Goal: Task Accomplishment & Management: Manage account settings

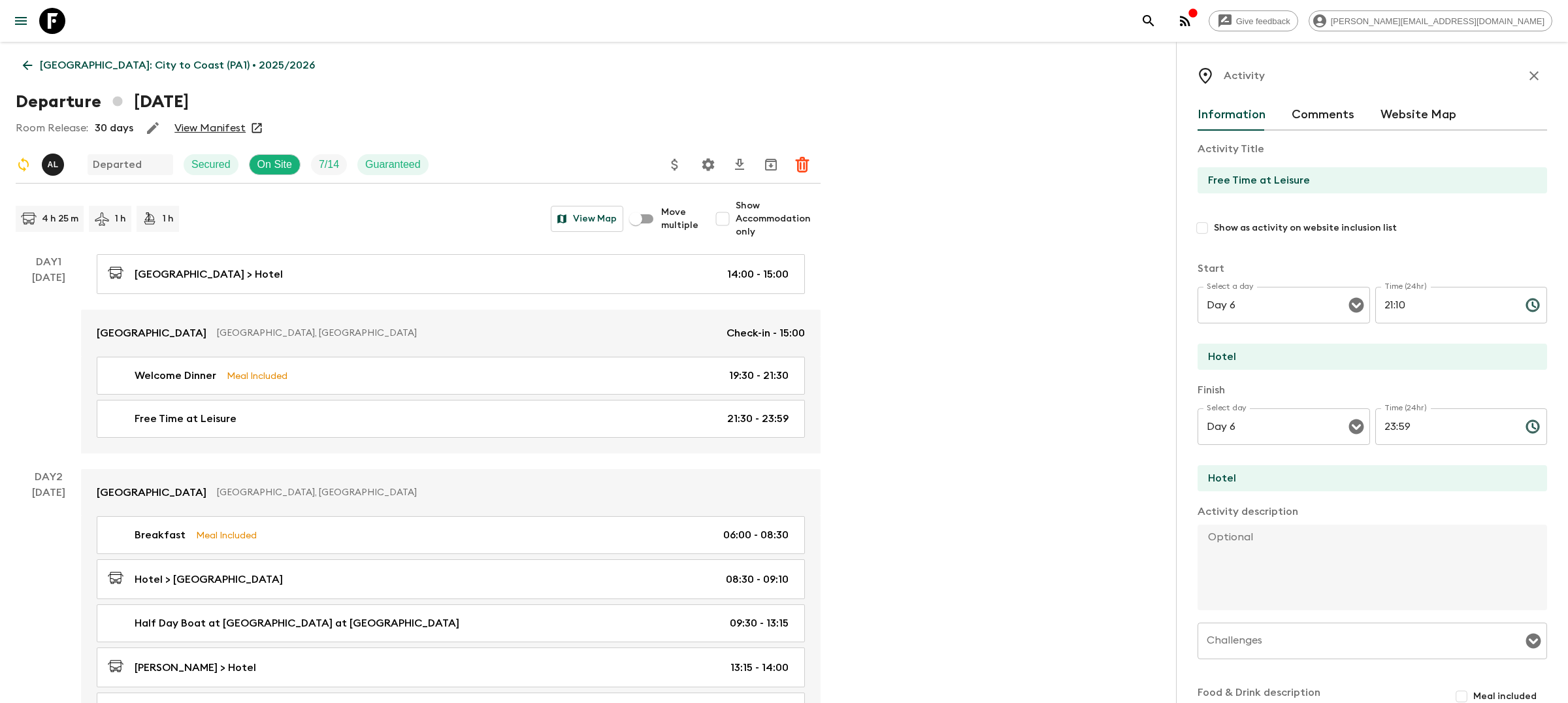
scroll to position [762, 0]
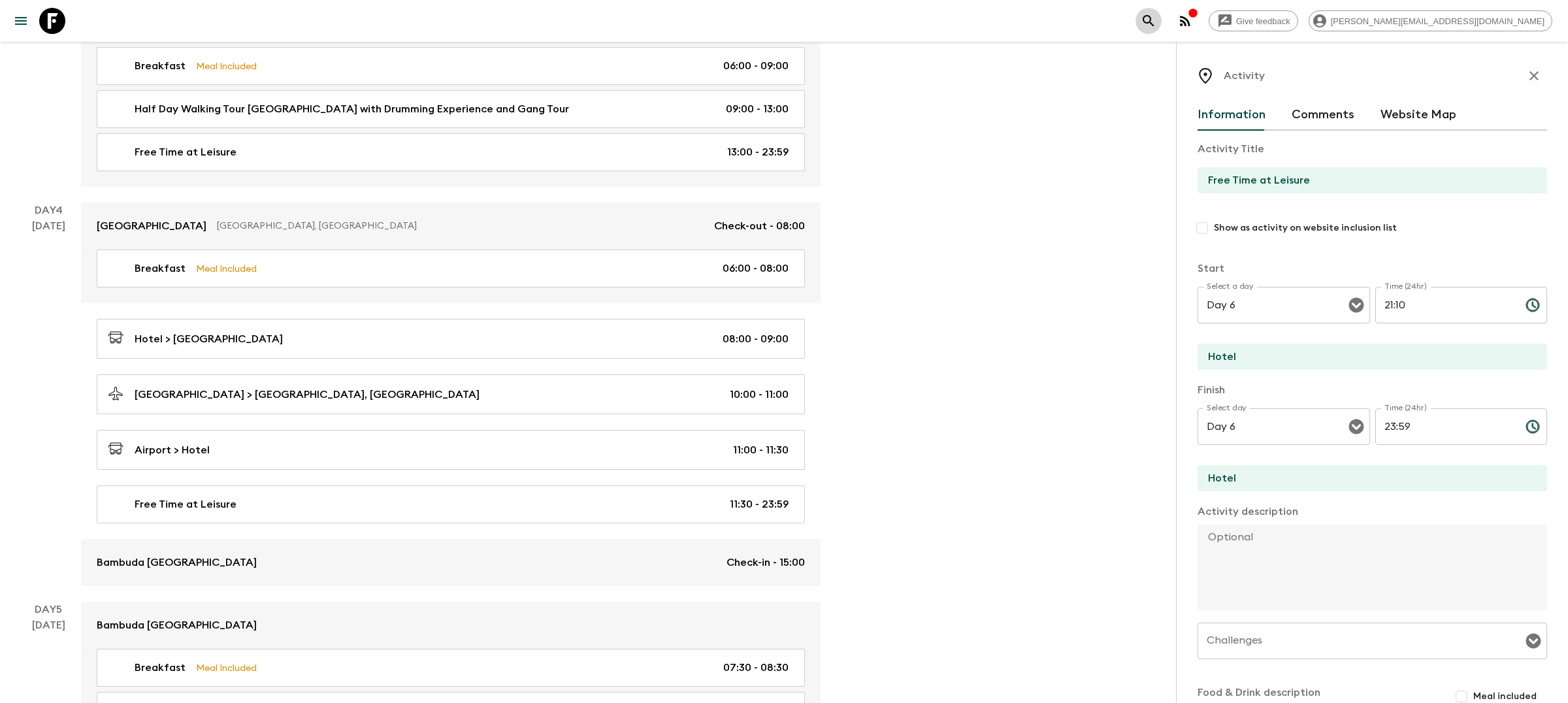
click at [1157, 21] on icon "search adventures" at bounding box center [1148, 20] width 16 height 16
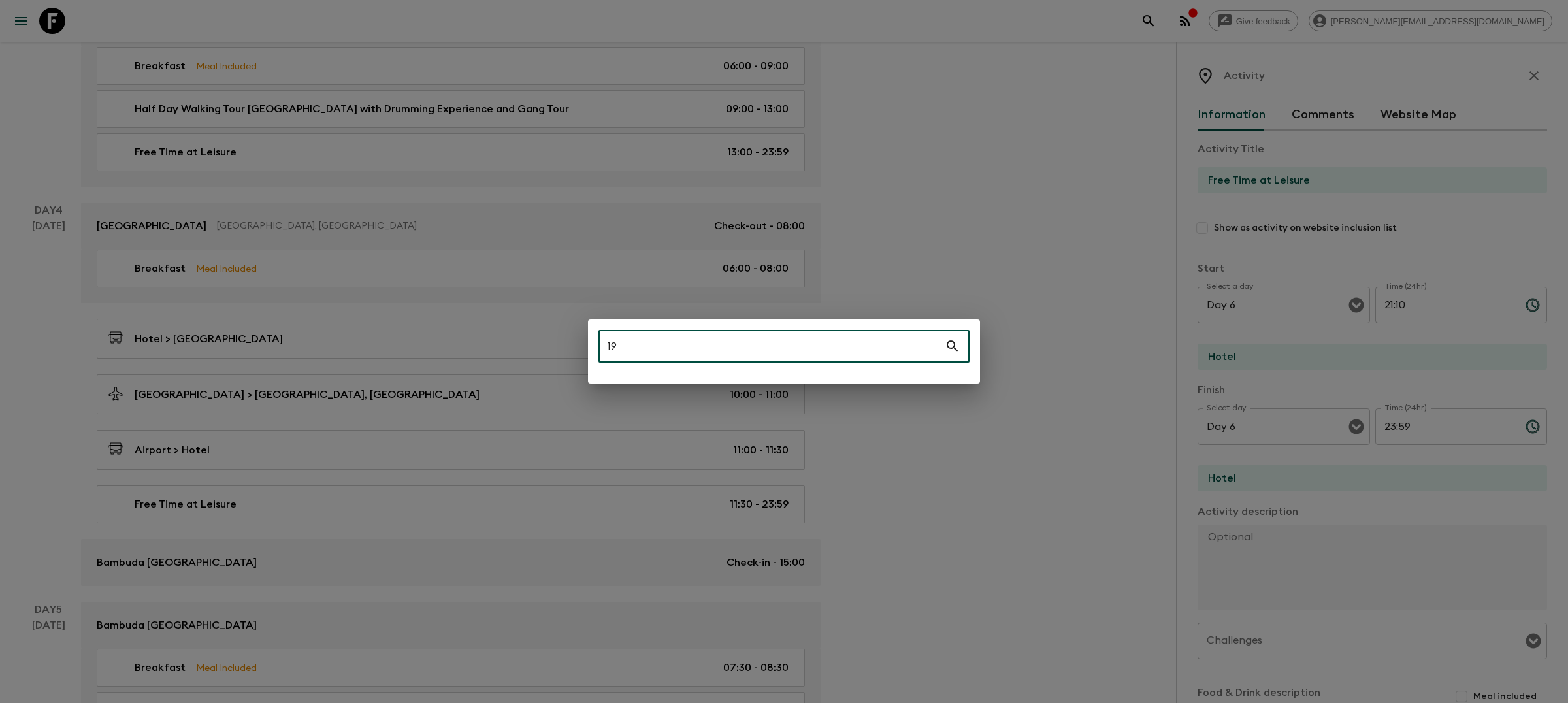
type input "1"
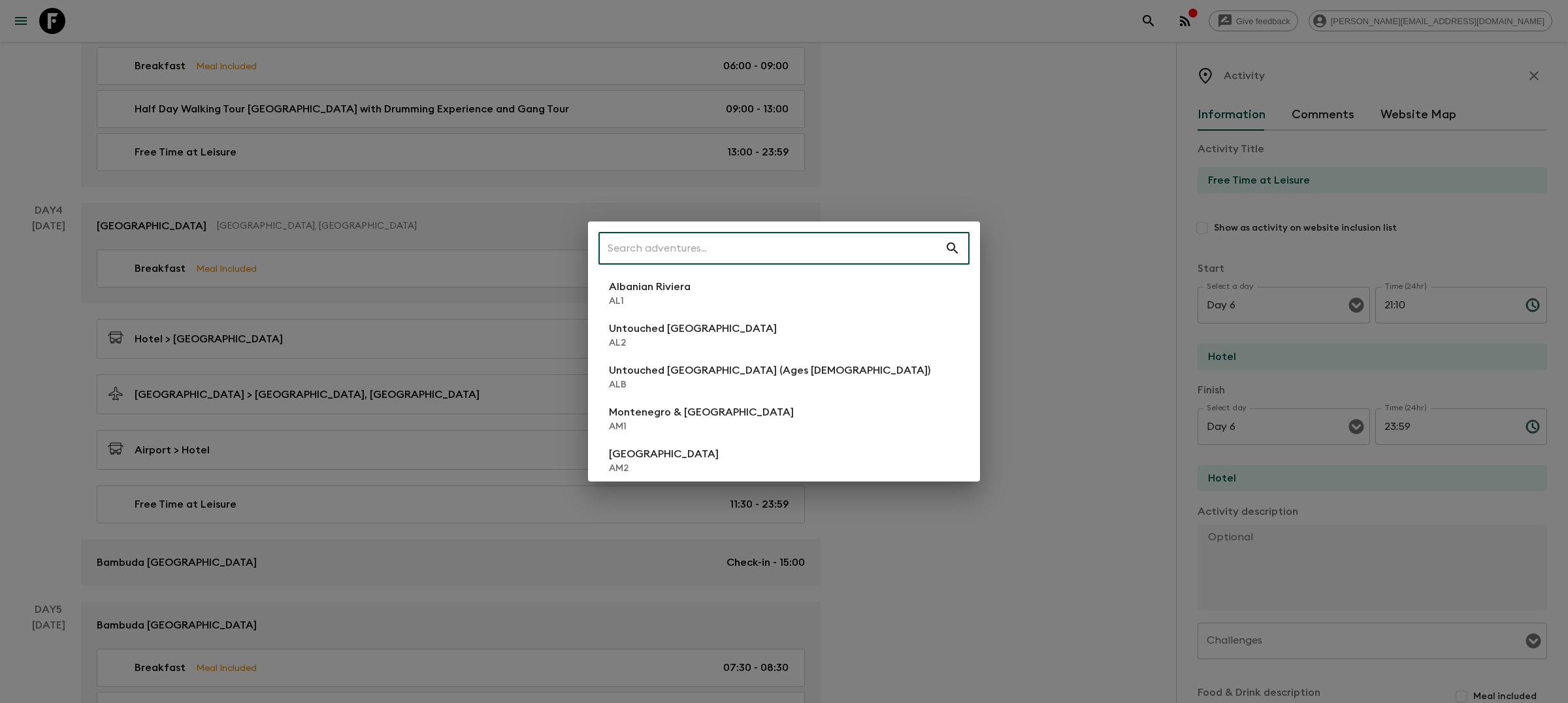
type input "r"
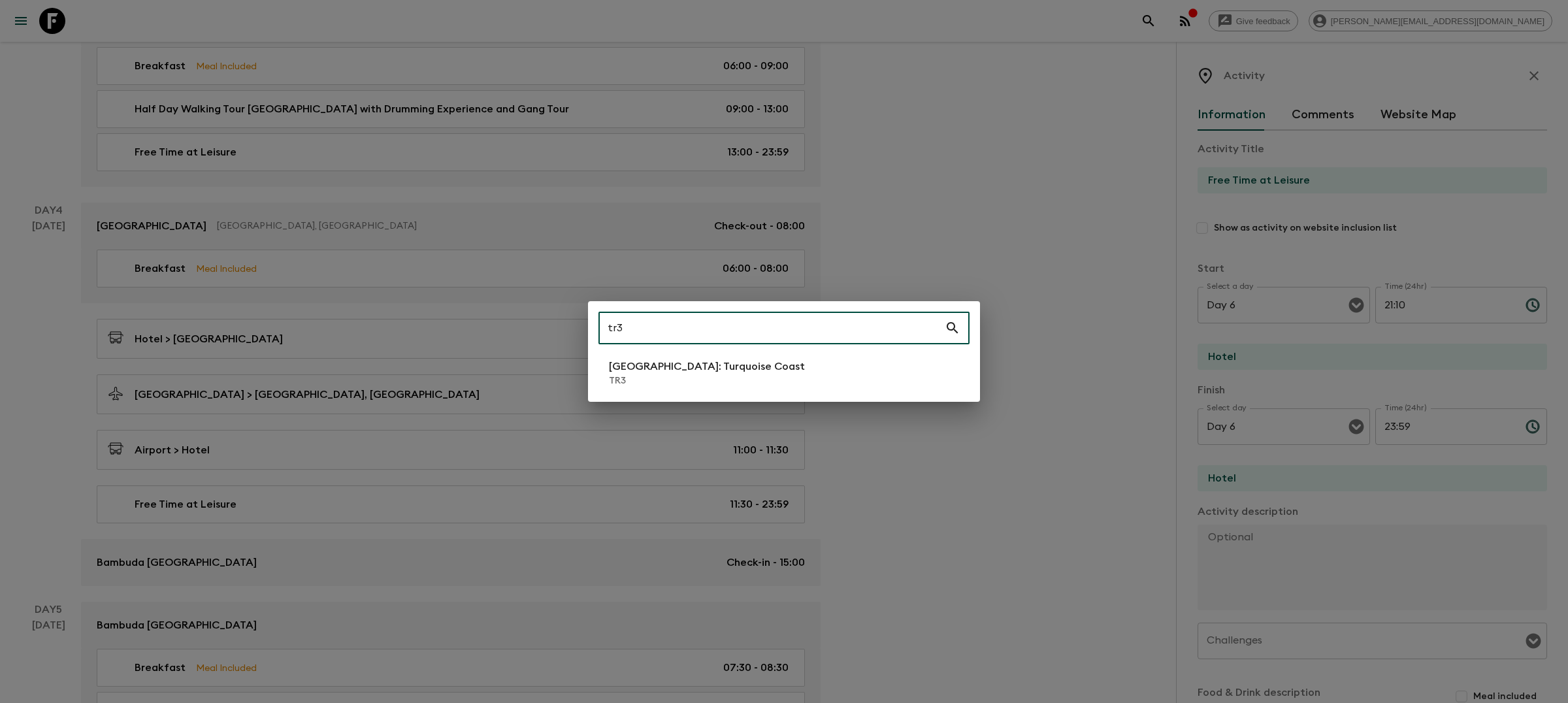
type input "tr3"
click at [806, 372] on li "[GEOGRAPHIC_DATA]: Turquoise Coast TR3" at bounding box center [784, 373] width 371 height 36
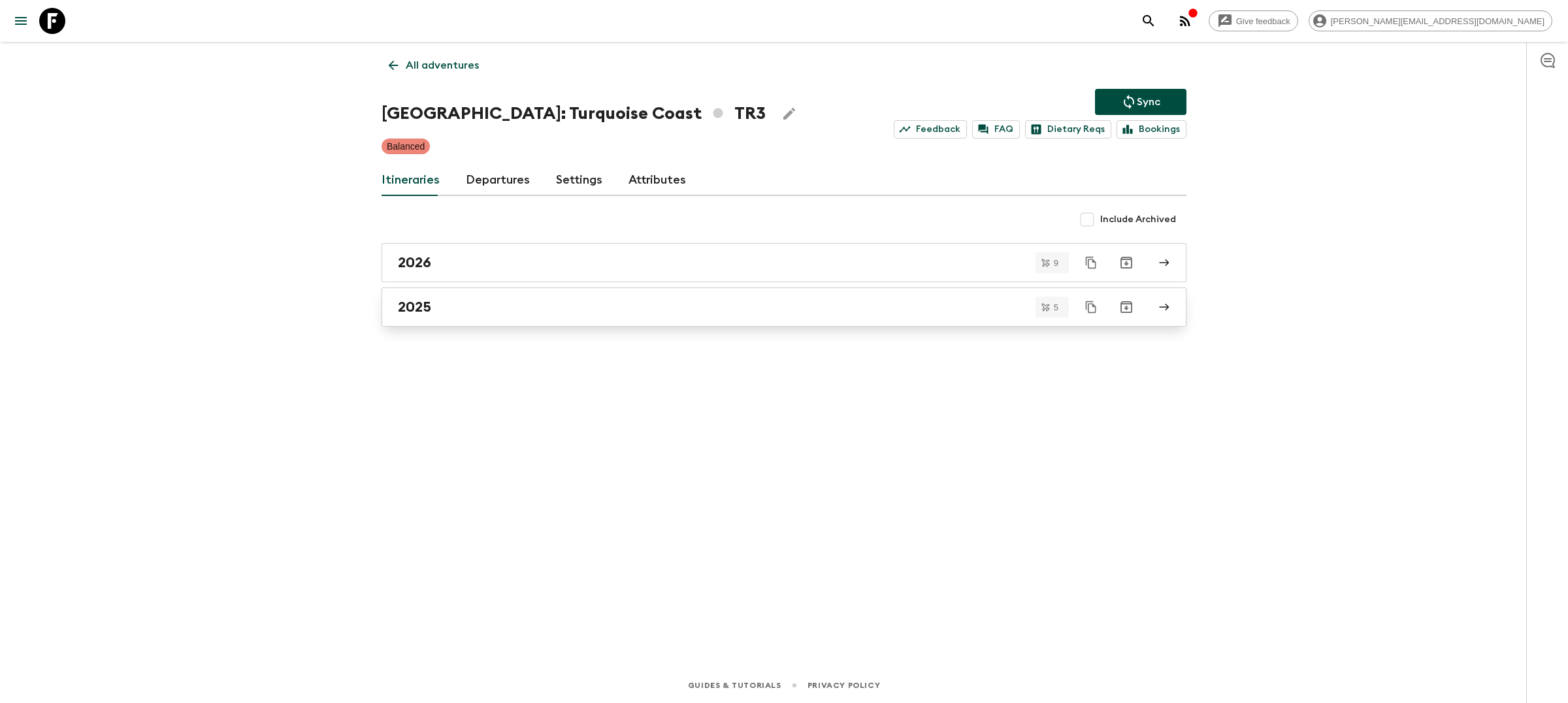
click at [720, 312] on div "2025" at bounding box center [772, 307] width 747 height 17
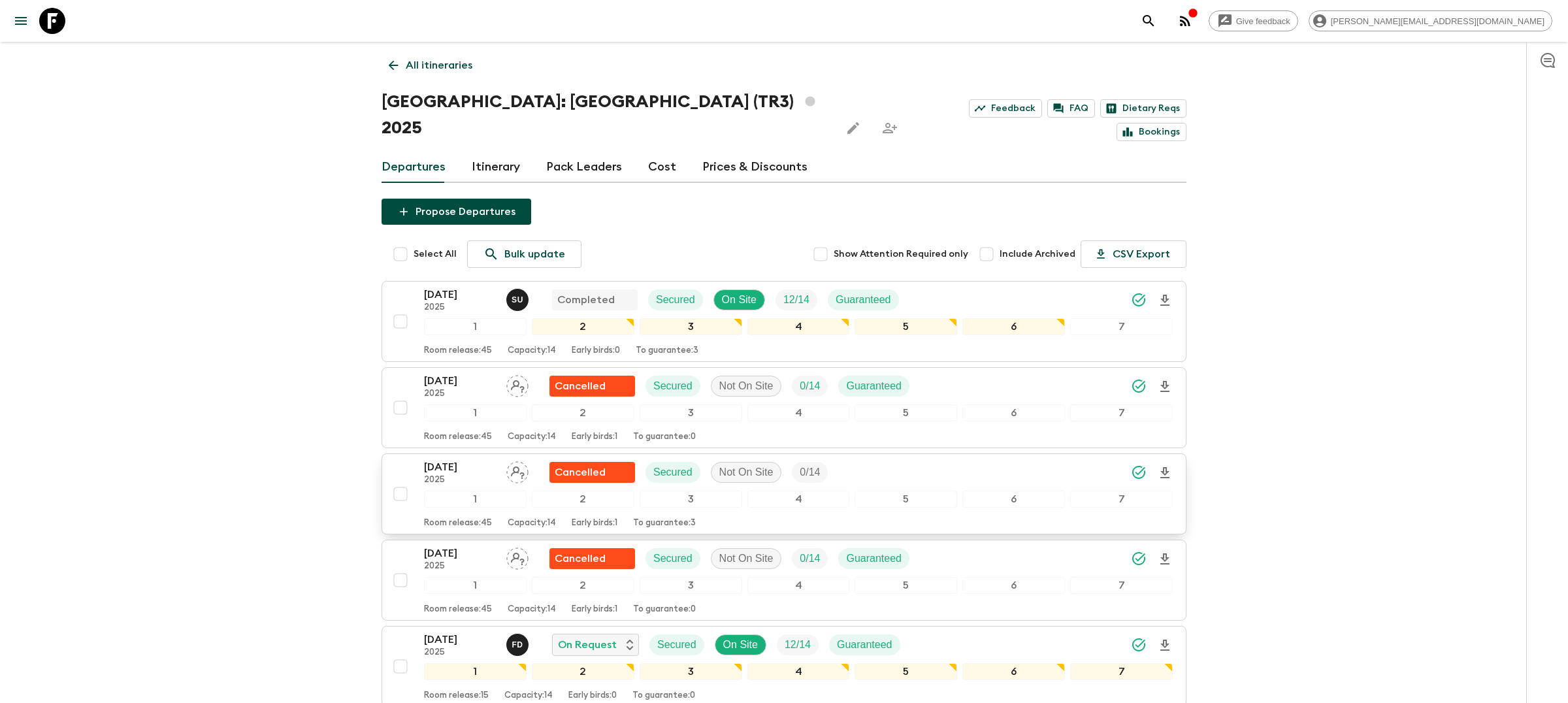
scroll to position [100, 0]
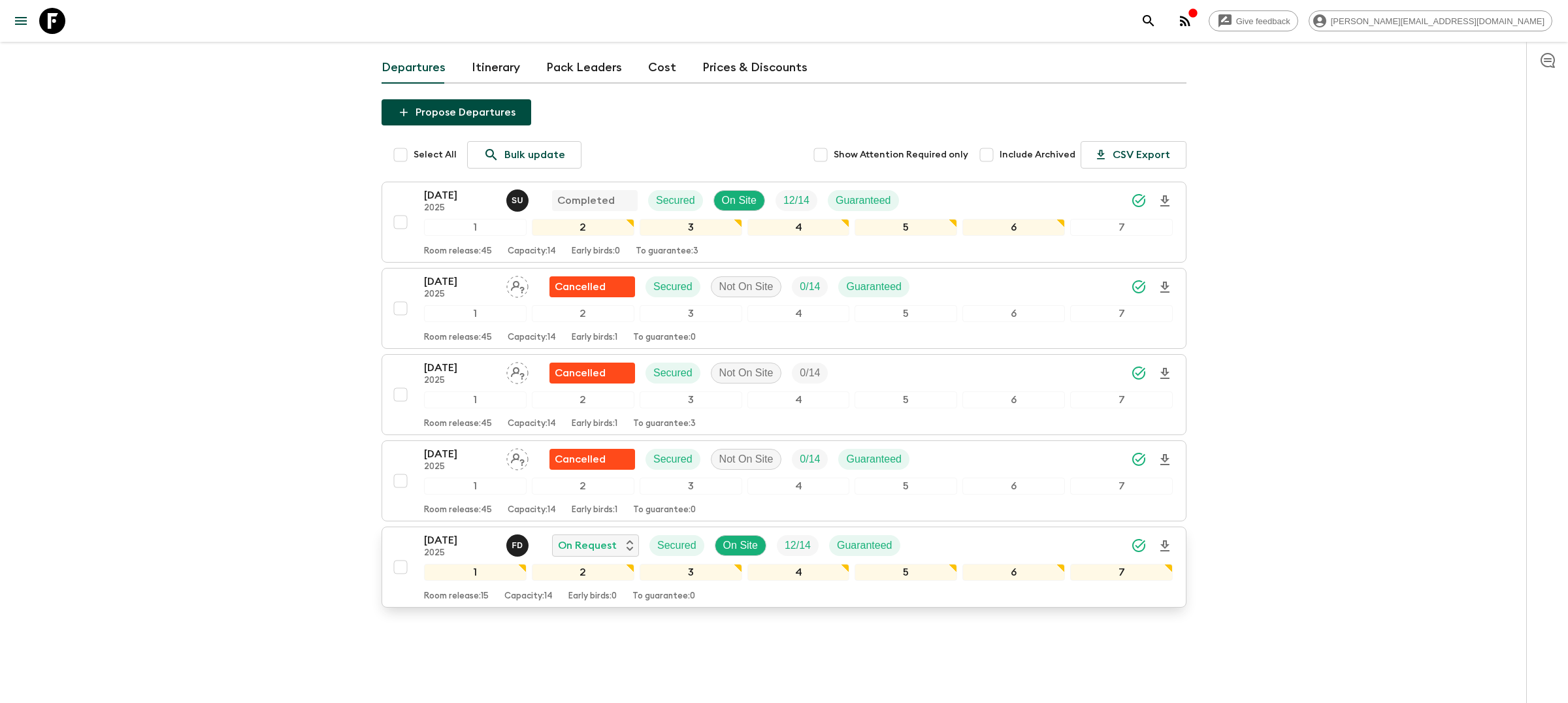
click at [1070, 532] on div "[DATE] 2025 F D On Request Secured On Site 12 / 14 Guaranteed" at bounding box center [799, 545] width 749 height 26
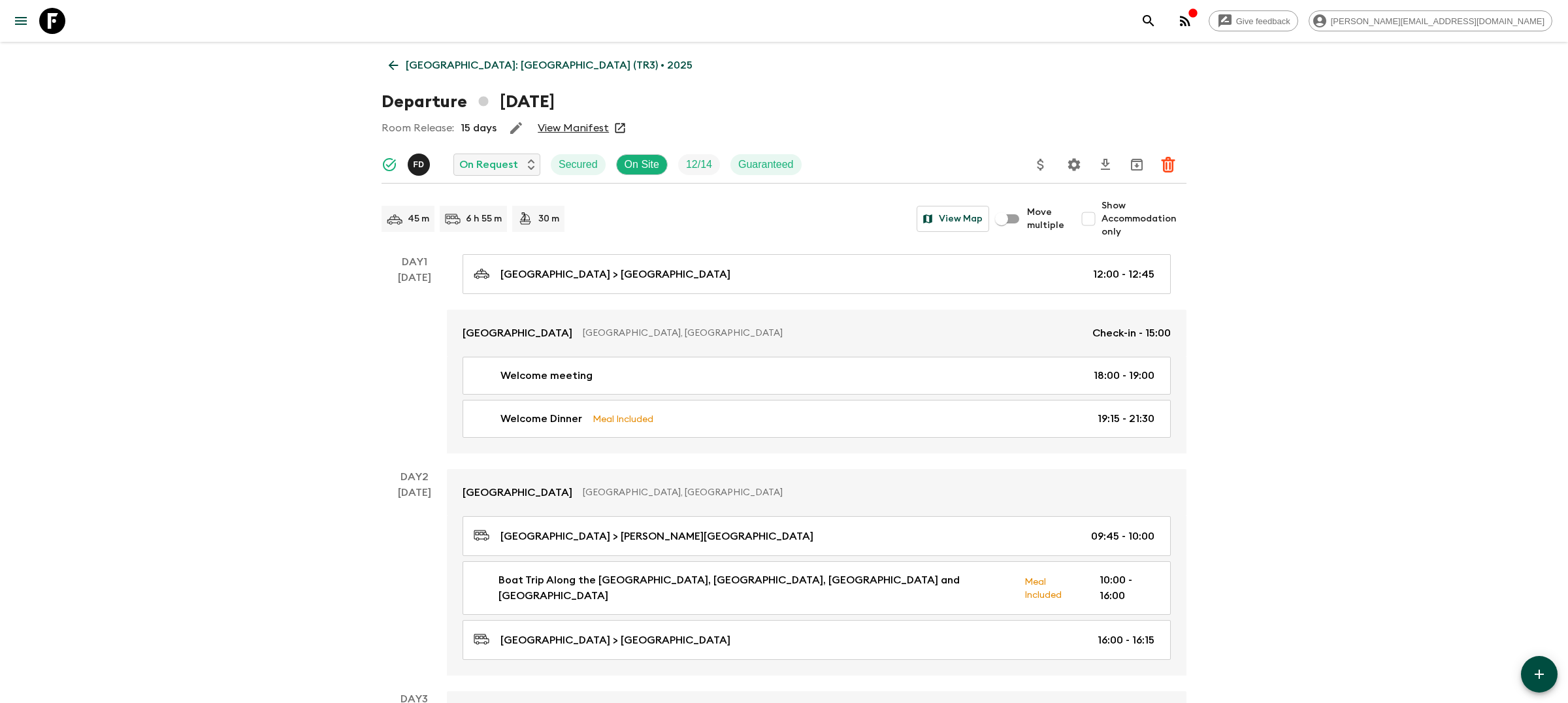
click at [1083, 161] on button "Settings" at bounding box center [1074, 165] width 26 height 26
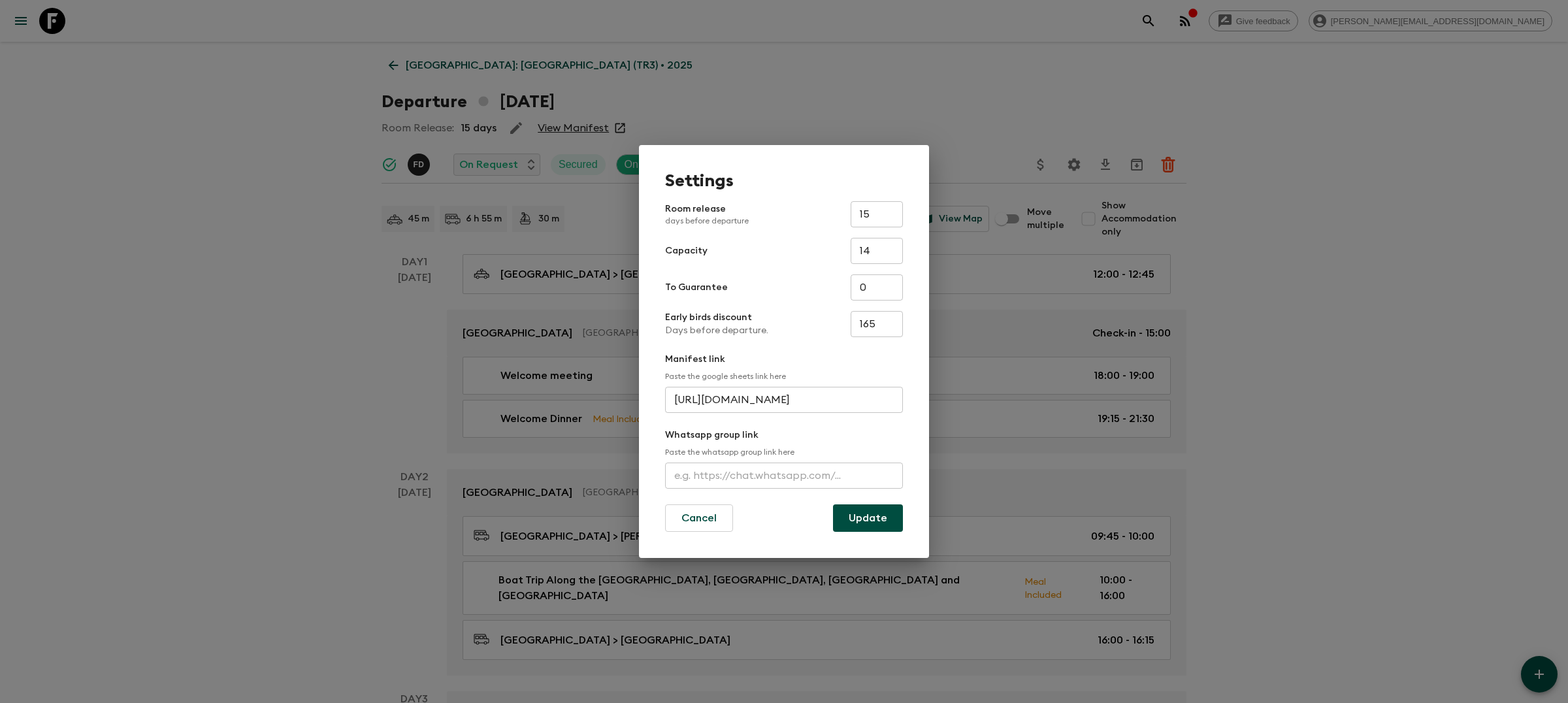
click at [775, 469] on input "text" at bounding box center [784, 476] width 238 height 26
paste input "[URL][DOMAIN_NAME]"
type input "[URL][DOMAIN_NAME]"
click at [863, 523] on button "Update" at bounding box center [868, 518] width 70 height 27
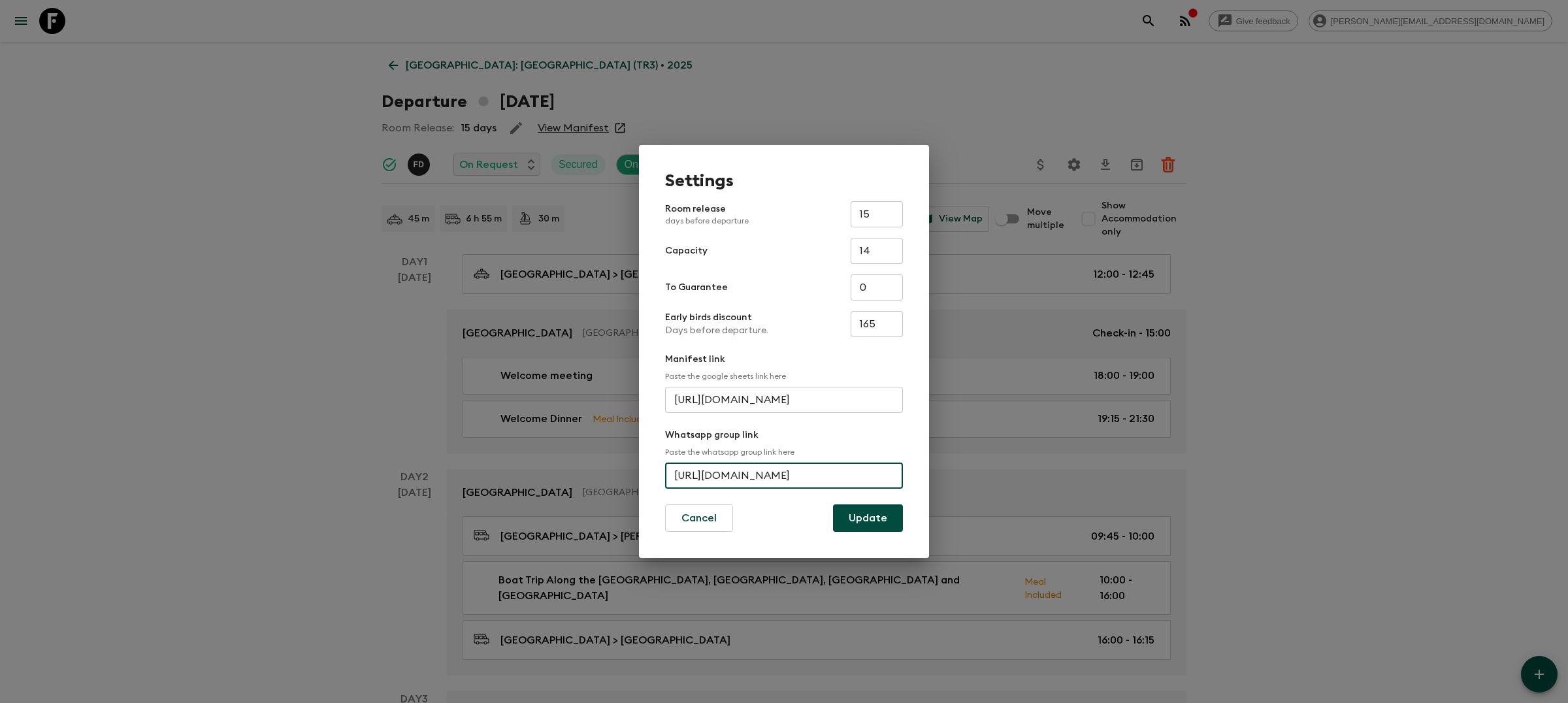
scroll to position [0, 0]
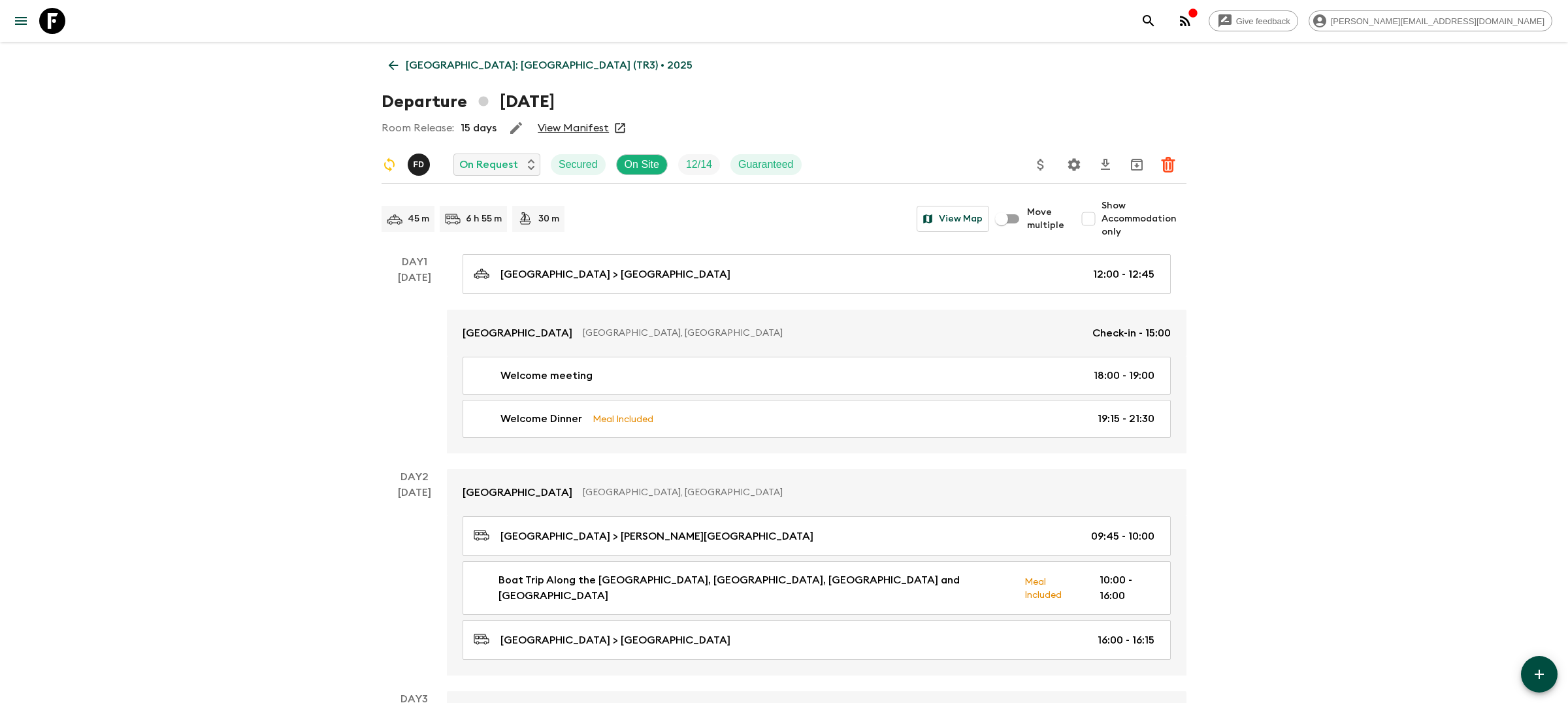
click at [398, 60] on icon at bounding box center [393, 65] width 14 height 14
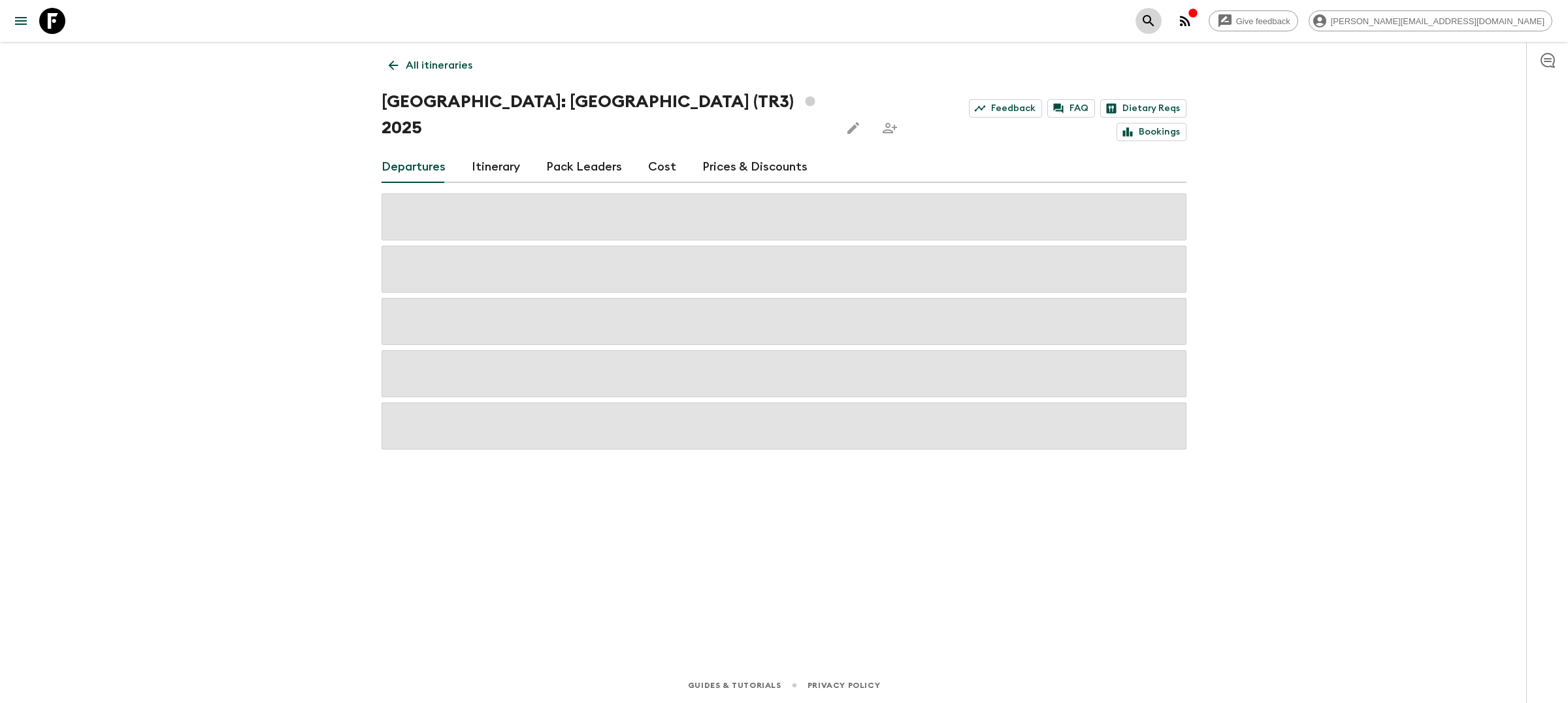
click at [1154, 19] on icon "search adventures" at bounding box center [1148, 20] width 11 height 11
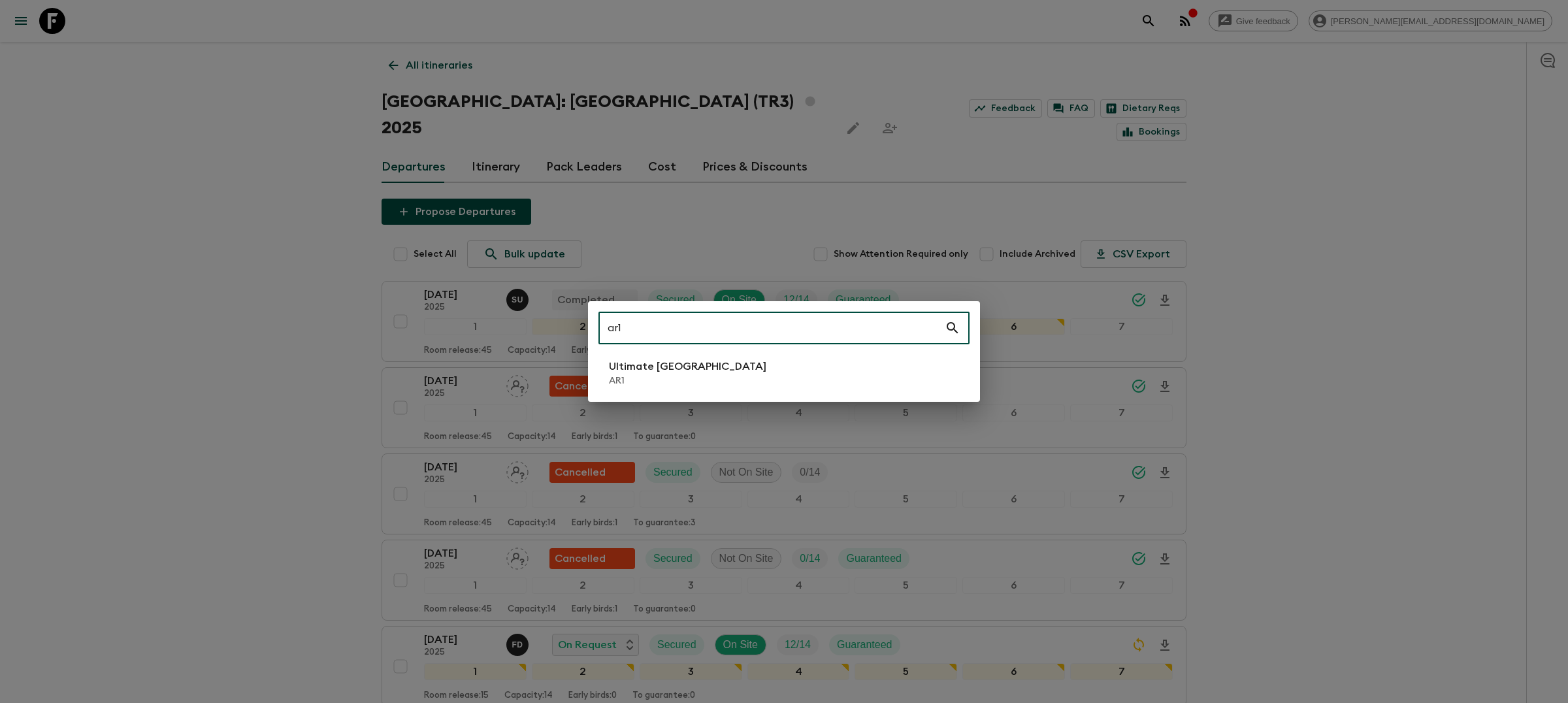
type input "ar1"
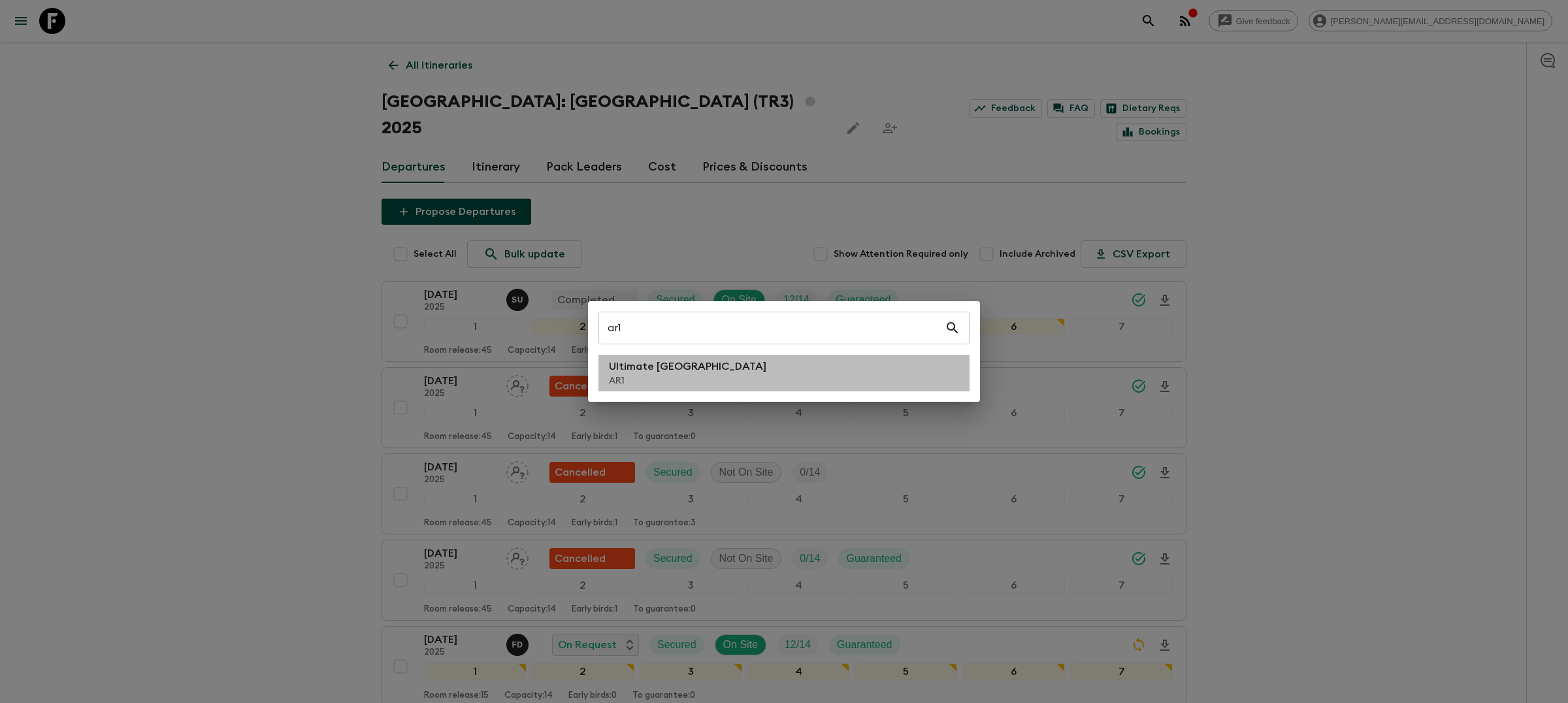
click at [667, 368] on p "Ultimate [GEOGRAPHIC_DATA]" at bounding box center [688, 366] width 158 height 16
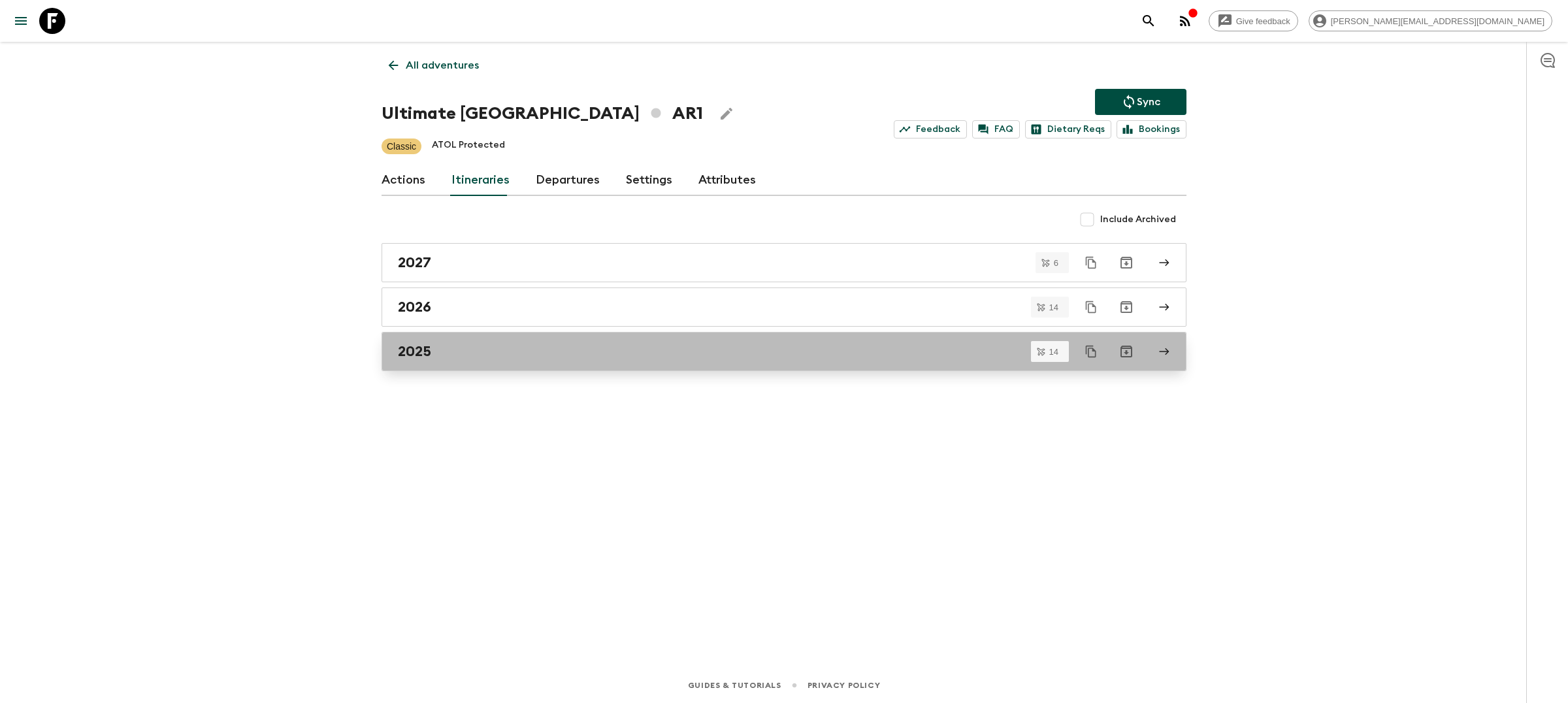
click at [507, 347] on div "2025" at bounding box center [772, 351] width 747 height 17
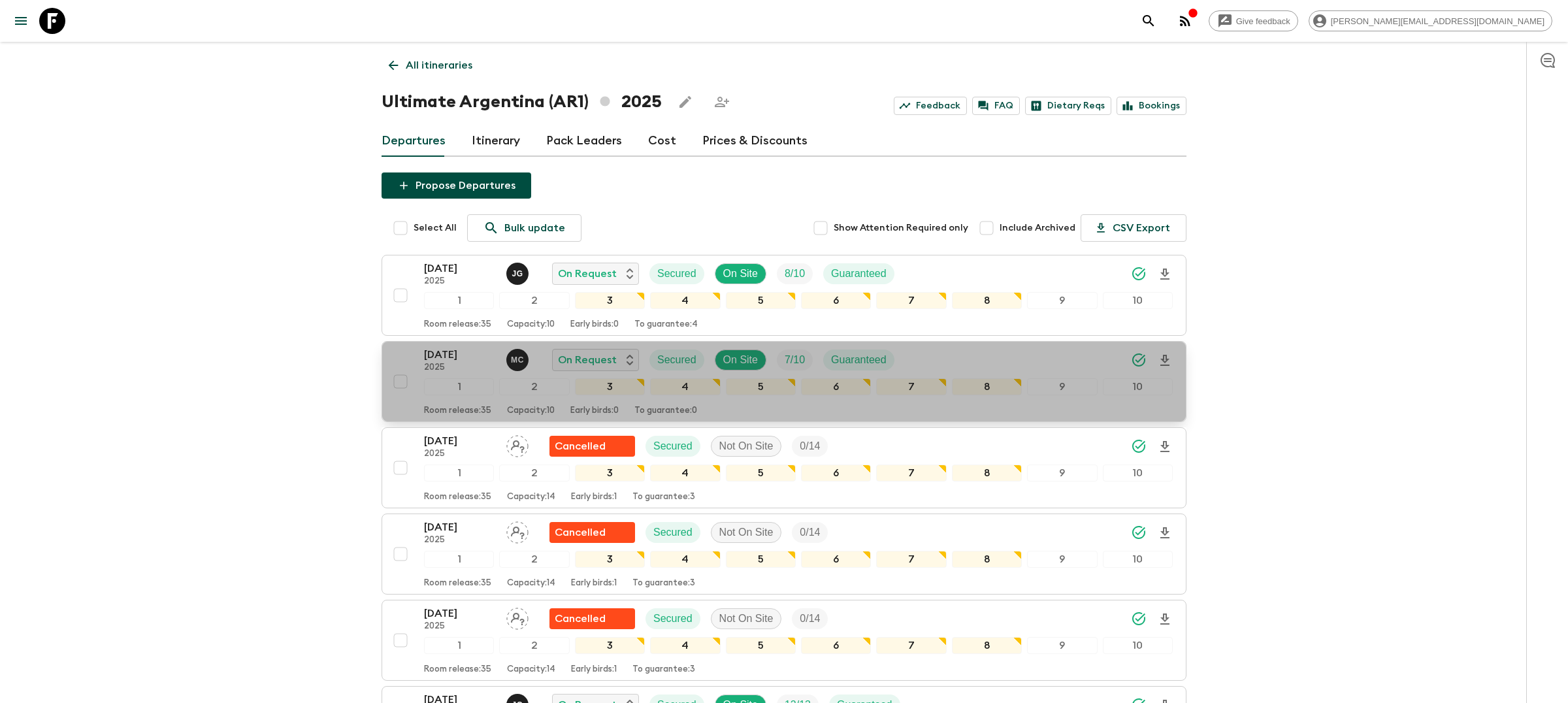
click at [1066, 362] on div "[DATE] 2025 M C On Request Secured On Site 7 / 10 Guaranteed" at bounding box center [799, 360] width 749 height 26
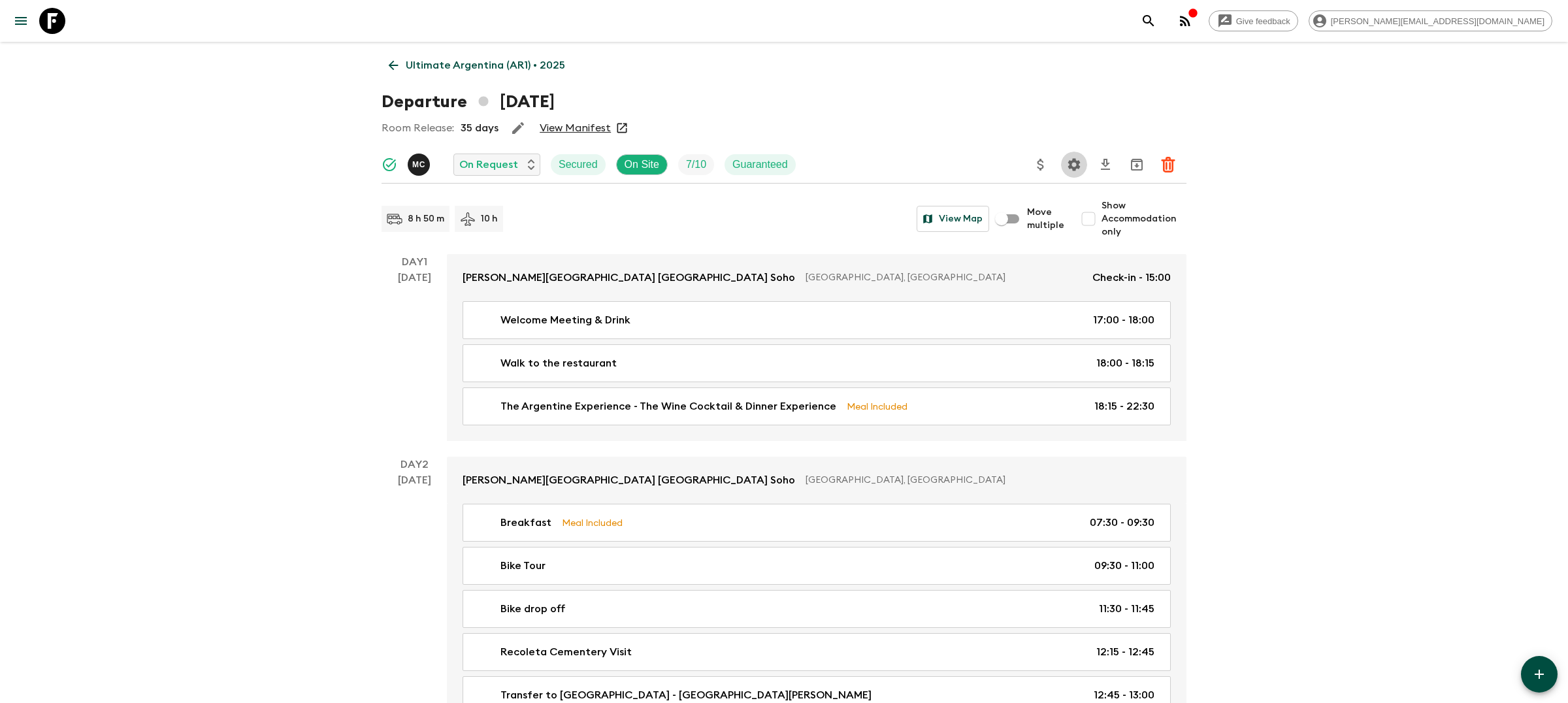
click at [1070, 165] on icon "Settings" at bounding box center [1074, 164] width 12 height 12
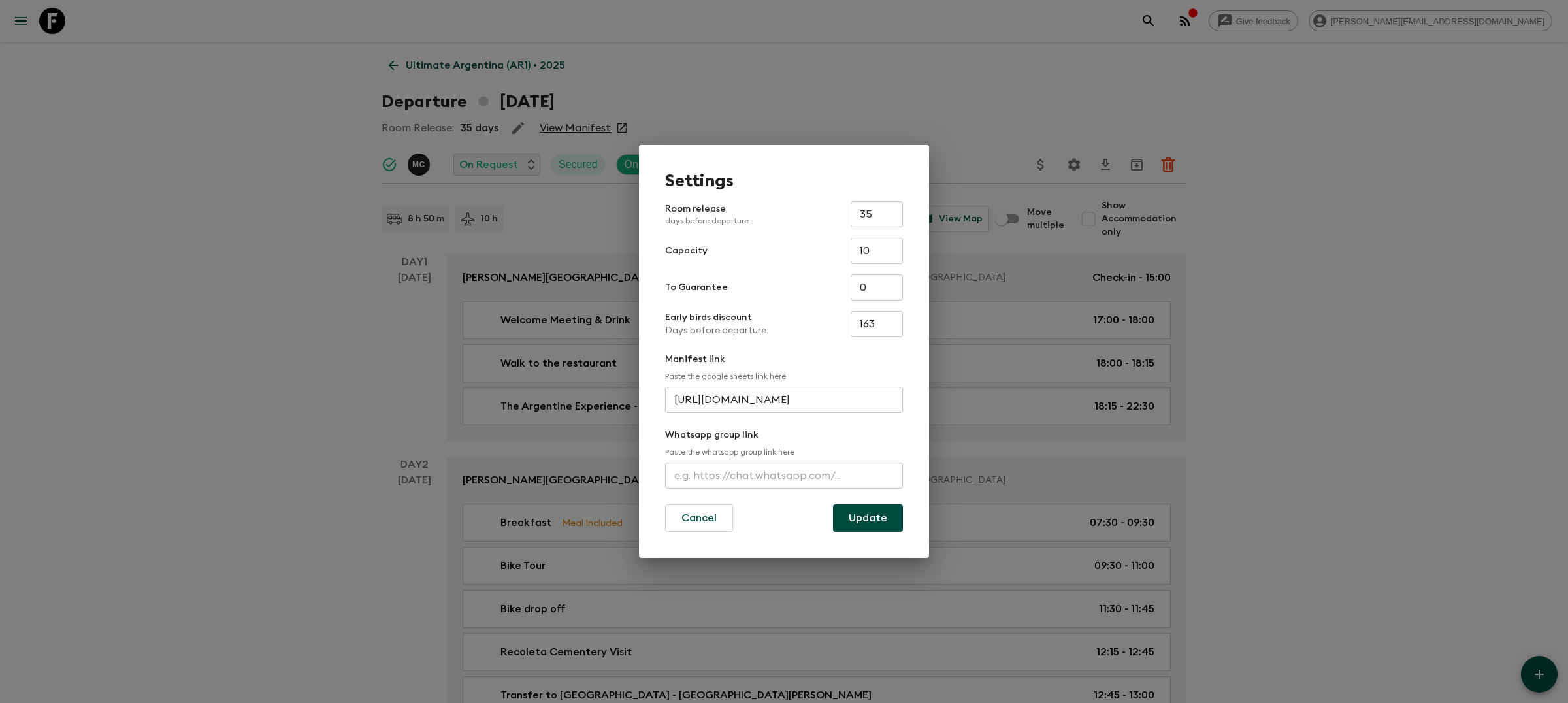
click at [747, 478] on input "text" at bounding box center [784, 476] width 238 height 26
paste input "[URL][DOMAIN_NAME]"
type input "[URL][DOMAIN_NAME]"
click at [852, 513] on button "Update" at bounding box center [868, 518] width 70 height 27
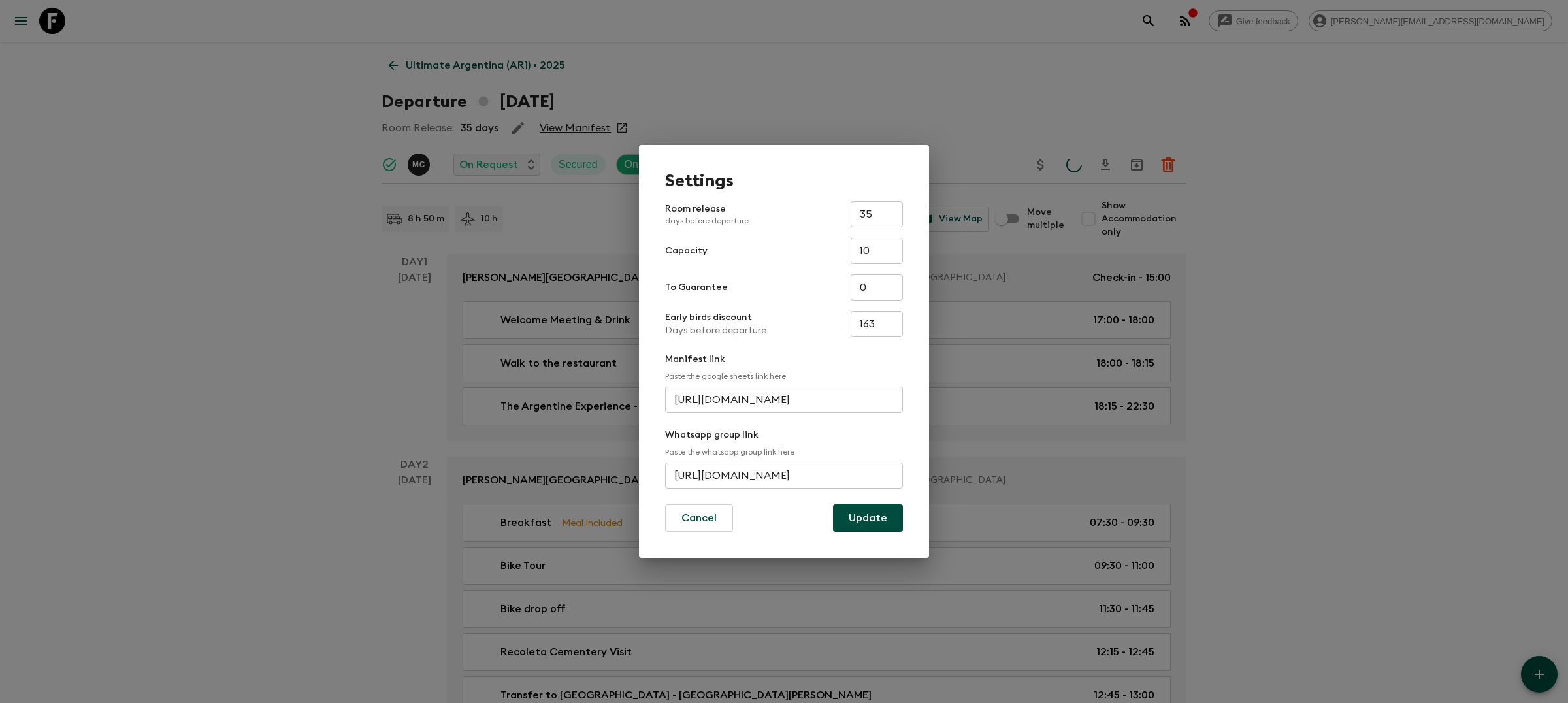
scroll to position [0, 0]
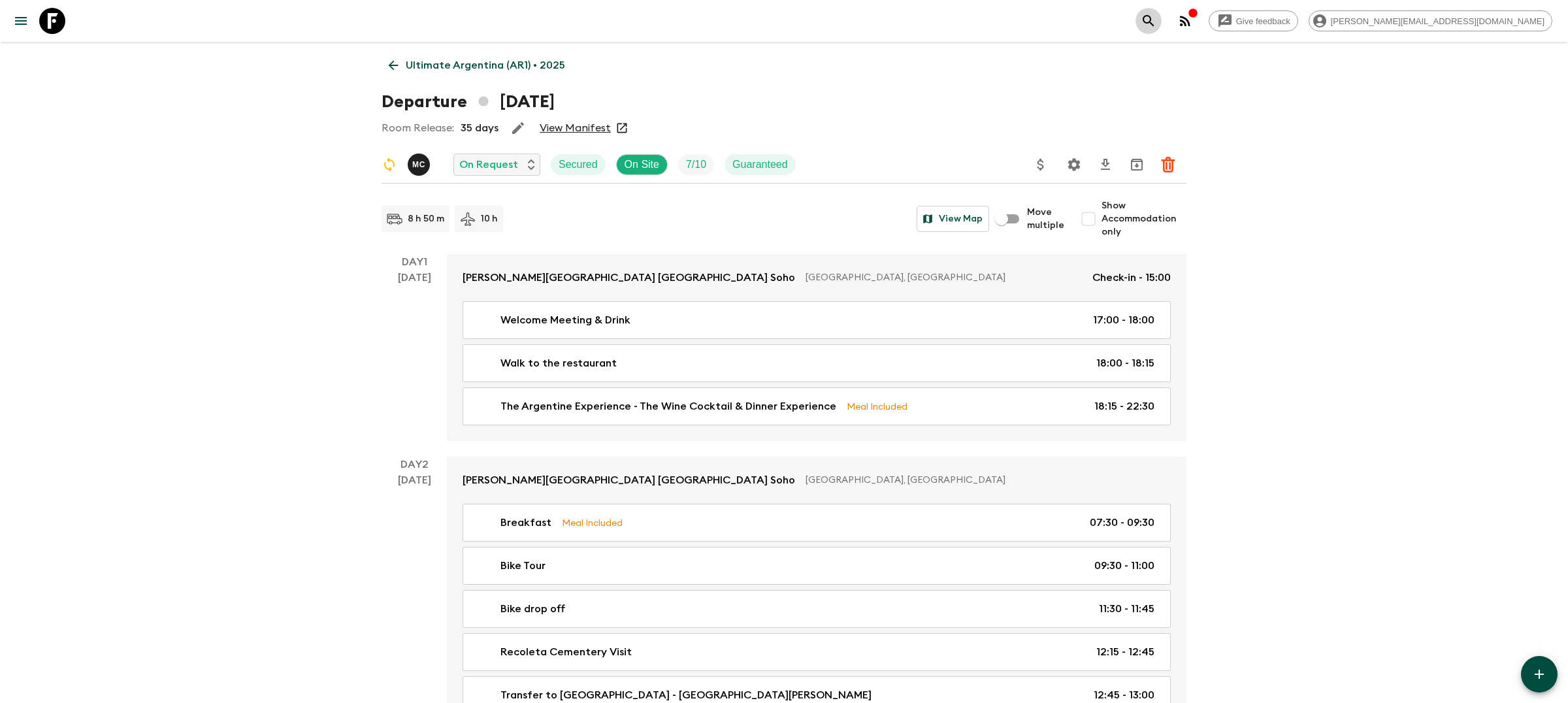
click at [1157, 18] on icon "search adventures" at bounding box center [1148, 20] width 16 height 16
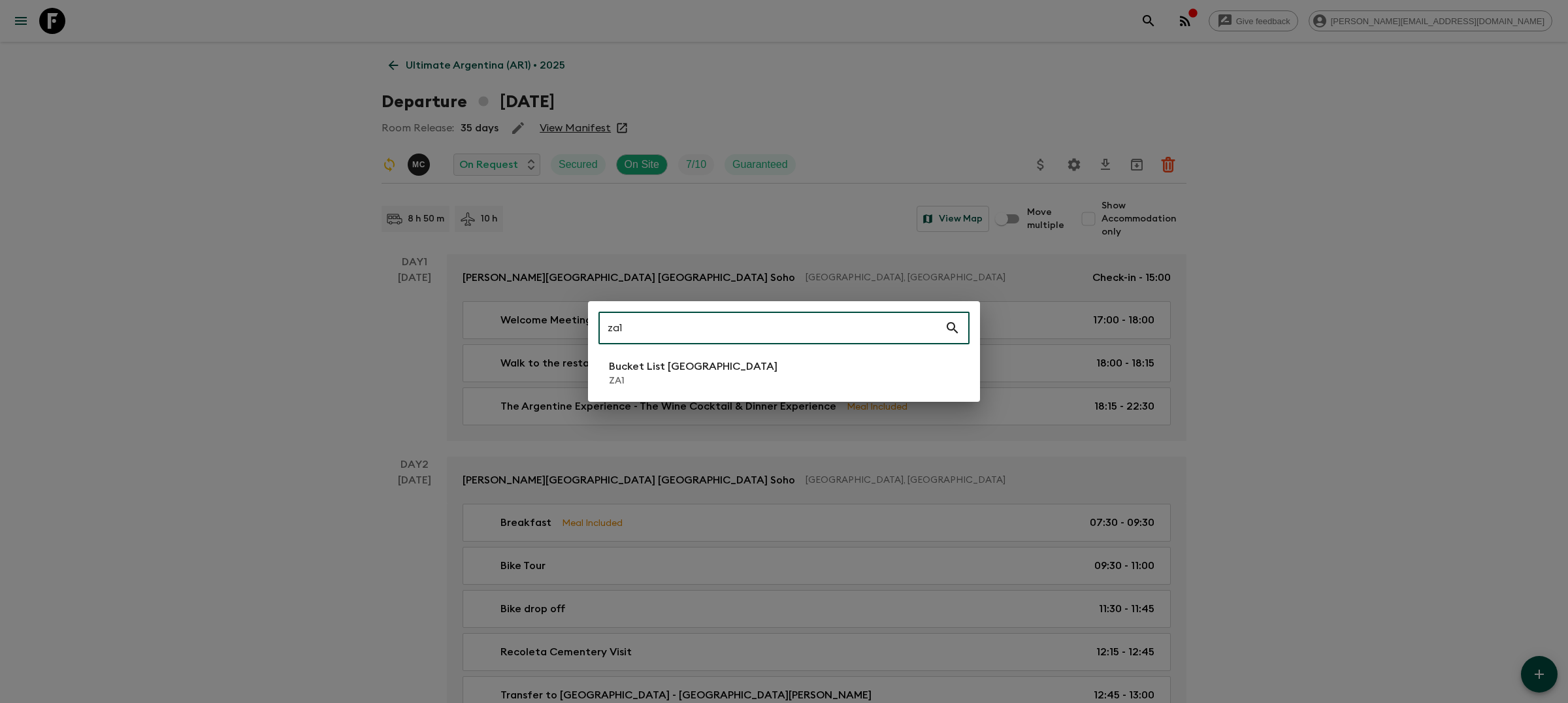
type input "za1"
click at [665, 383] on p "ZA1" at bounding box center [693, 381] width 168 height 13
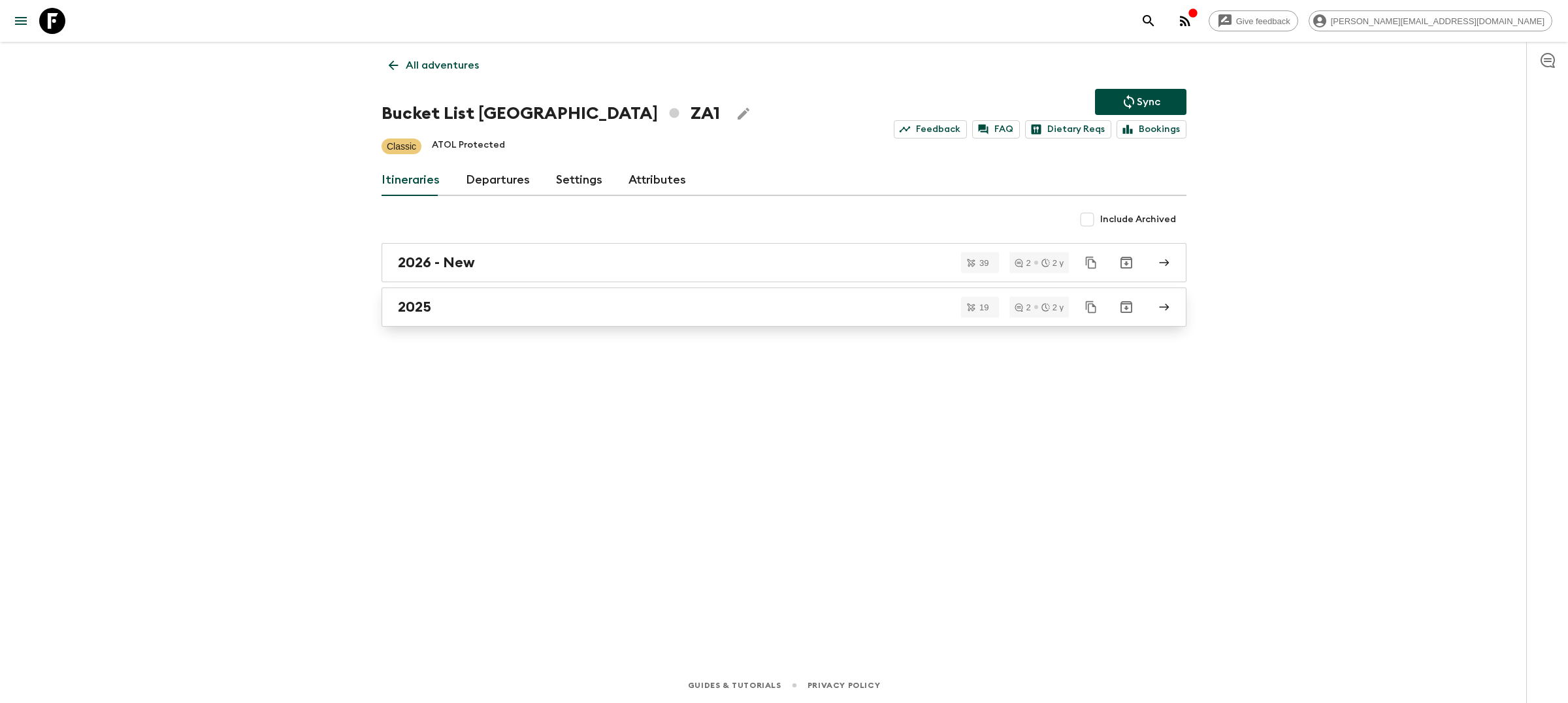
click at [835, 313] on div "2025" at bounding box center [772, 307] width 747 height 17
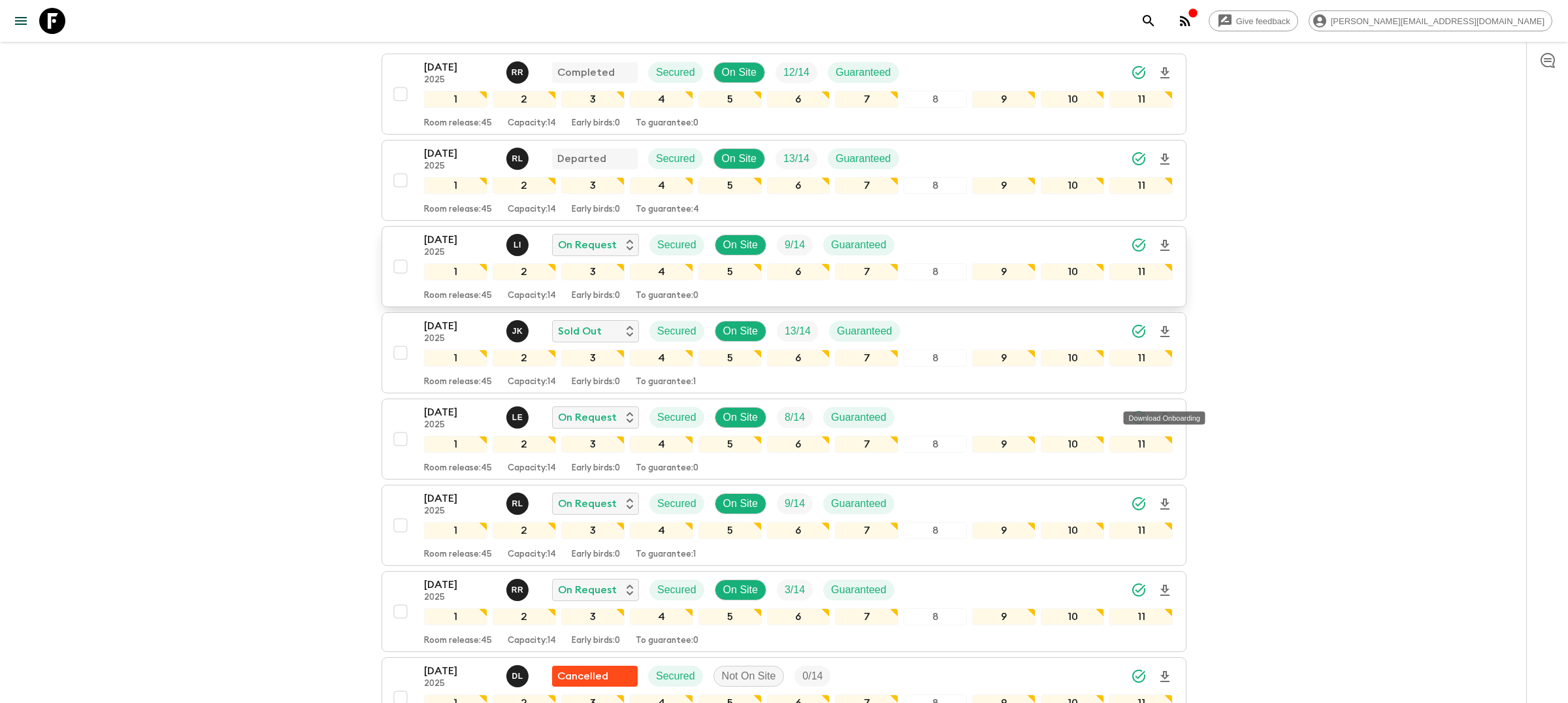
scroll to position [242, 0]
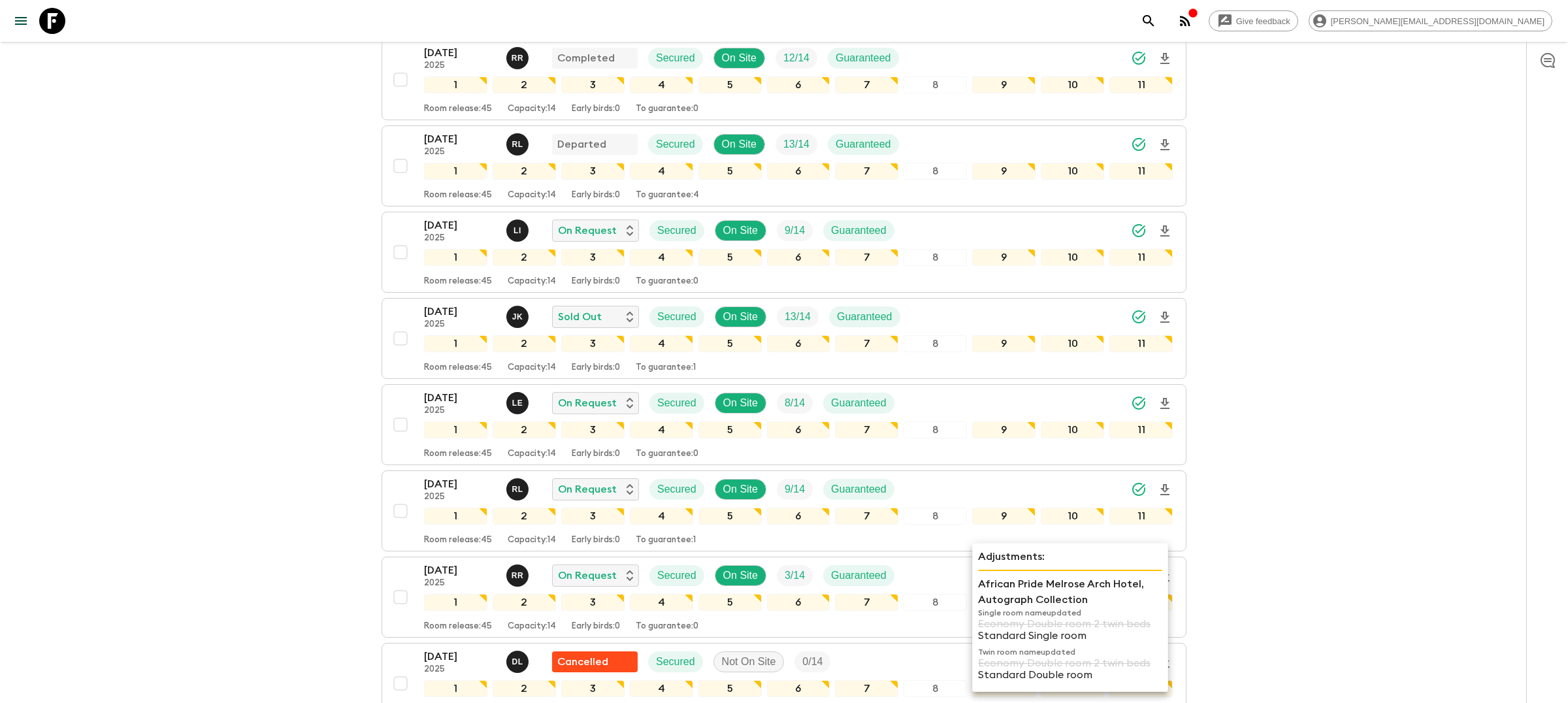
click at [990, 551] on p "Adjustments:" at bounding box center [1070, 557] width 184 height 16
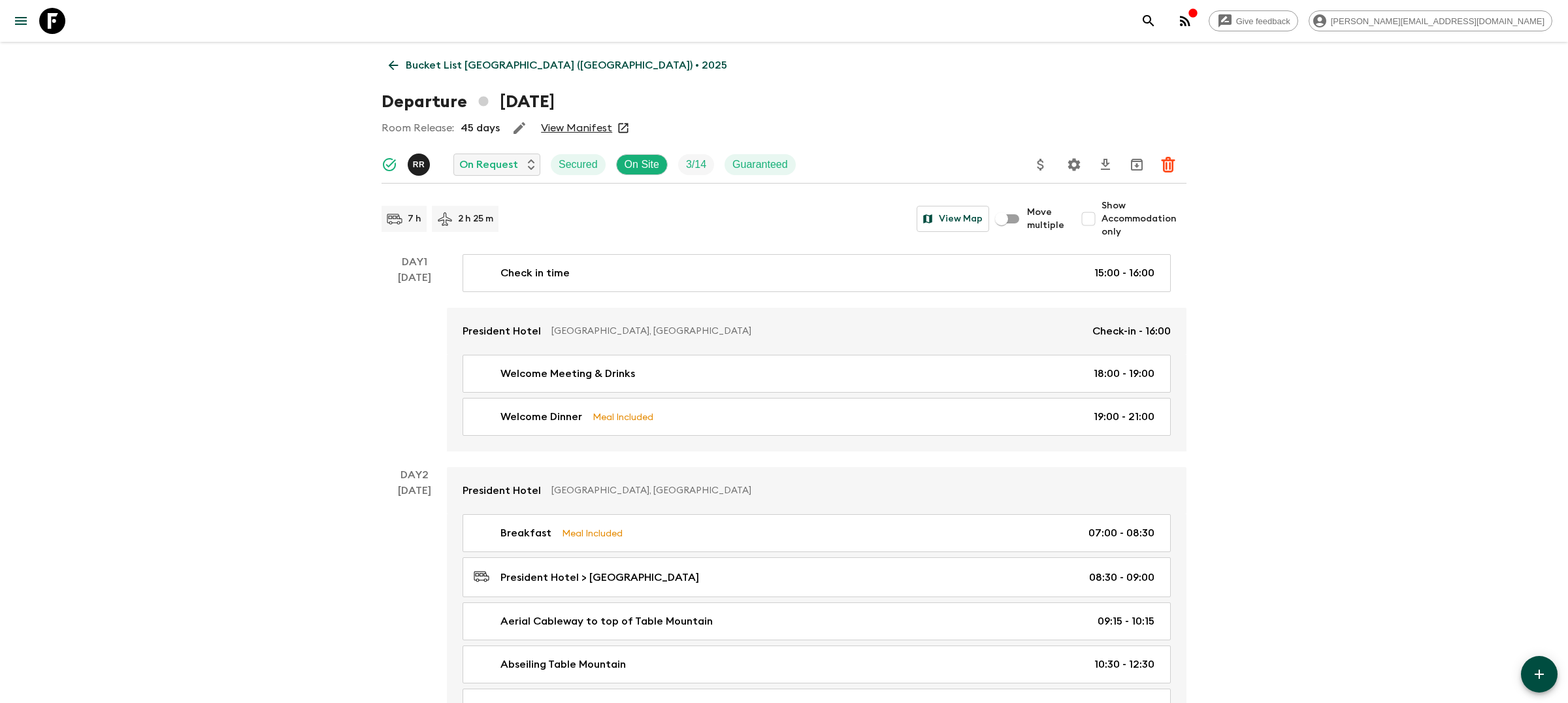
click at [1067, 162] on icon "Settings" at bounding box center [1074, 165] width 16 height 16
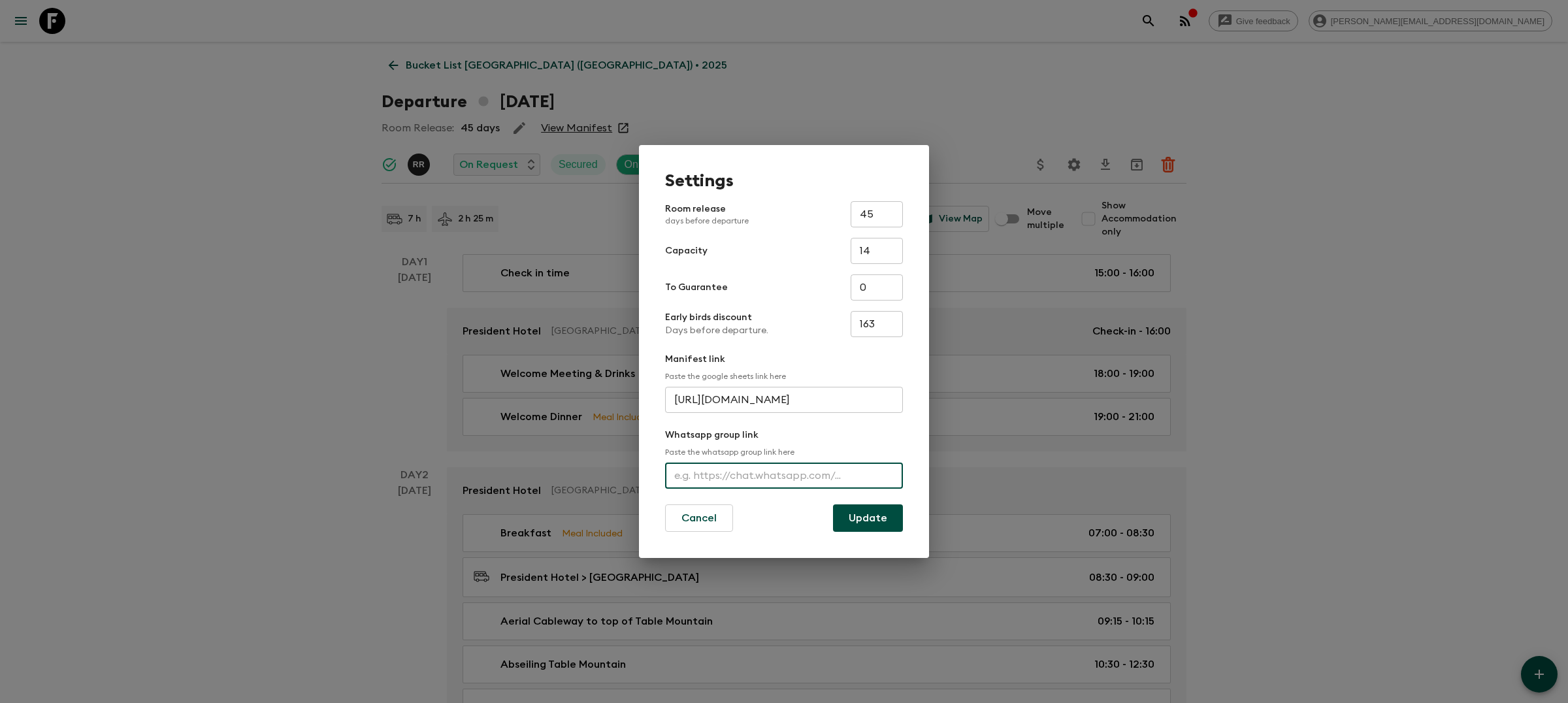
click at [818, 469] on input "text" at bounding box center [784, 476] width 238 height 26
paste input "[URL][DOMAIN_NAME]"
type input "[URL][DOMAIN_NAME]"
click at [873, 523] on button "Update" at bounding box center [868, 518] width 70 height 27
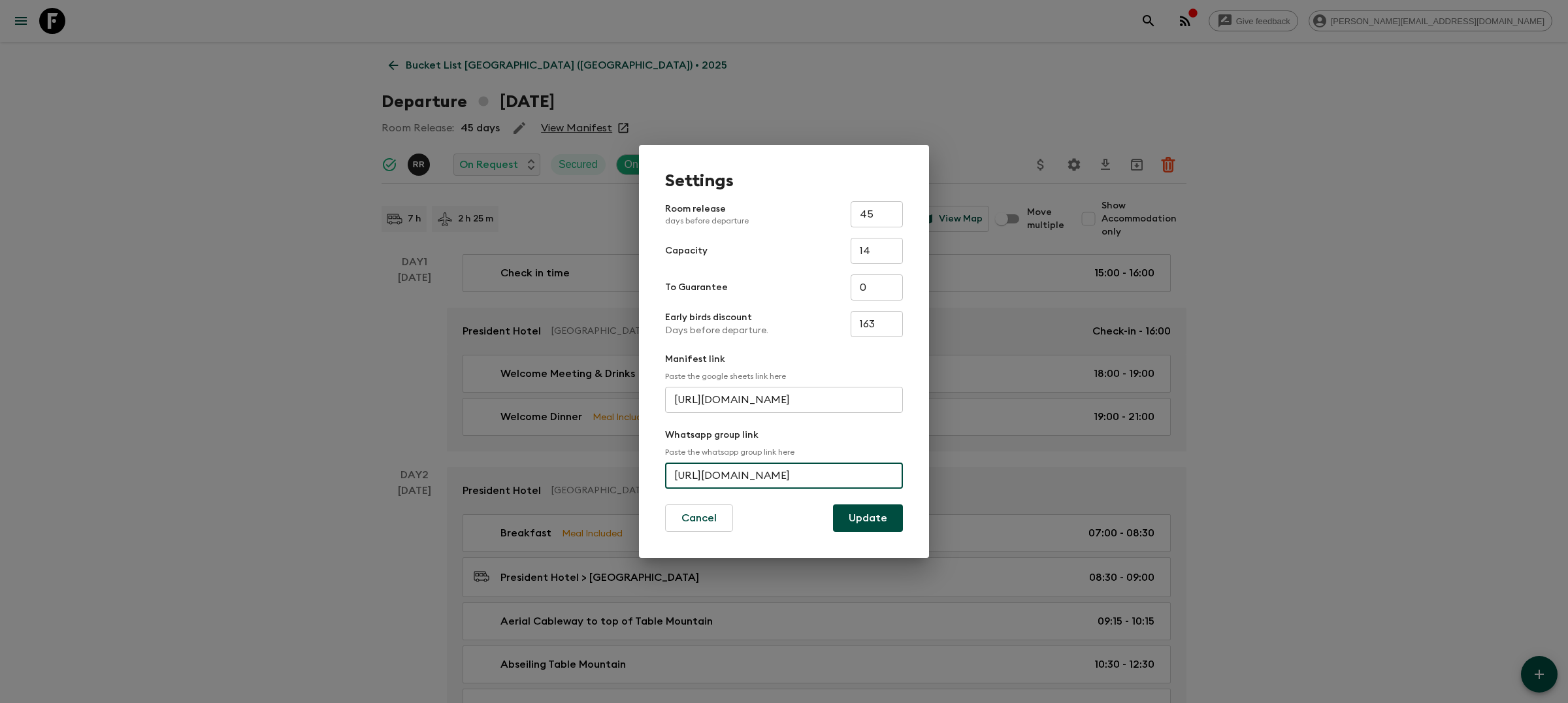
scroll to position [0, 0]
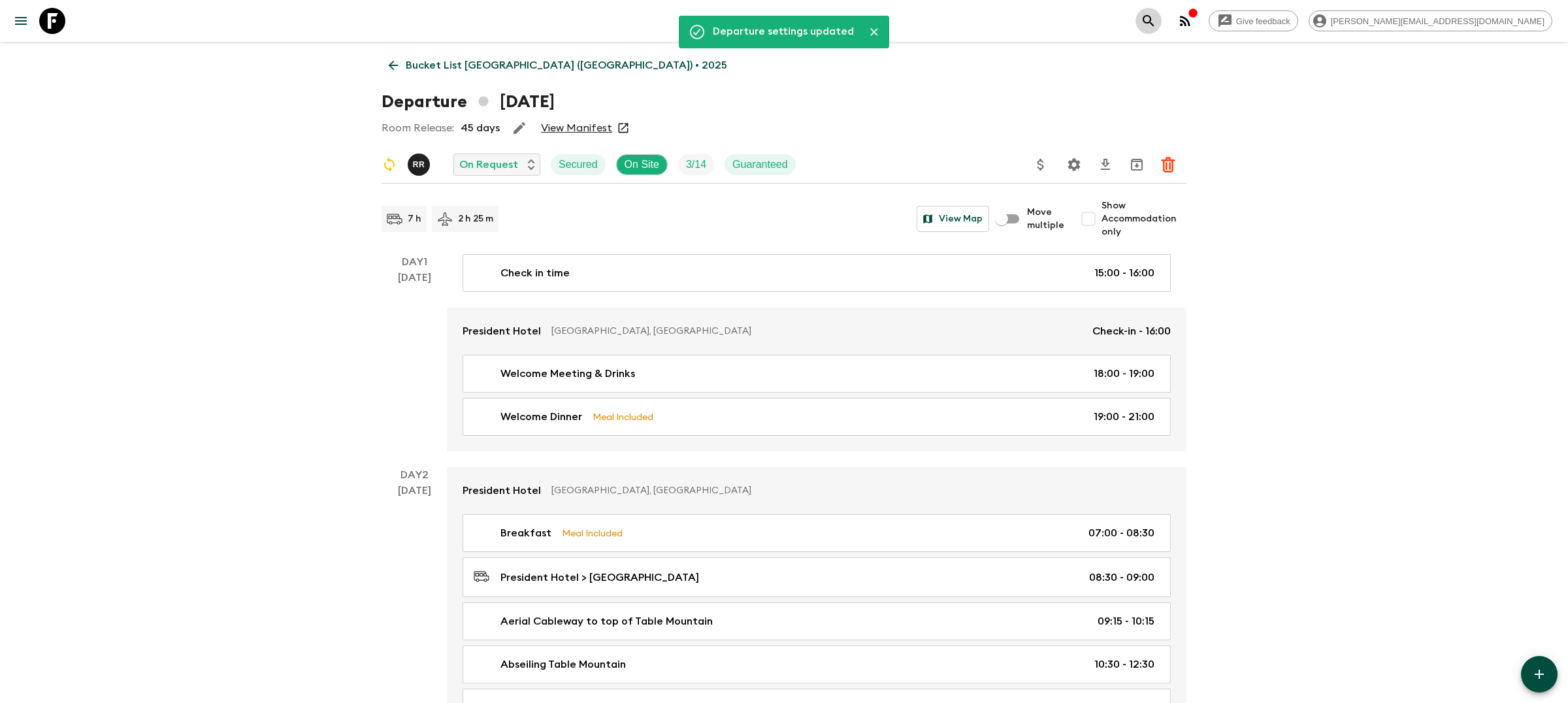
click at [1157, 14] on icon "search adventures" at bounding box center [1148, 20] width 16 height 16
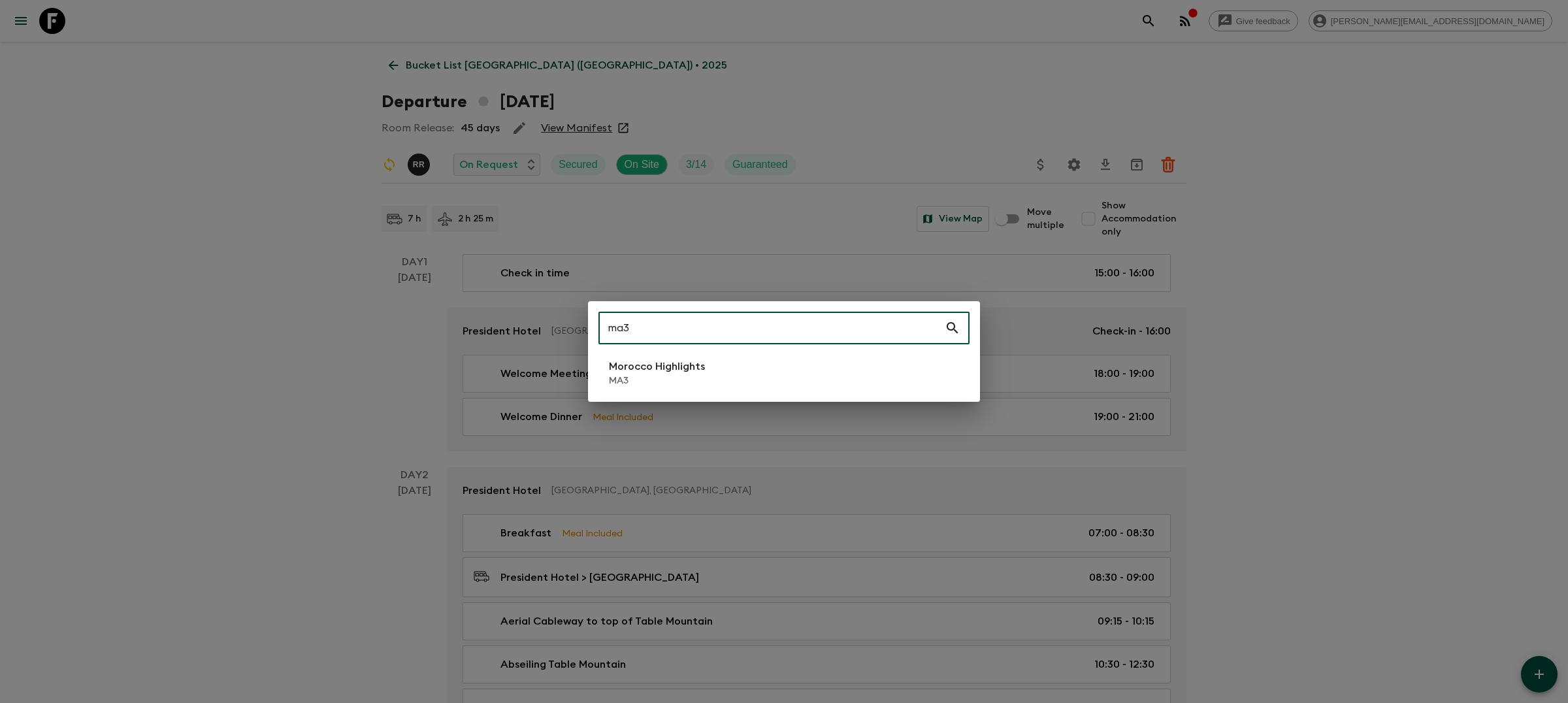
type input "ma3"
click at [923, 368] on li "Morocco Highlights MA3" at bounding box center [784, 373] width 371 height 36
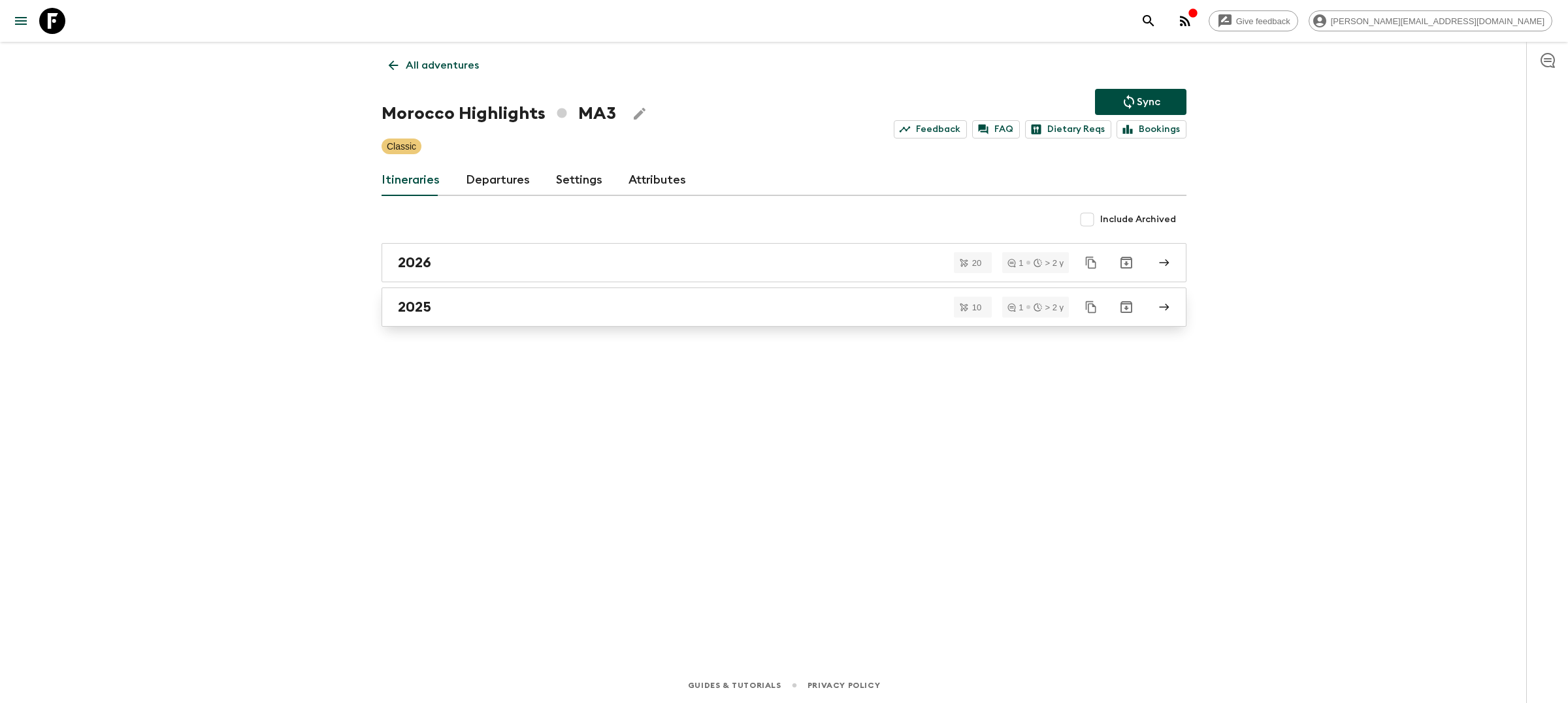
click at [719, 304] on div "2025" at bounding box center [772, 307] width 747 height 17
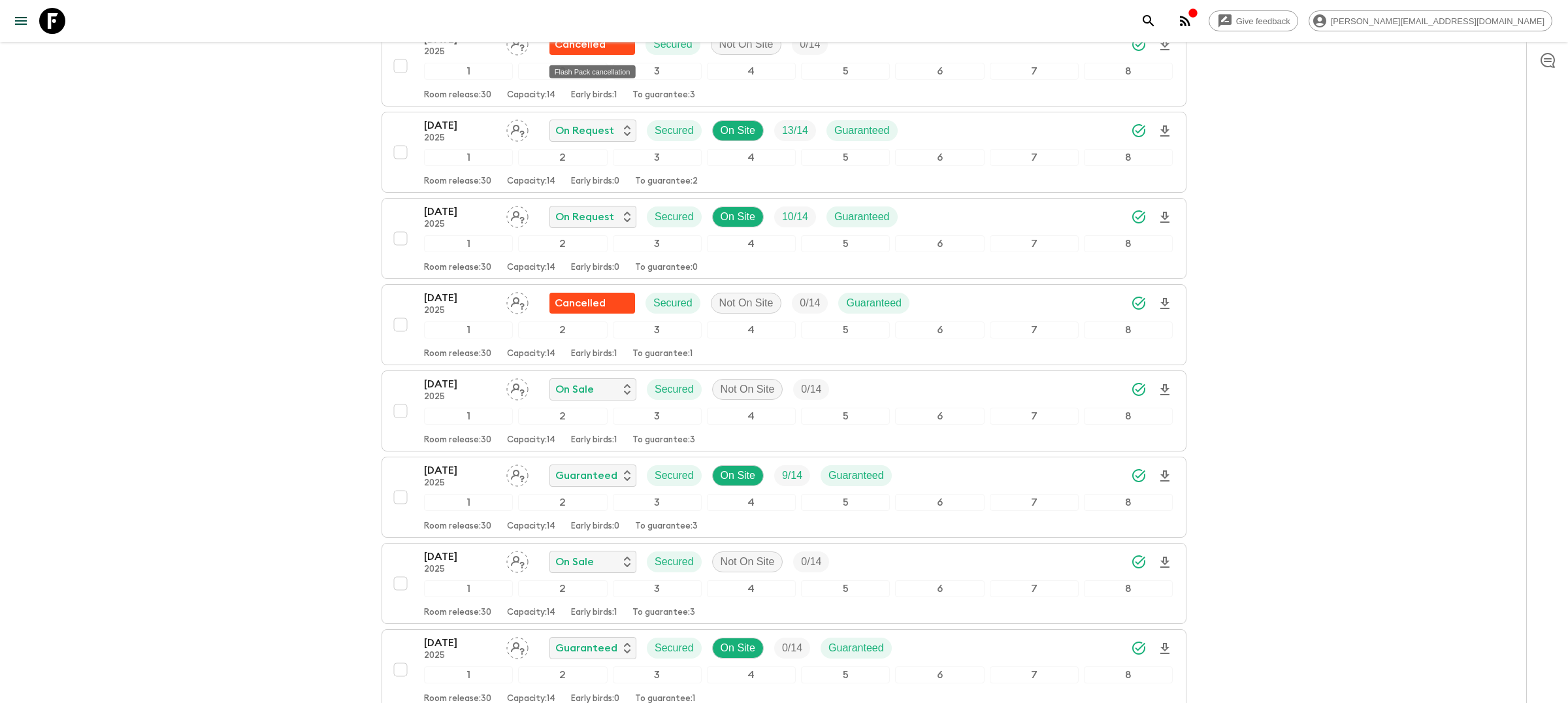
scroll to position [331, 0]
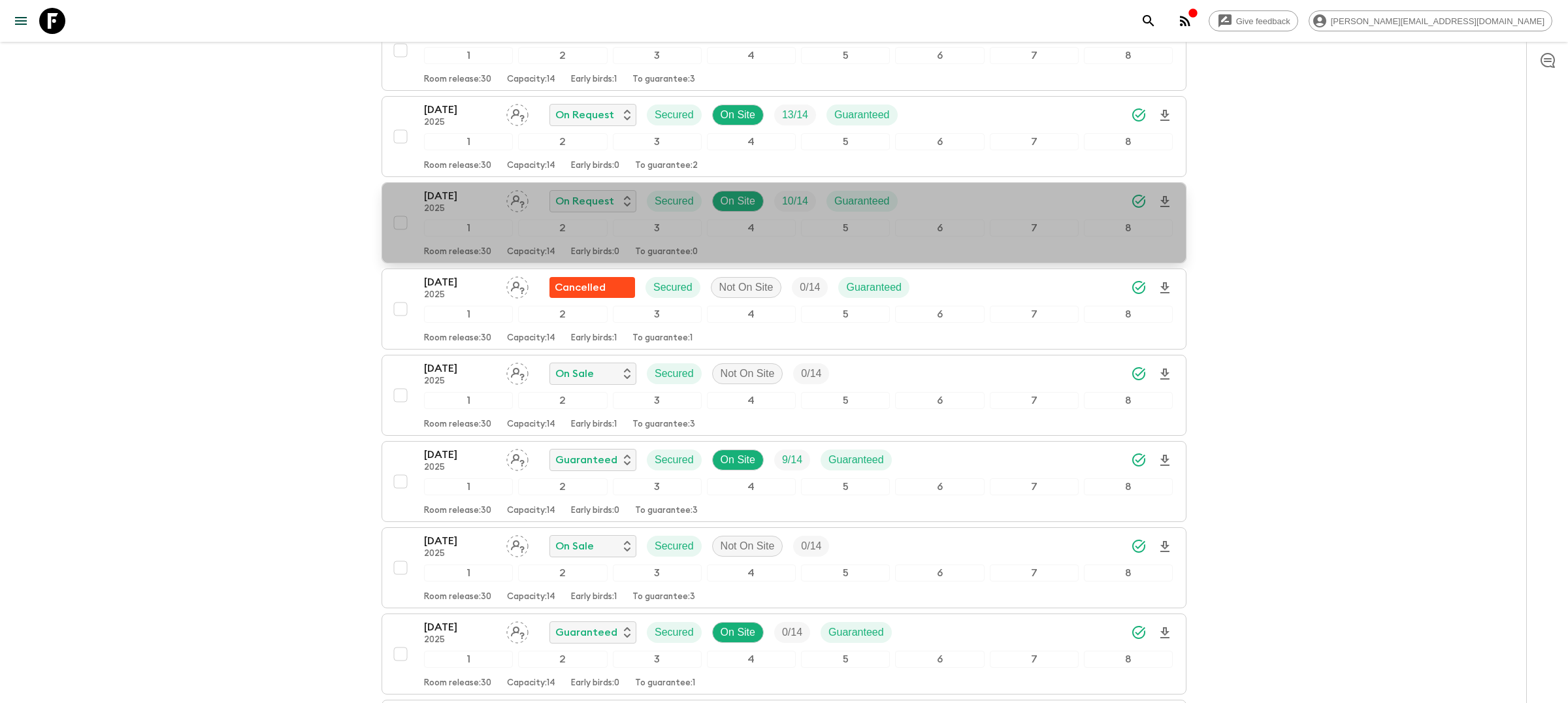
click at [941, 199] on div "[DATE] 2025 On Request Secured On Site 10 / 14 Guaranteed" at bounding box center [799, 201] width 749 height 26
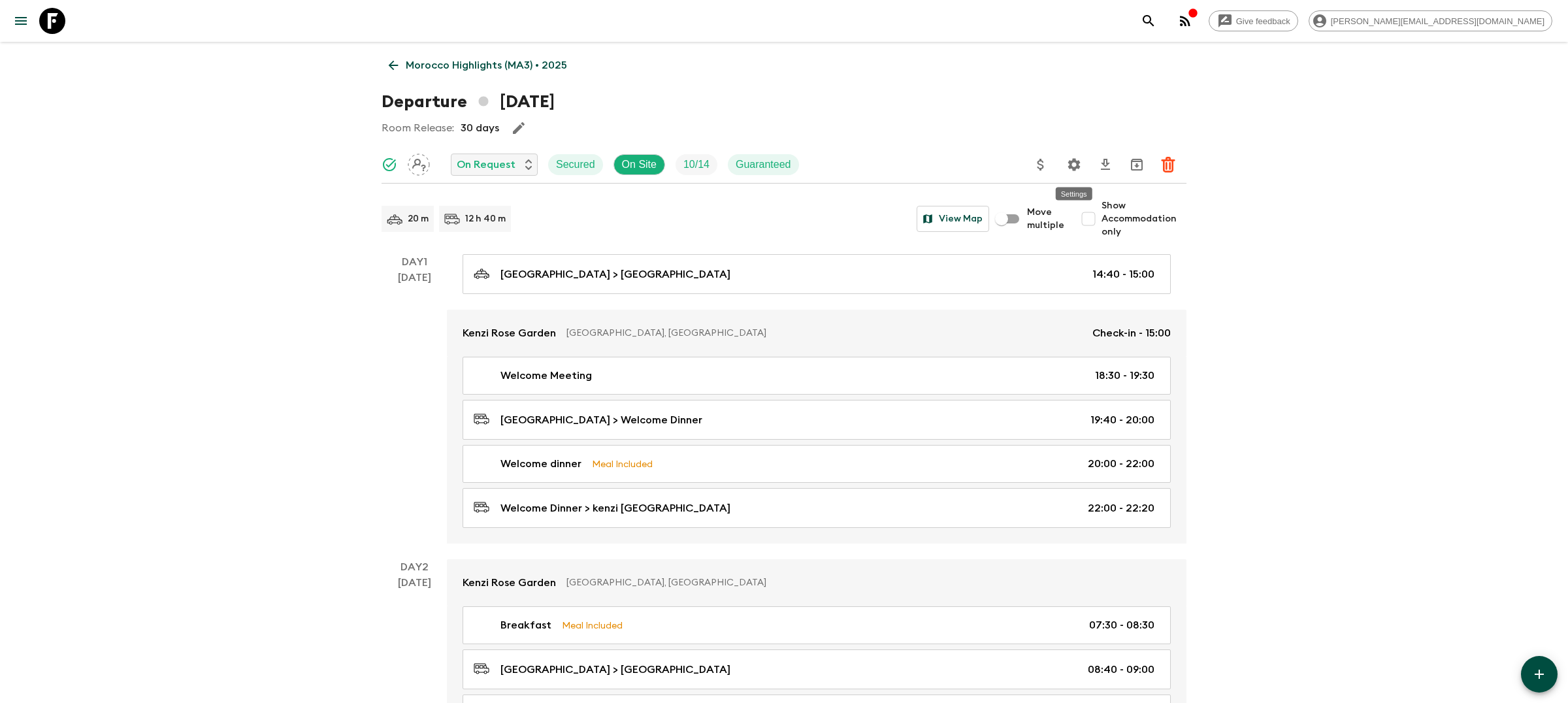
click at [1074, 162] on icon "Settings" at bounding box center [1074, 164] width 12 height 12
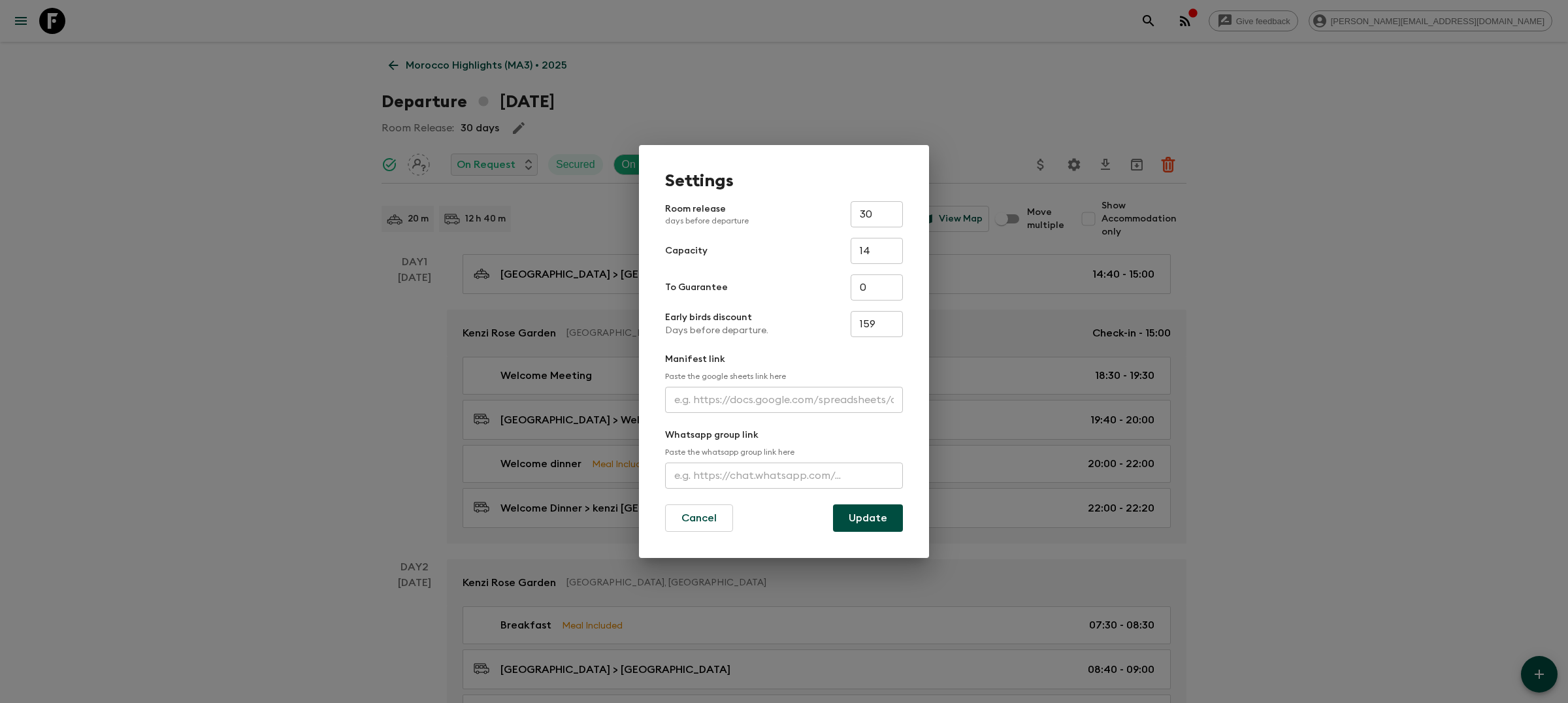
click at [695, 473] on input "text" at bounding box center [784, 476] width 238 height 26
paste input "[URL][DOMAIN_NAME]"
type input "[URL][DOMAIN_NAME]"
click at [877, 519] on button "Update" at bounding box center [868, 518] width 70 height 27
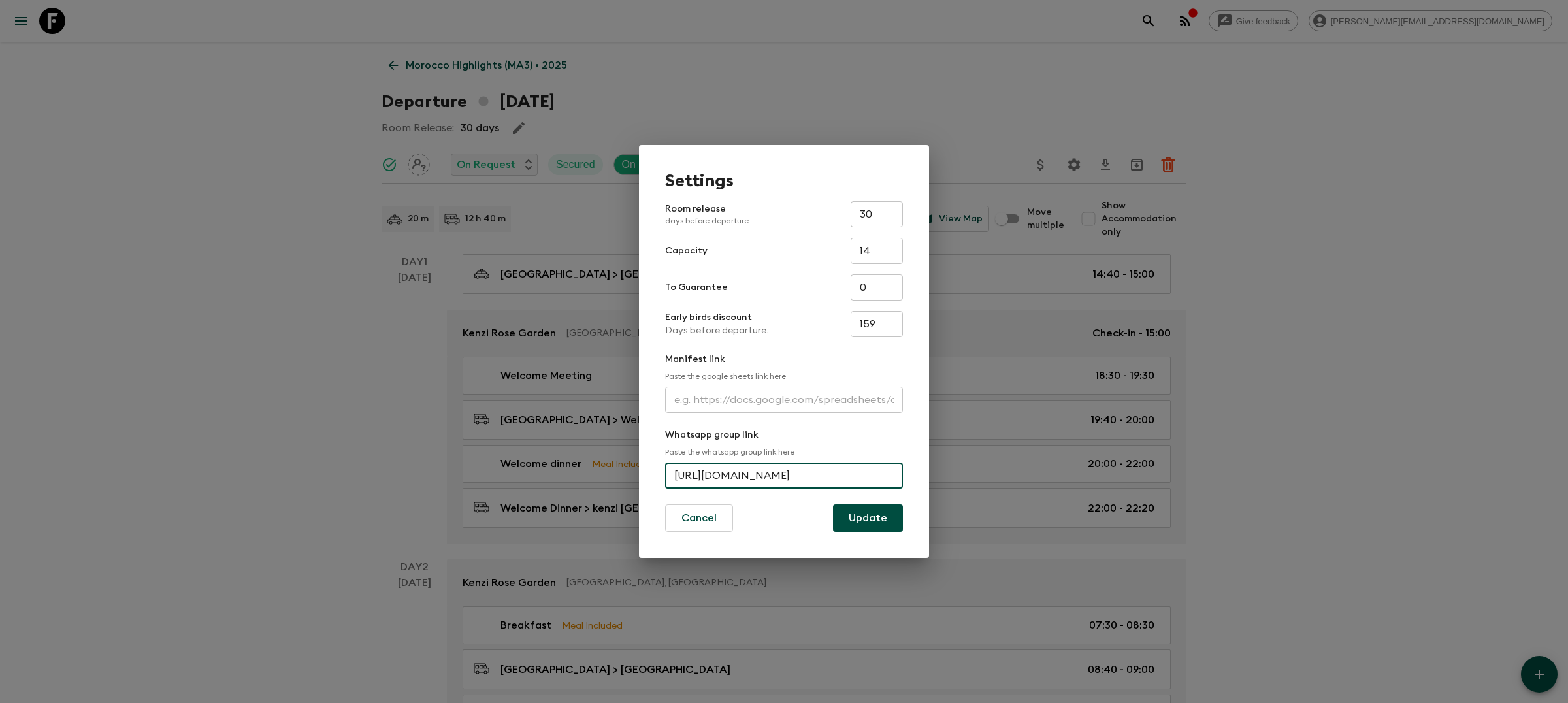
scroll to position [0, 0]
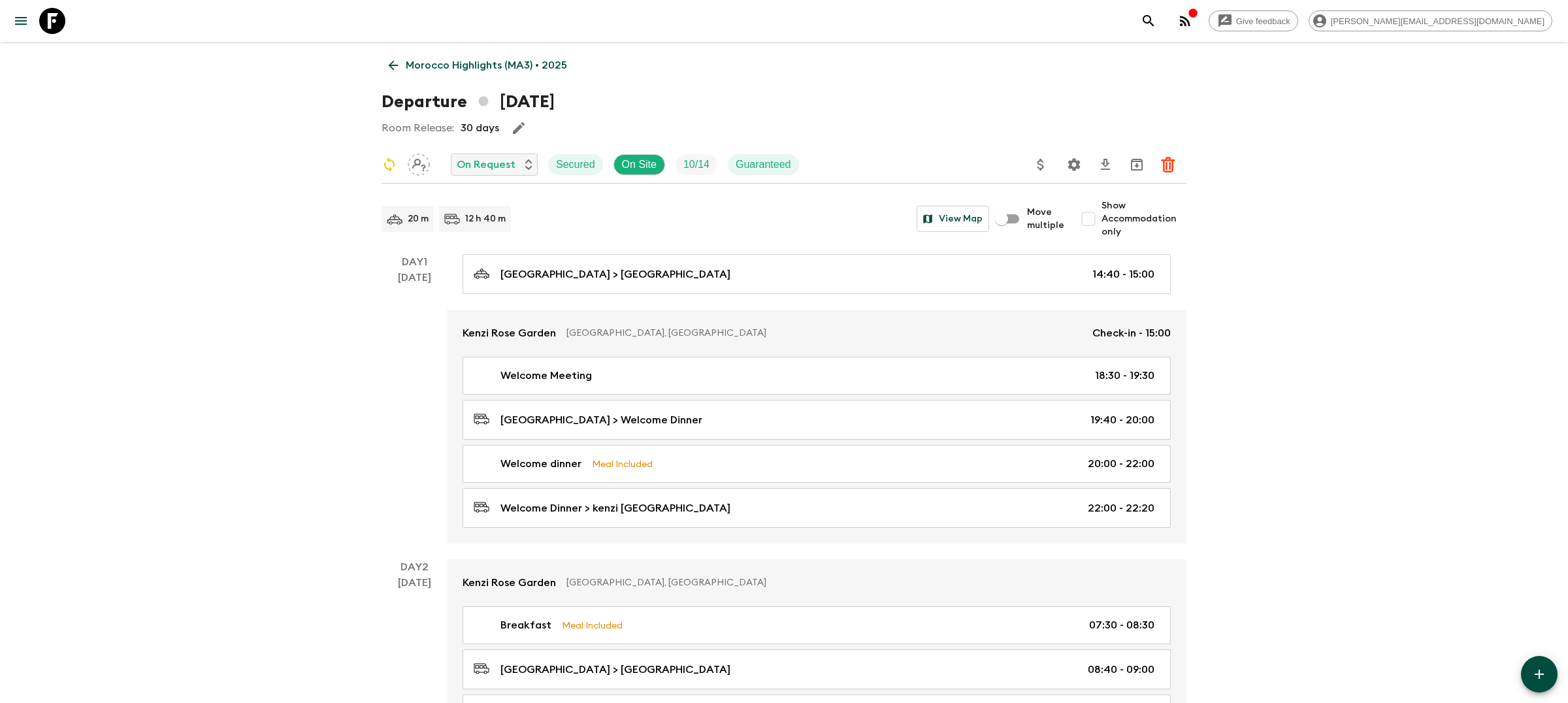
click at [1157, 26] on icon "search adventures" at bounding box center [1148, 20] width 16 height 16
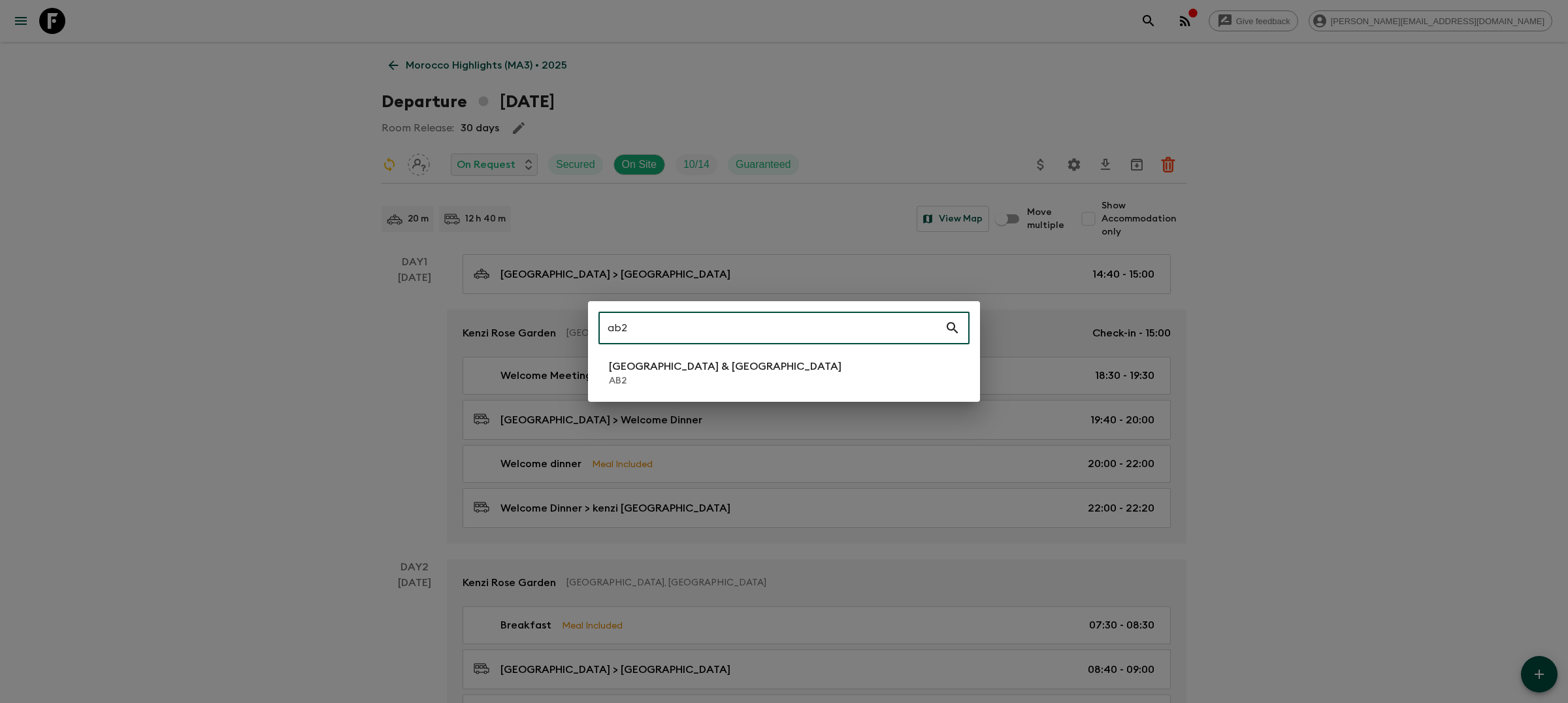
type input "ab2"
click at [633, 378] on p "AB2" at bounding box center [725, 381] width 233 height 13
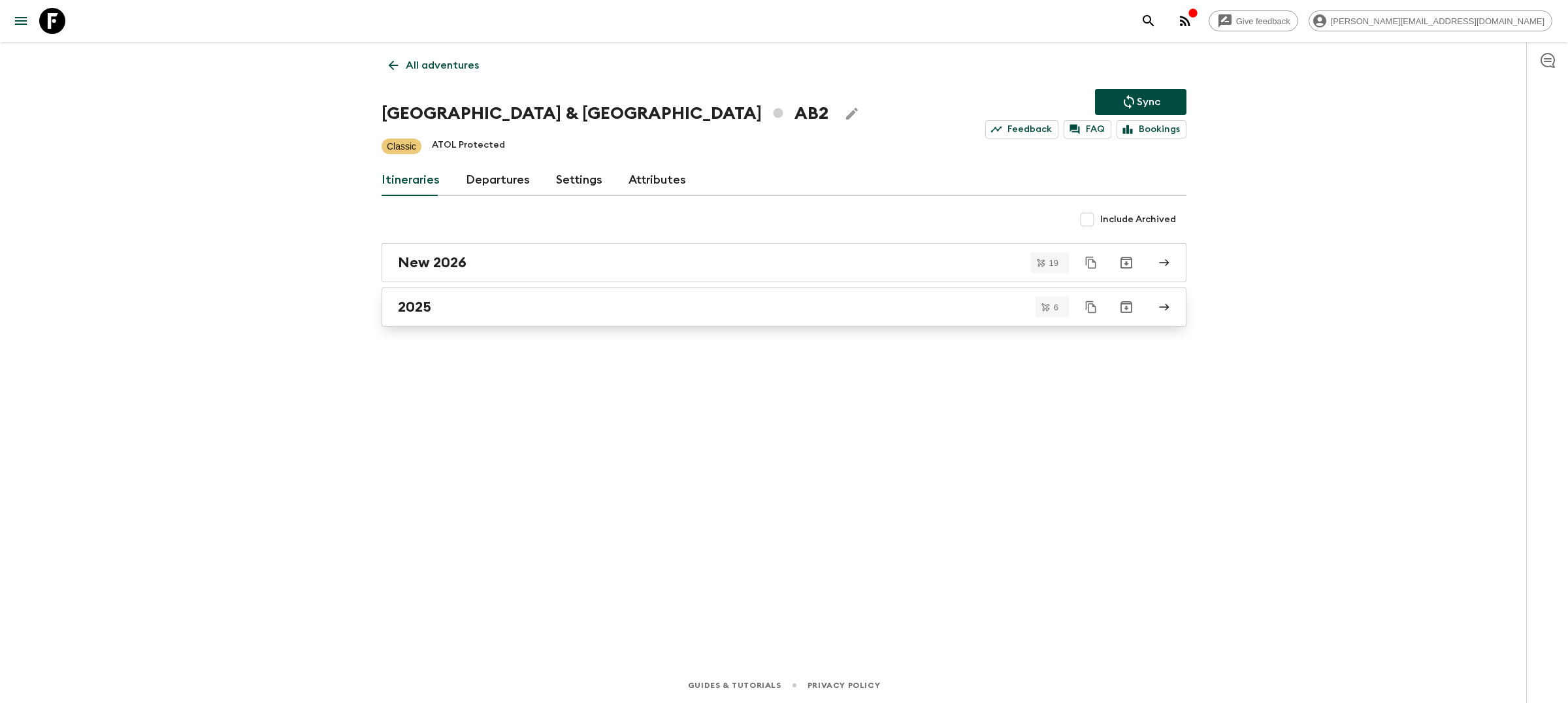
click at [652, 299] on div "2025" at bounding box center [772, 307] width 747 height 17
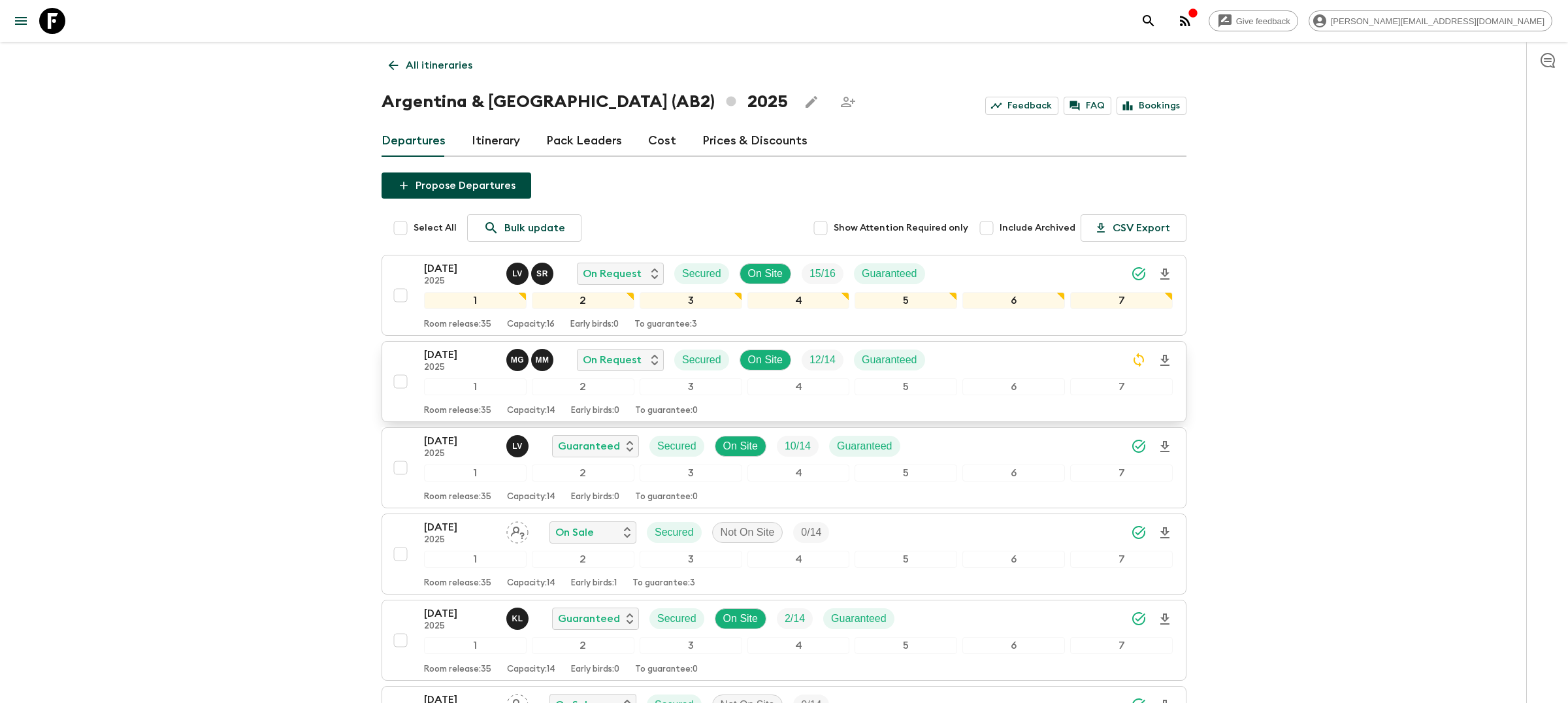
click at [1002, 365] on div "[DATE] 2025 M G M M On Request Secured On Site 12 / 14 Guaranteed" at bounding box center [799, 360] width 749 height 26
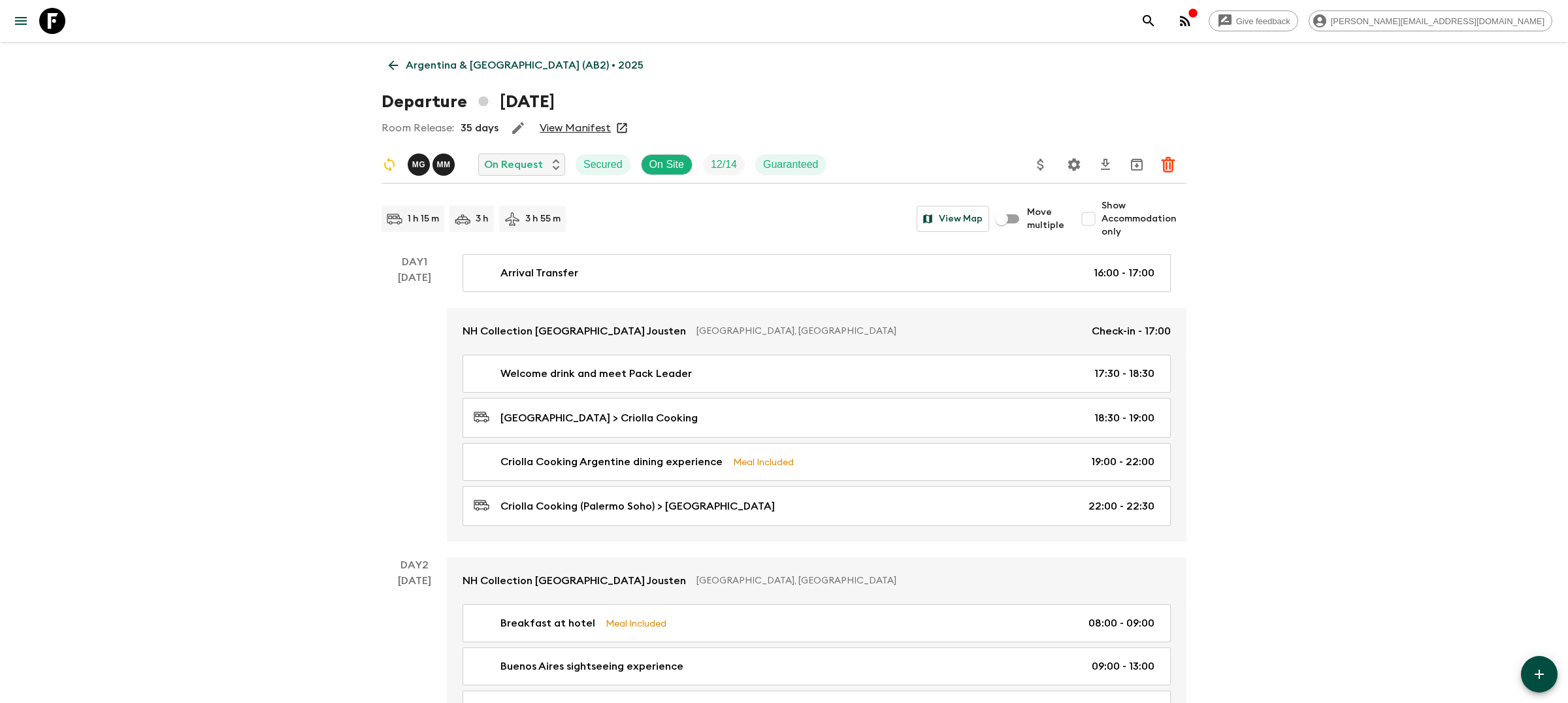
click at [1069, 168] on icon "Settings" at bounding box center [1074, 164] width 12 height 12
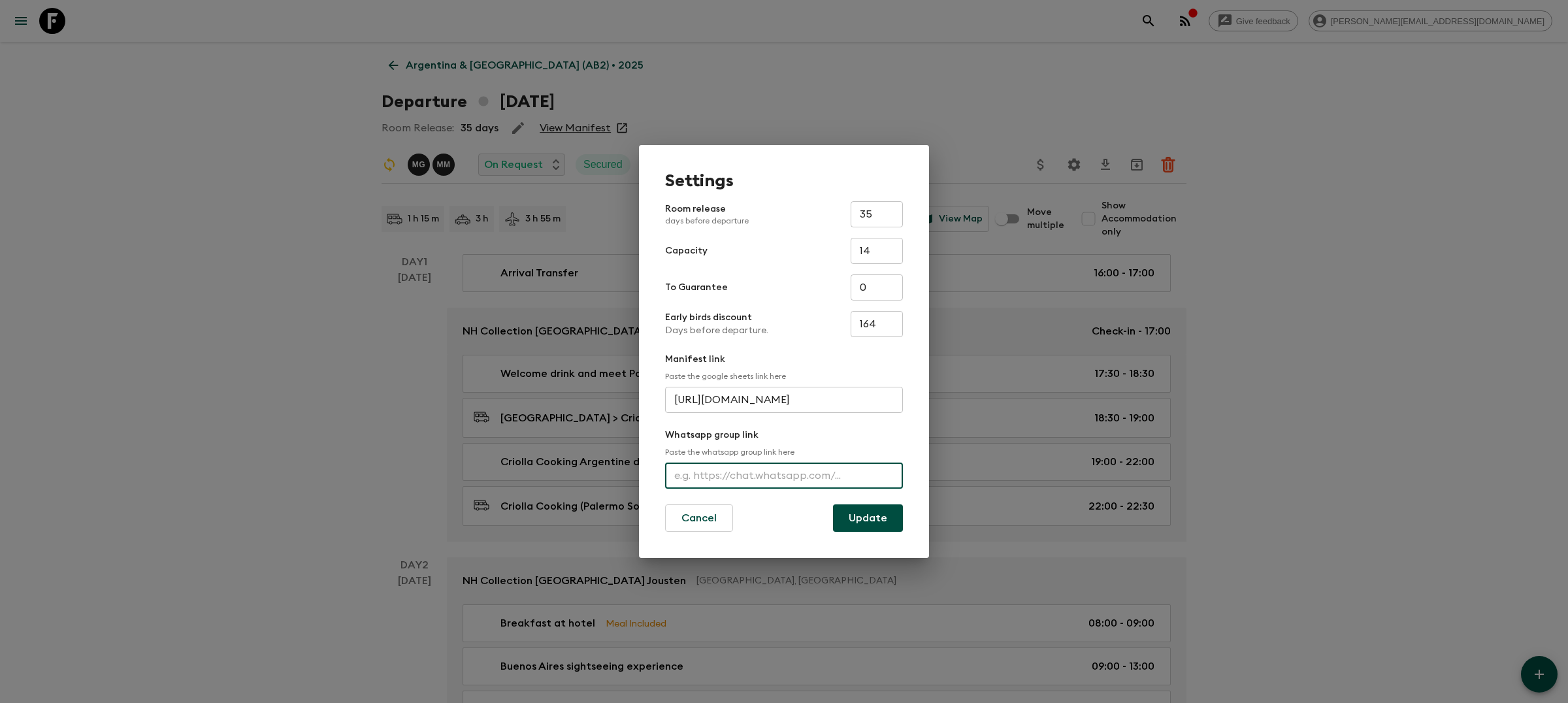
click at [704, 469] on input "text" at bounding box center [784, 476] width 238 height 26
paste input "[URL][DOMAIN_NAME]"
type input "[URL][DOMAIN_NAME]"
click at [858, 516] on button "Update" at bounding box center [868, 518] width 70 height 27
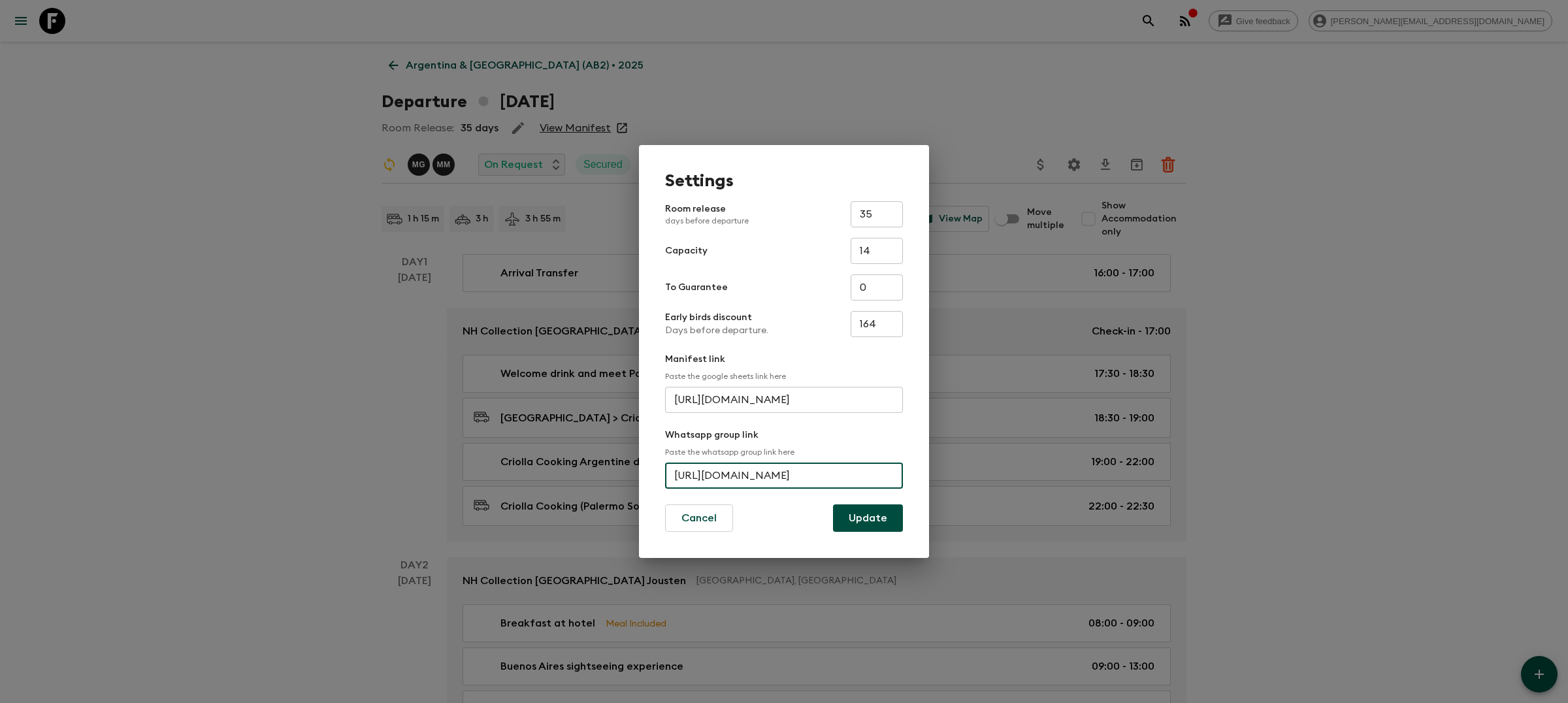
scroll to position [0, 0]
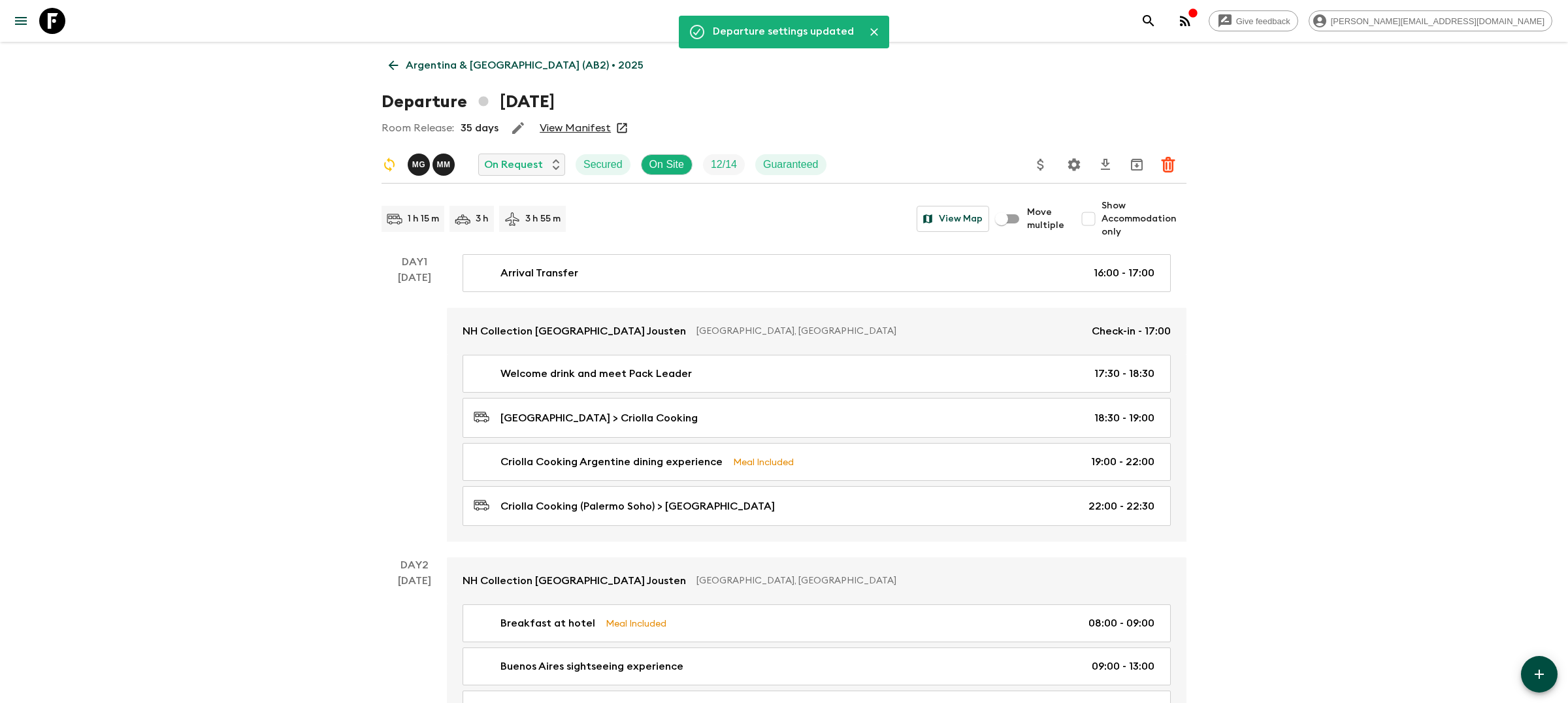
click at [1286, 14] on div "Give feedback [PERSON_NAME][EMAIL_ADDRESS][DOMAIN_NAME]" at bounding box center [1344, 20] width 417 height 26
click at [1157, 15] on icon "search adventures" at bounding box center [1148, 20] width 16 height 16
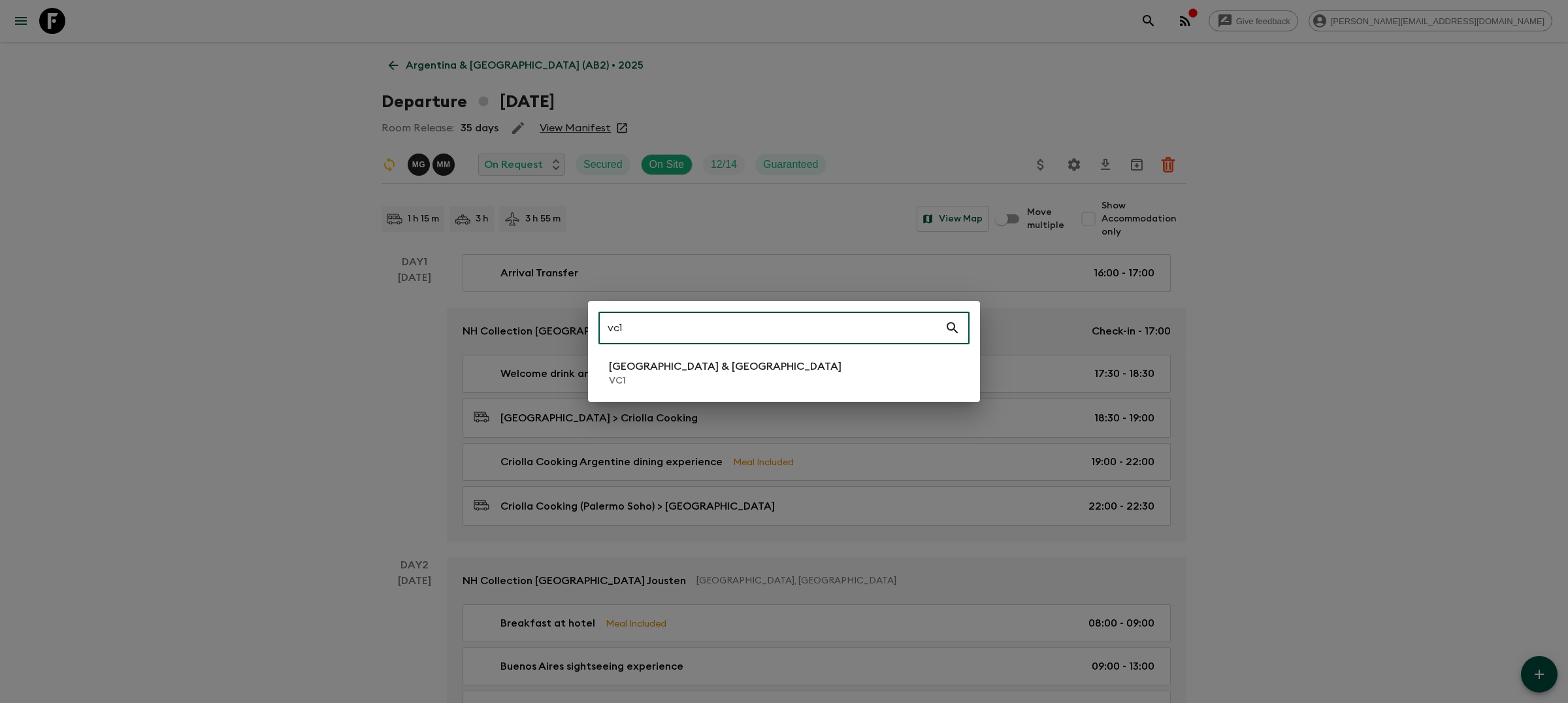
type input "vc1"
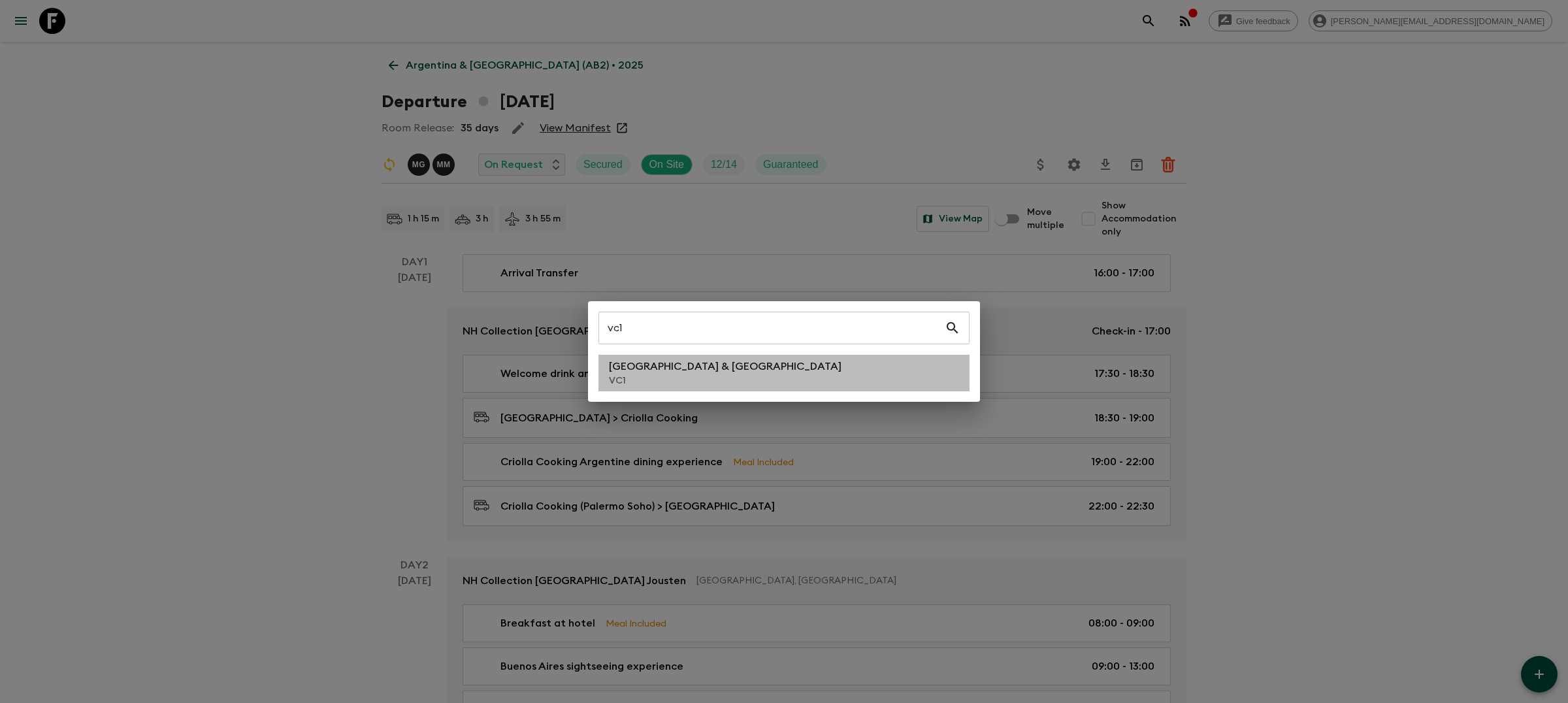
click at [637, 362] on p "[GEOGRAPHIC_DATA] & [GEOGRAPHIC_DATA]" at bounding box center [725, 366] width 233 height 16
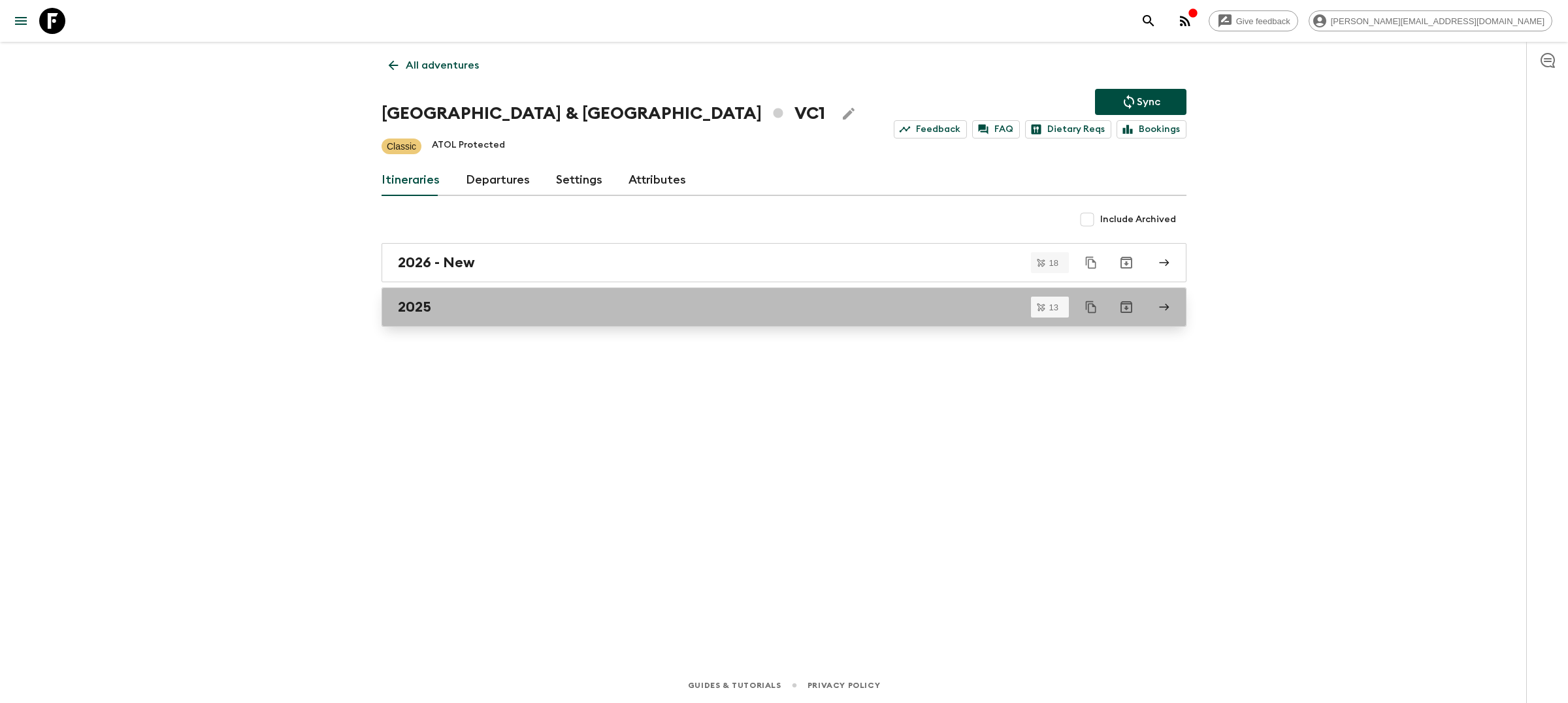
click at [567, 312] on div "2025" at bounding box center [772, 307] width 747 height 17
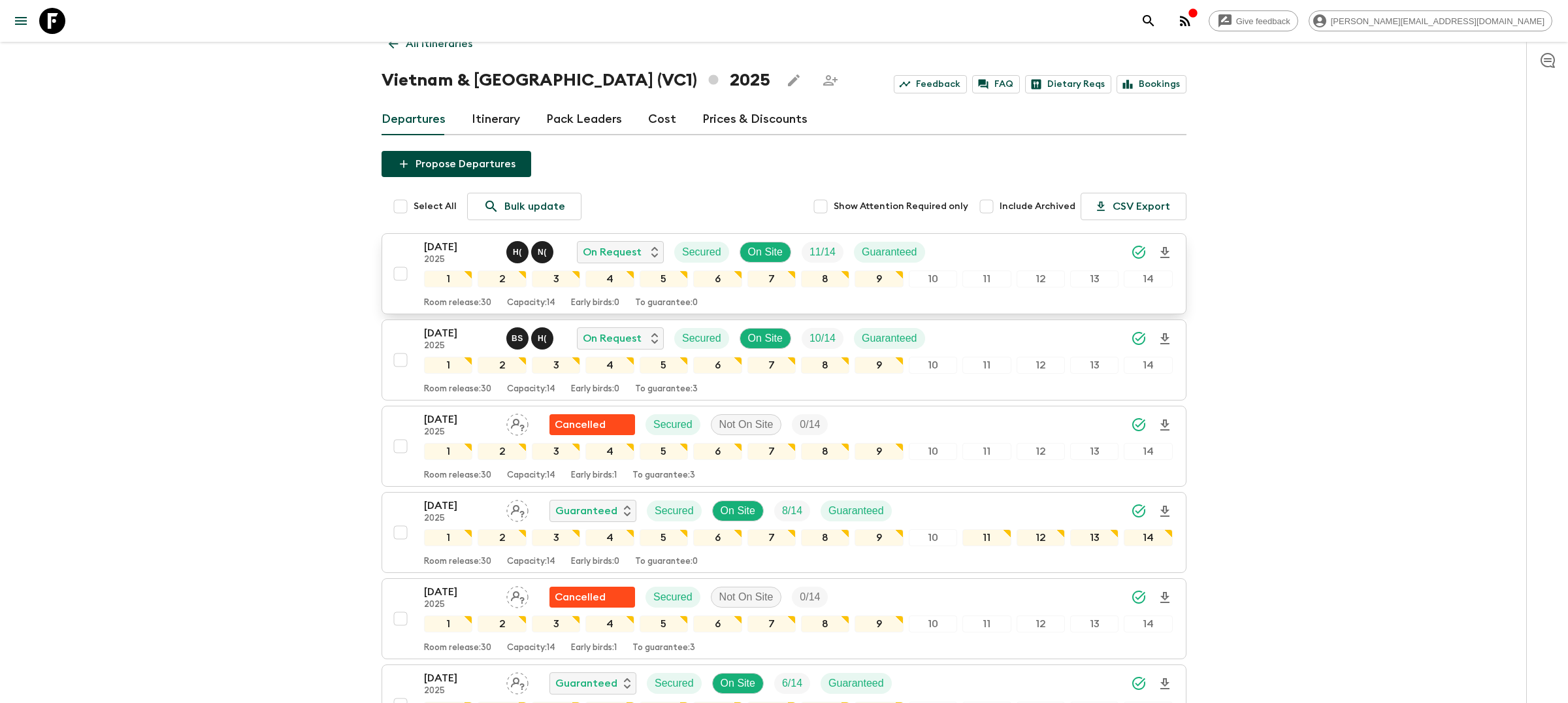
scroll to position [23, 0]
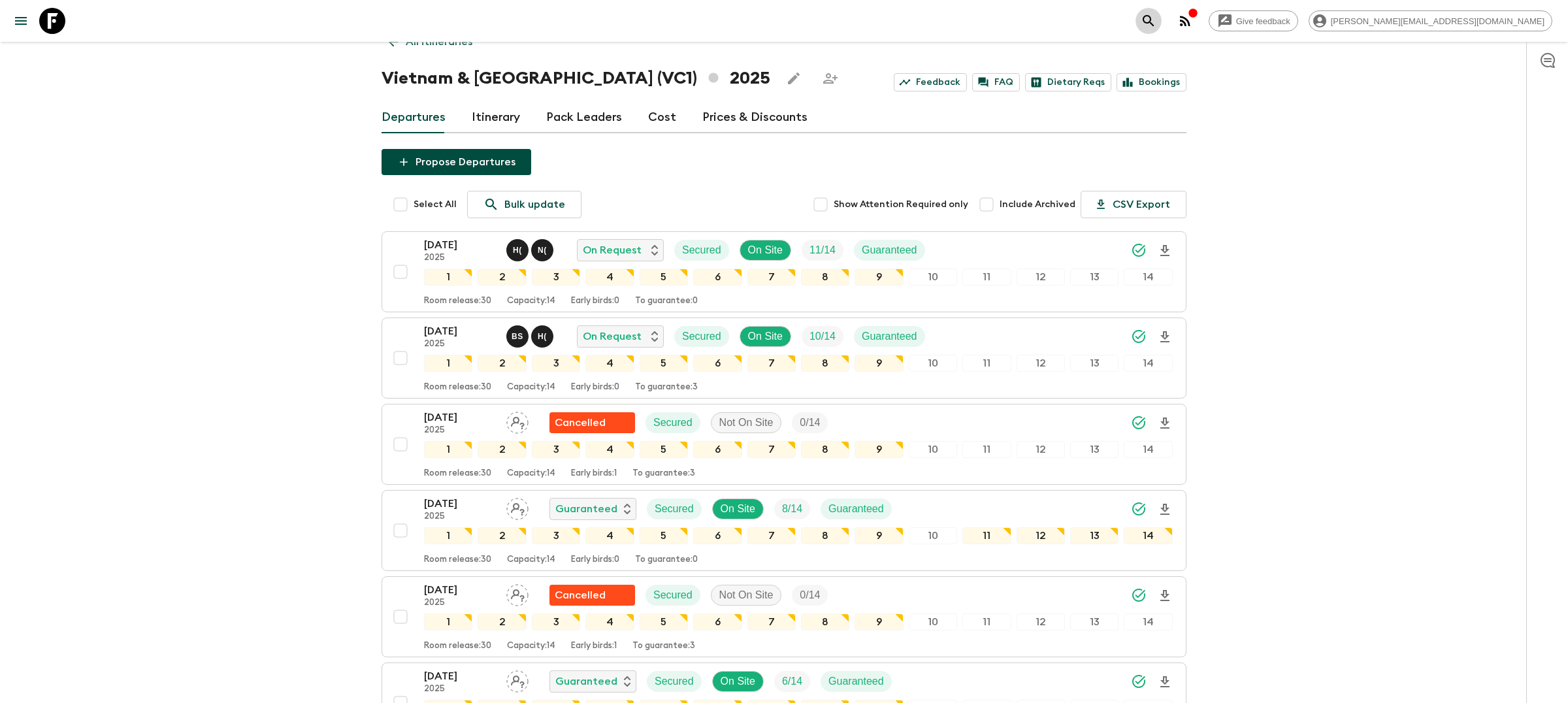
click at [1162, 19] on button "search adventures" at bounding box center [1148, 20] width 26 height 26
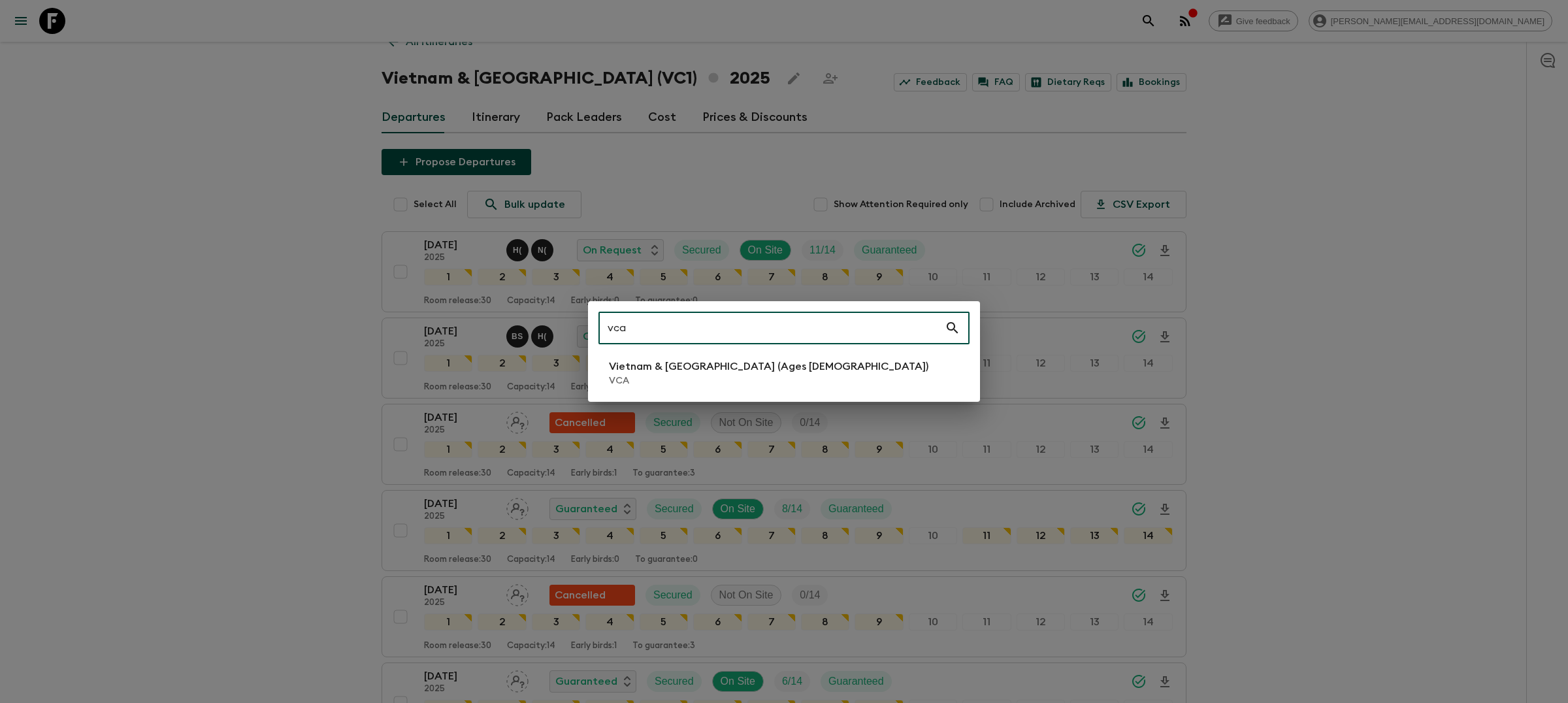
type input "vca"
click at [870, 367] on li "Vietnam & [GEOGRAPHIC_DATA] (Ages [DEMOGRAPHIC_DATA]) VCA" at bounding box center [784, 373] width 371 height 36
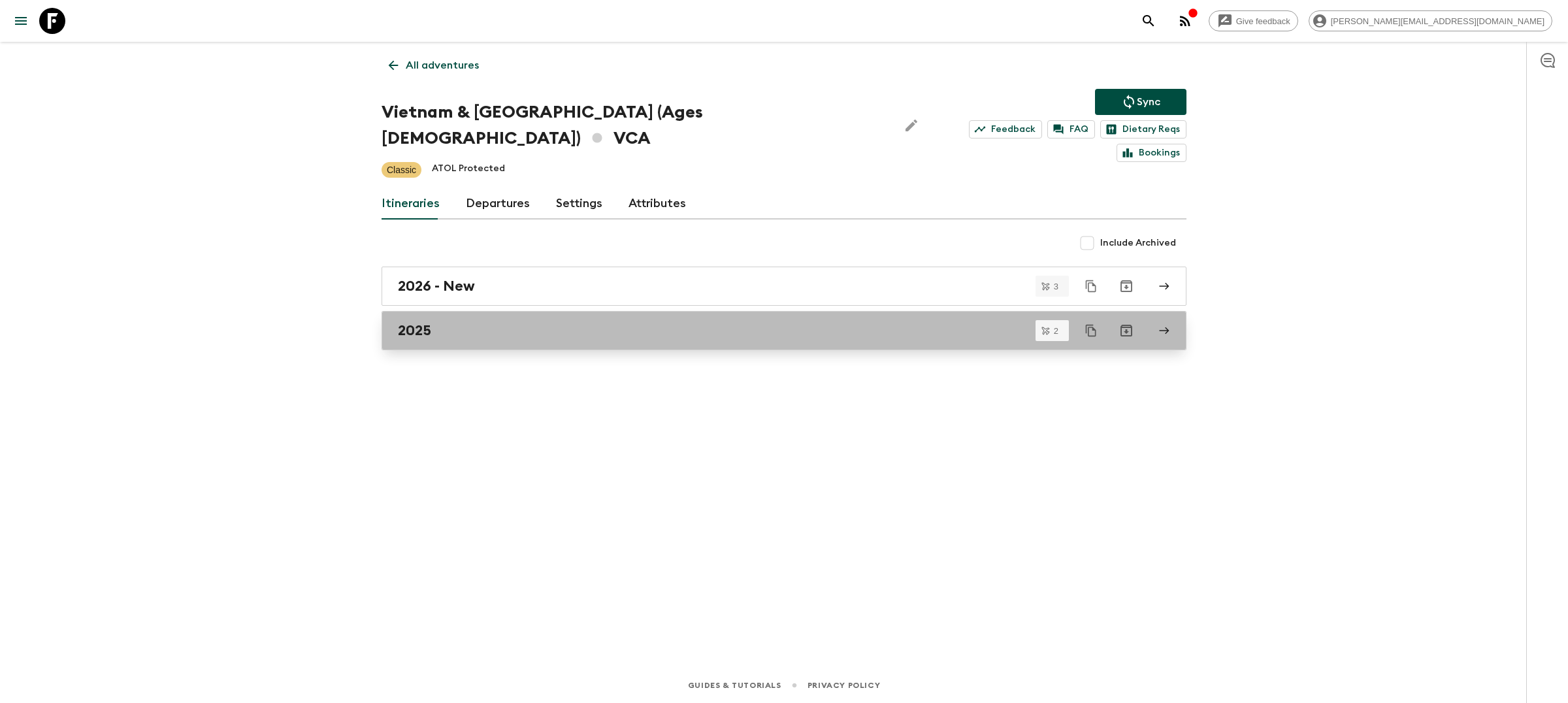
click at [882, 322] on div "2025" at bounding box center [772, 331] width 747 height 17
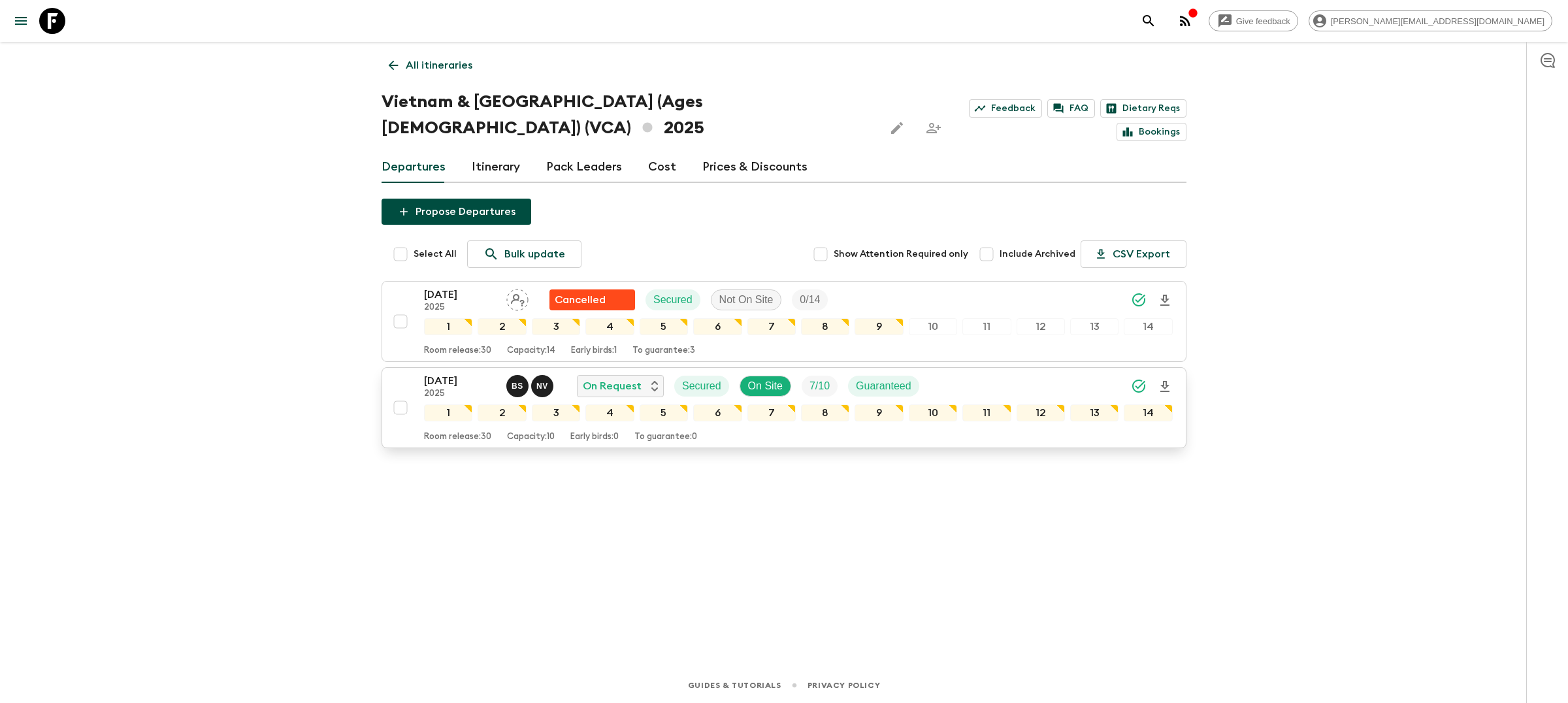
click at [938, 373] on div "[DATE] 2025 B S N V On Request Secured On Site 7 / 10 Guaranteed" at bounding box center [799, 386] width 749 height 26
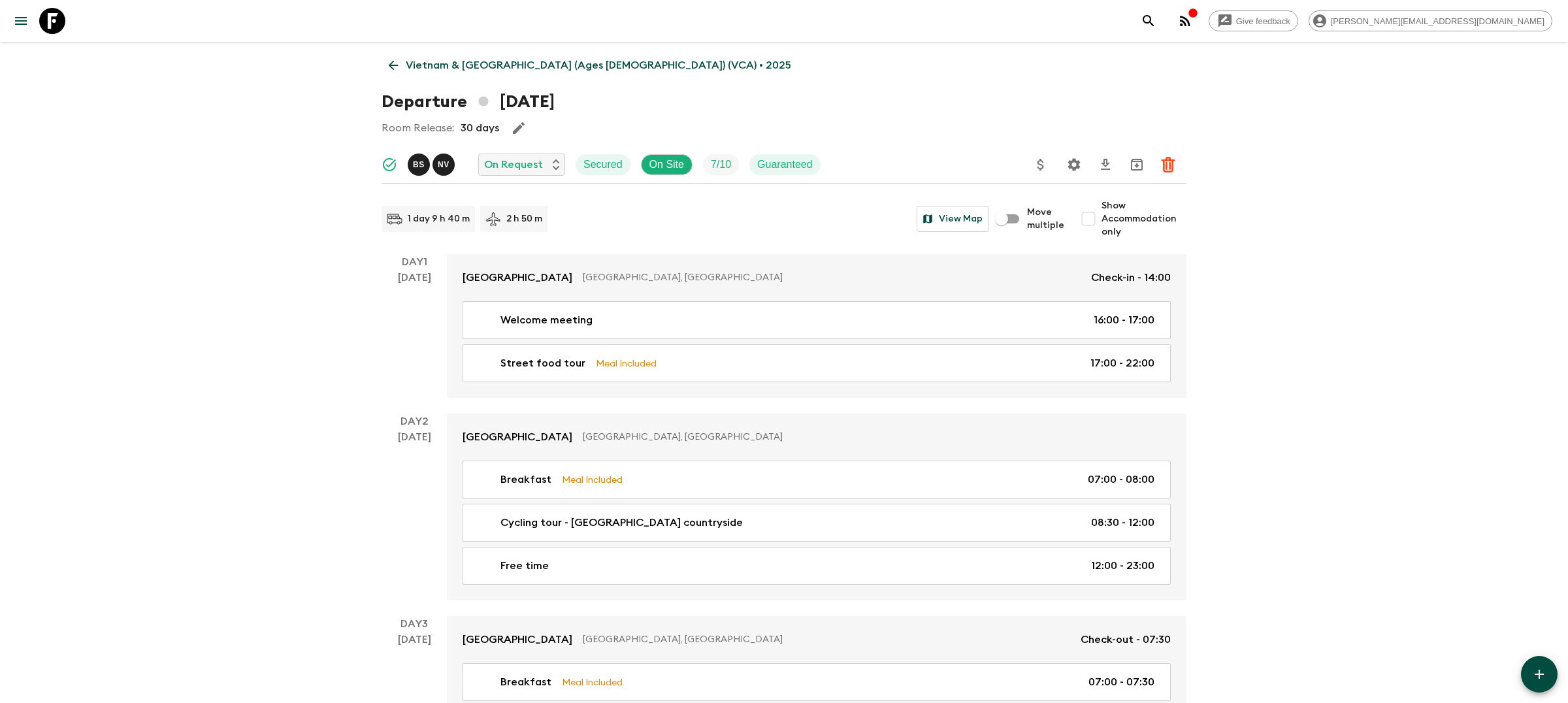
click at [1082, 158] on button "Settings" at bounding box center [1074, 165] width 26 height 26
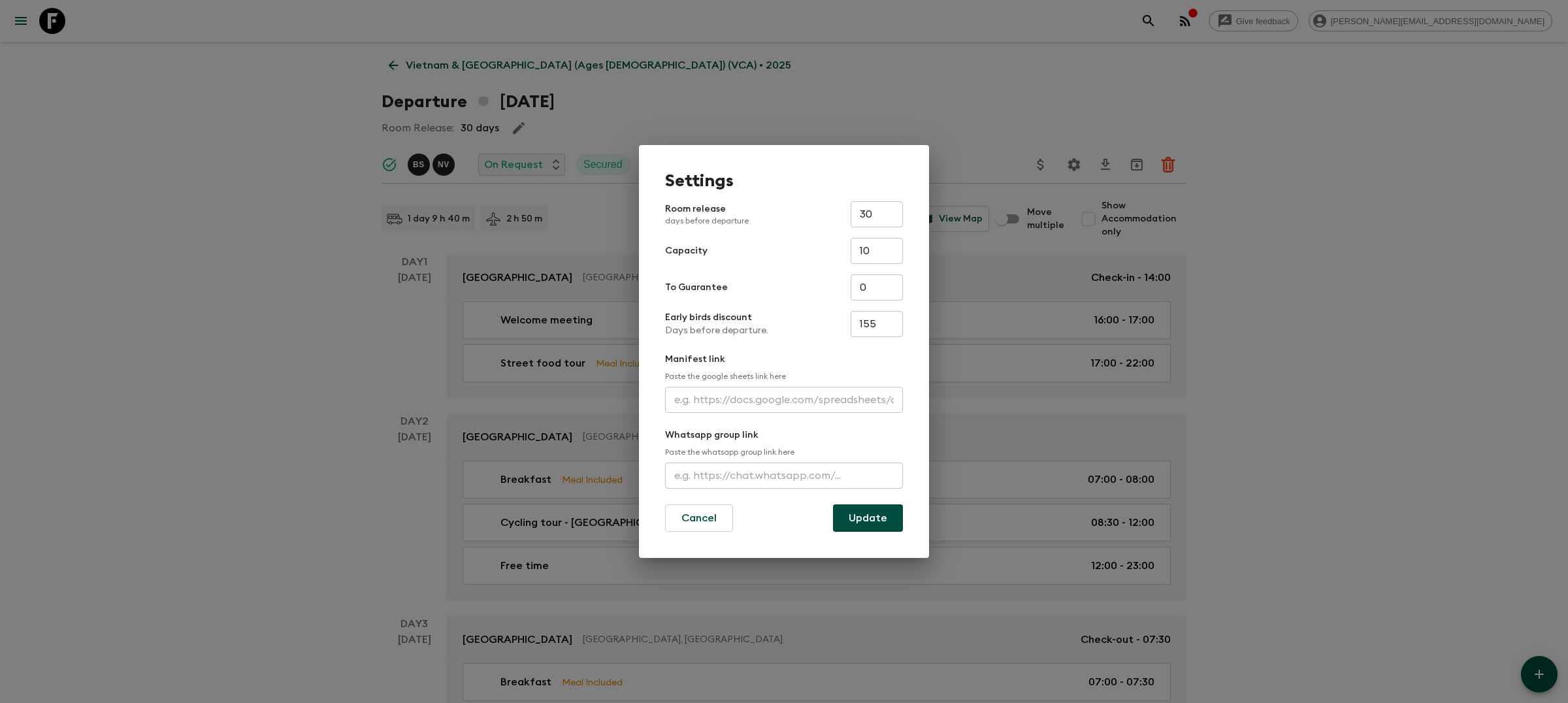
click at [829, 476] on input "text" at bounding box center [784, 476] width 238 height 26
paste input "[URL][DOMAIN_NAME]"
type input "[URL][DOMAIN_NAME]"
click at [868, 514] on button "Update" at bounding box center [868, 518] width 70 height 27
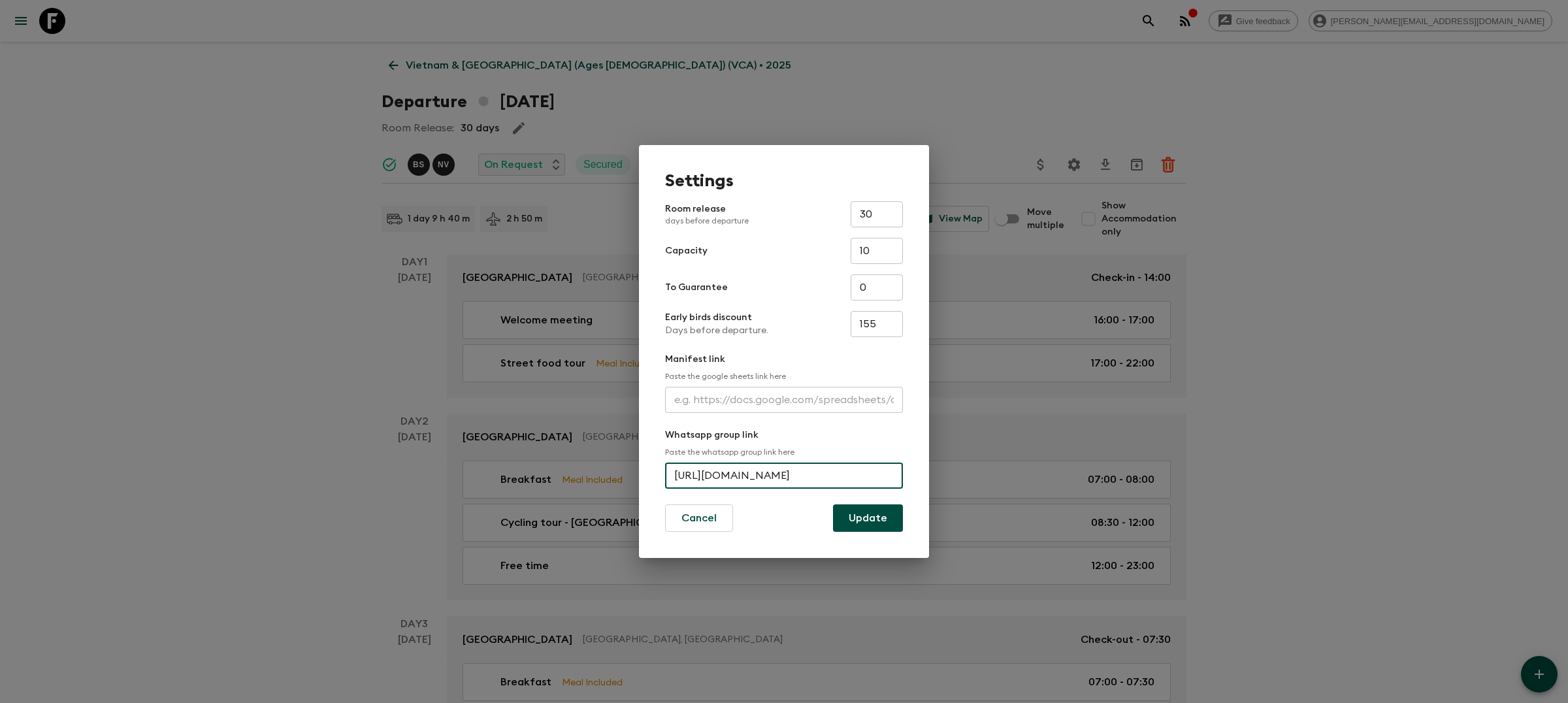
scroll to position [0, 0]
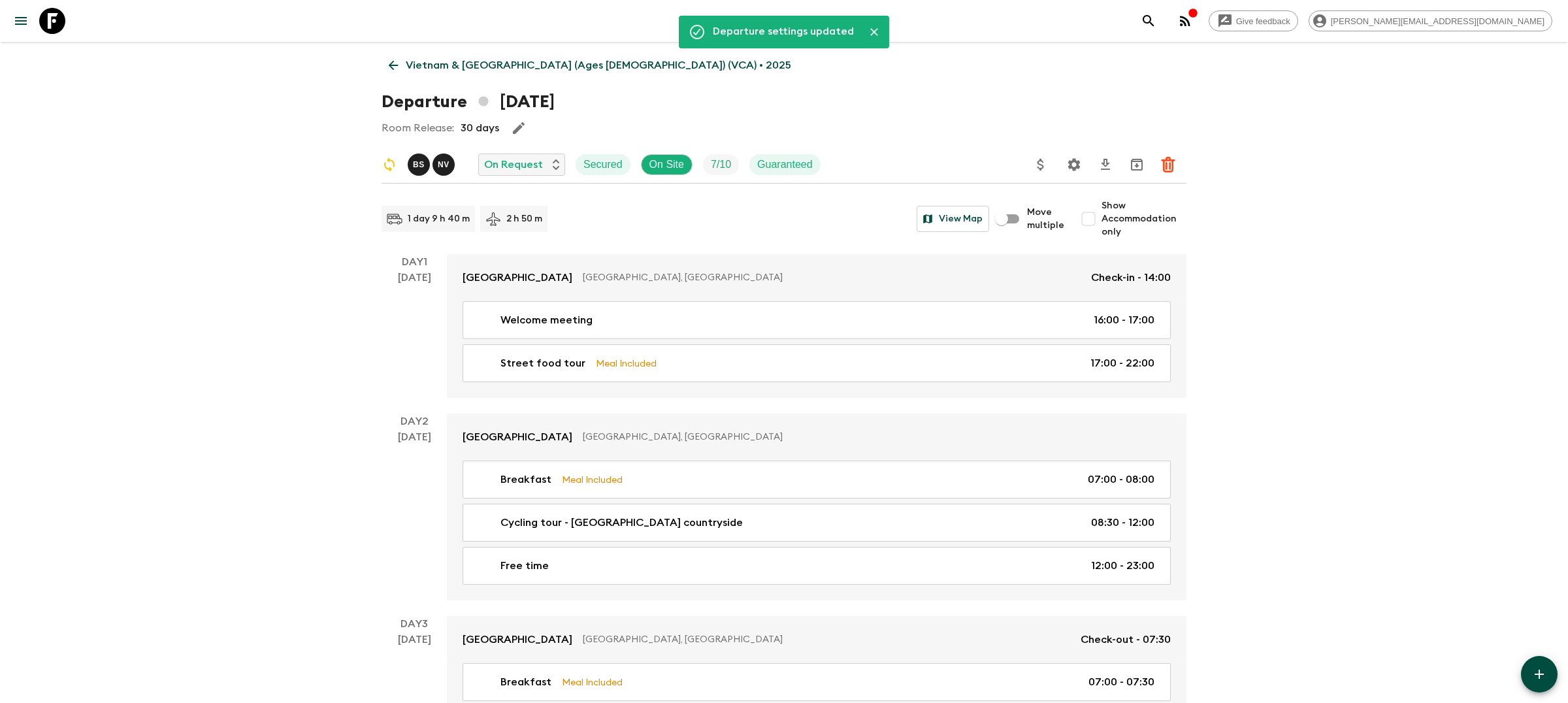
click at [1157, 21] on icon "search adventures" at bounding box center [1148, 20] width 16 height 16
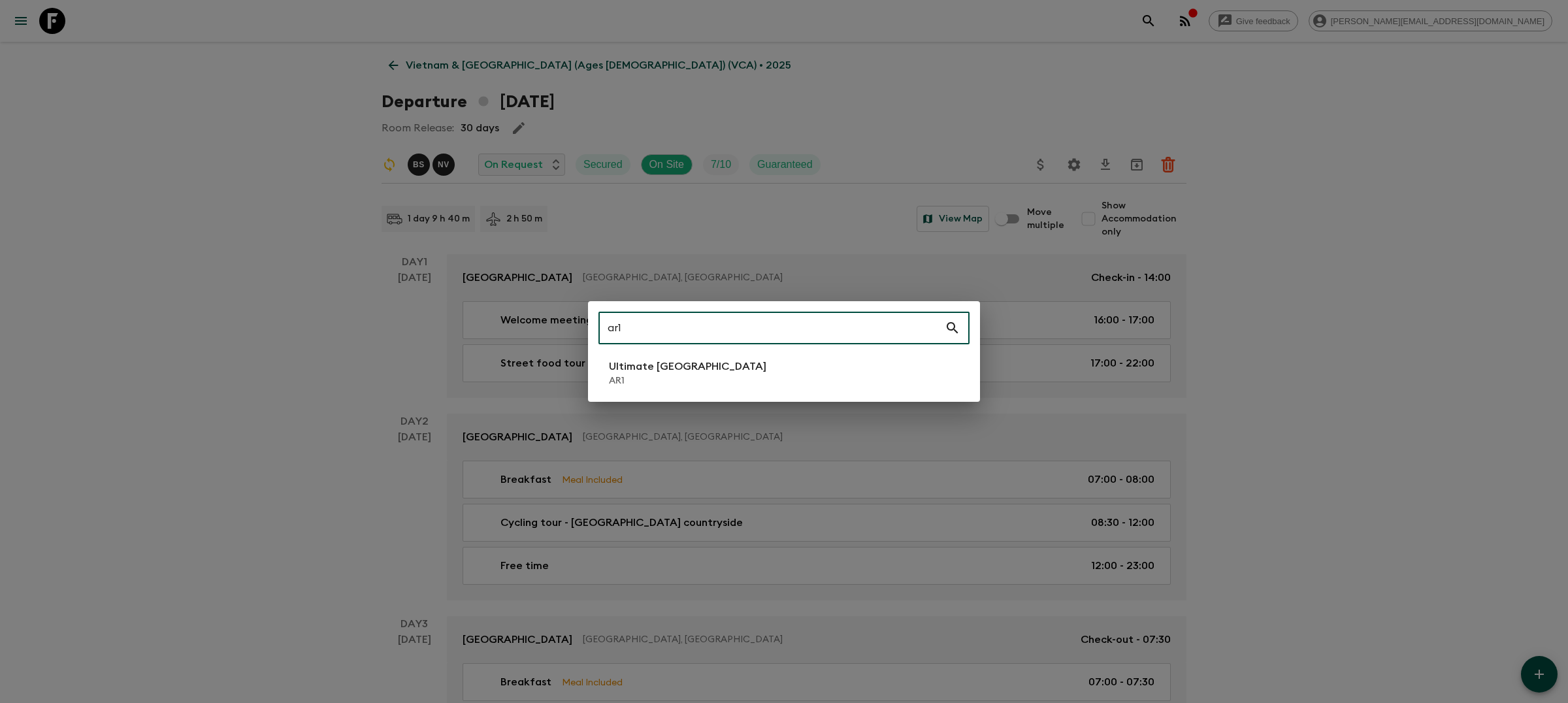
type input "ar1"
click at [703, 385] on p "AR1" at bounding box center [688, 381] width 158 height 13
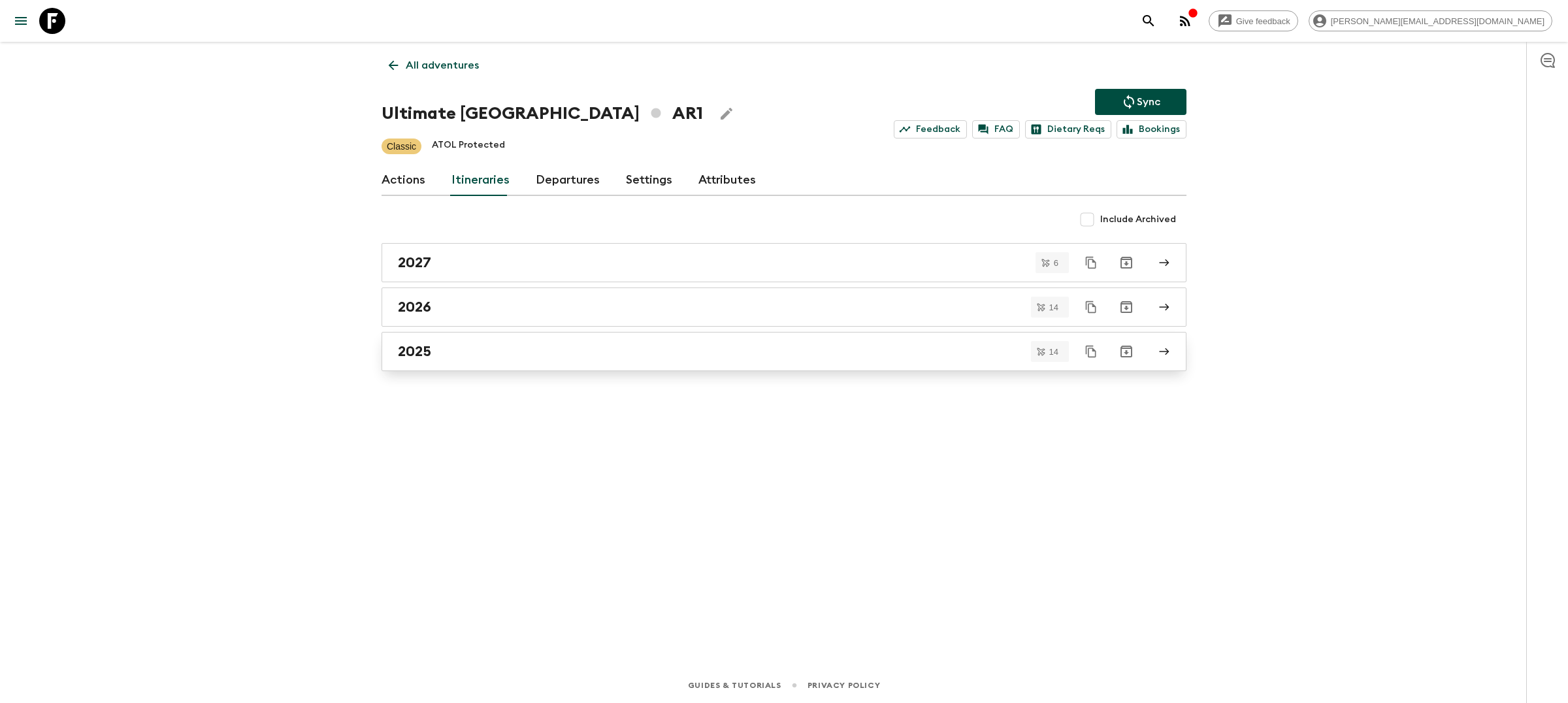
click at [571, 347] on div "2025" at bounding box center [772, 351] width 747 height 17
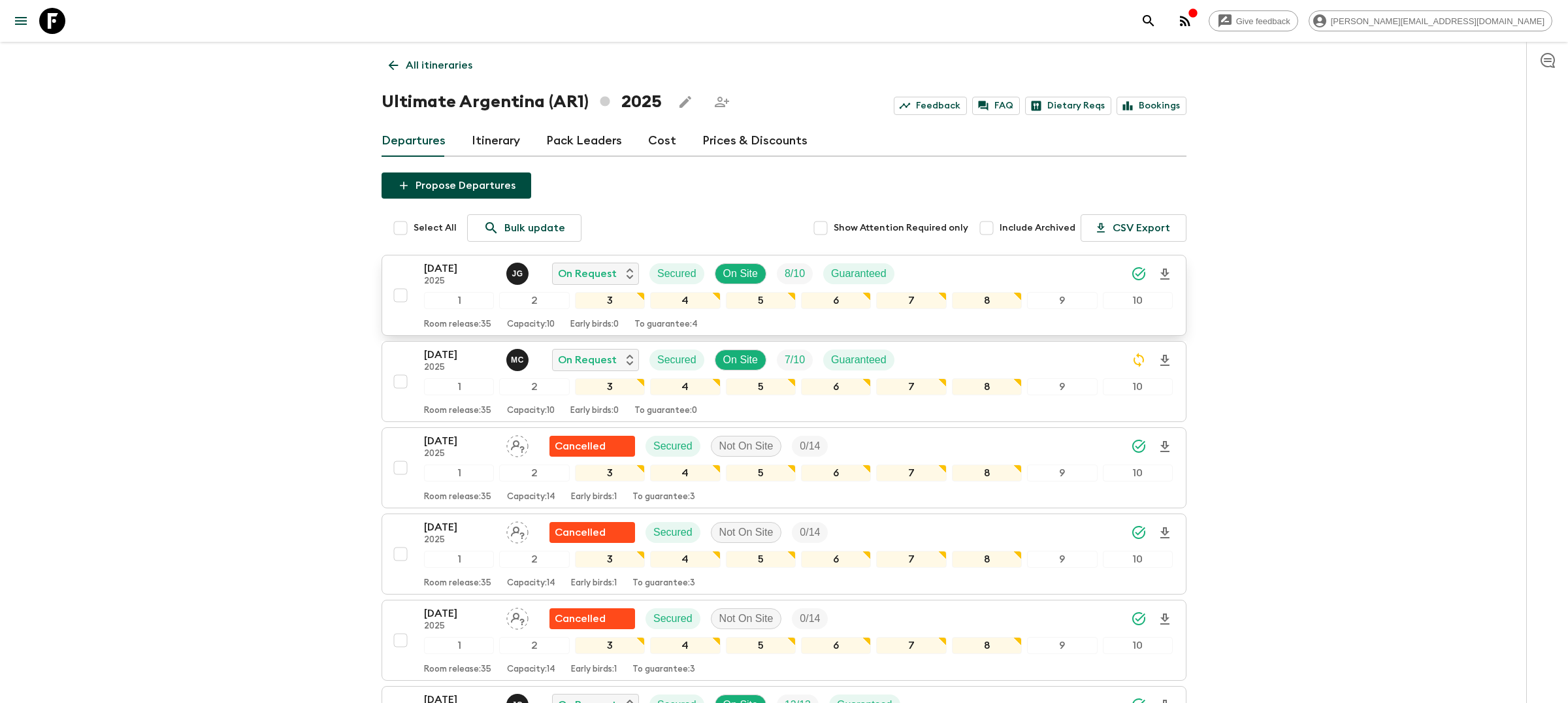
click at [1009, 269] on div "[DATE] 2025 [PERSON_NAME] On Request Secured On Site 8 / 10 Guaranteed" at bounding box center [799, 273] width 749 height 26
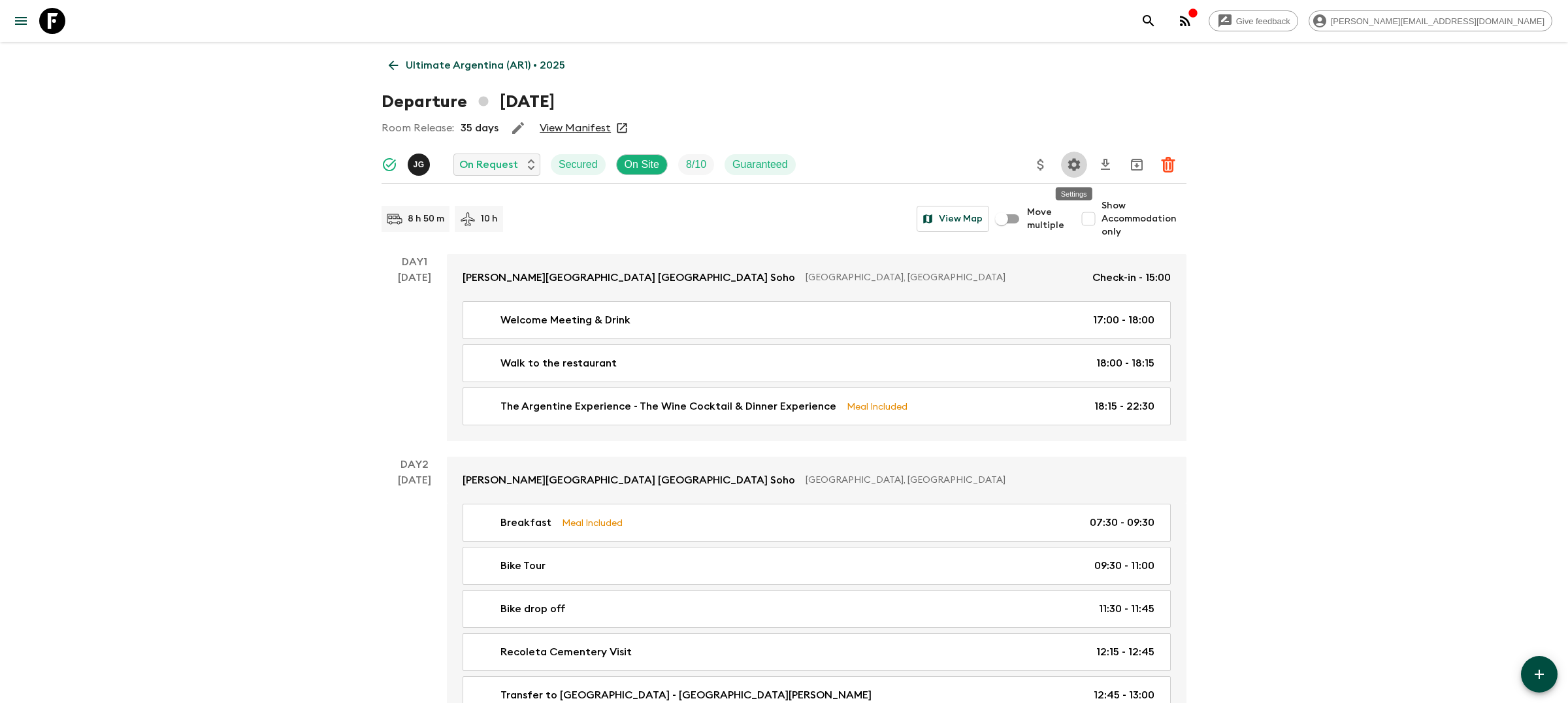
click at [1080, 174] on button "Settings" at bounding box center [1074, 165] width 26 height 26
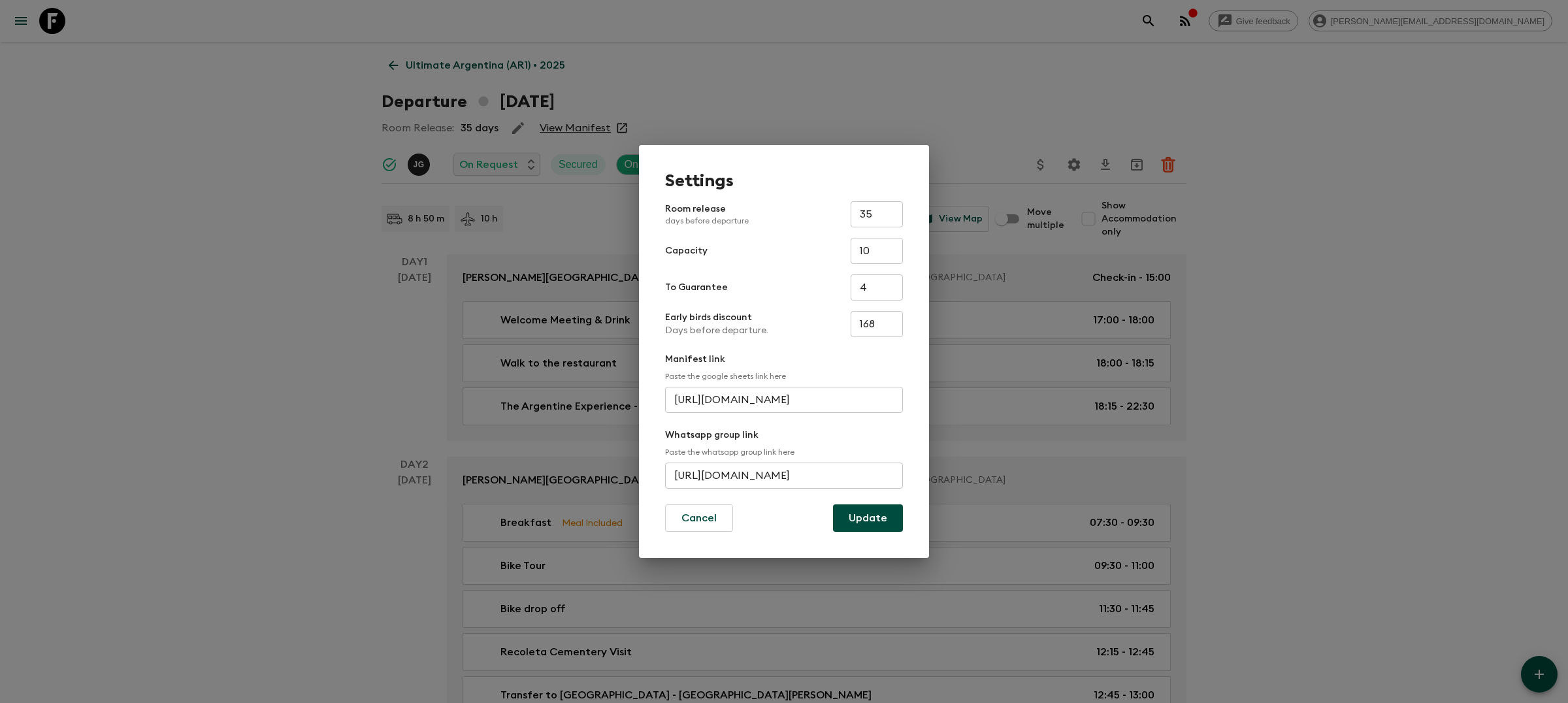
click at [1246, 245] on div "Settings Room release days before departure 35 ​ Capacity 10 ​ To Guarantee 4 ​…" at bounding box center [784, 351] width 1568 height 703
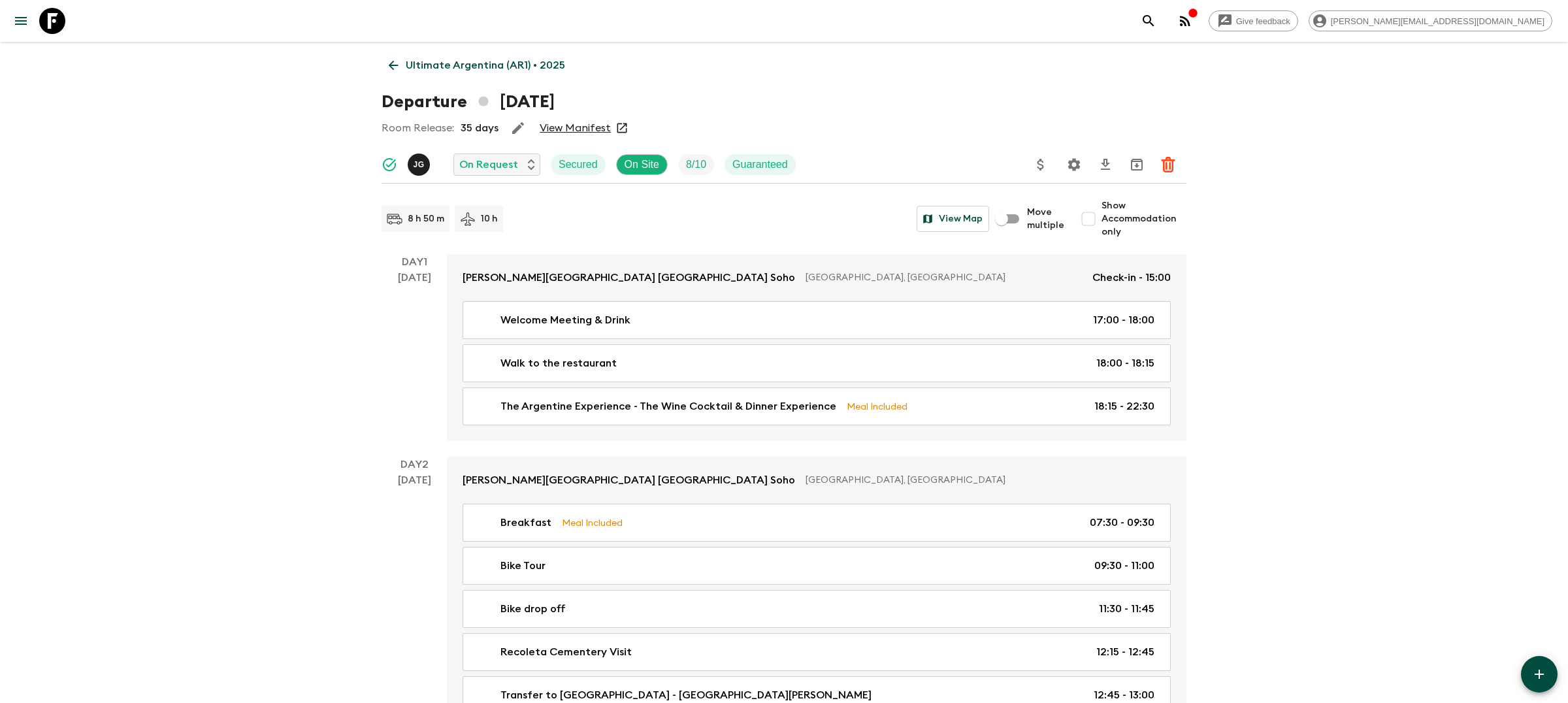
click at [1162, 21] on button "search adventures" at bounding box center [1148, 20] width 26 height 26
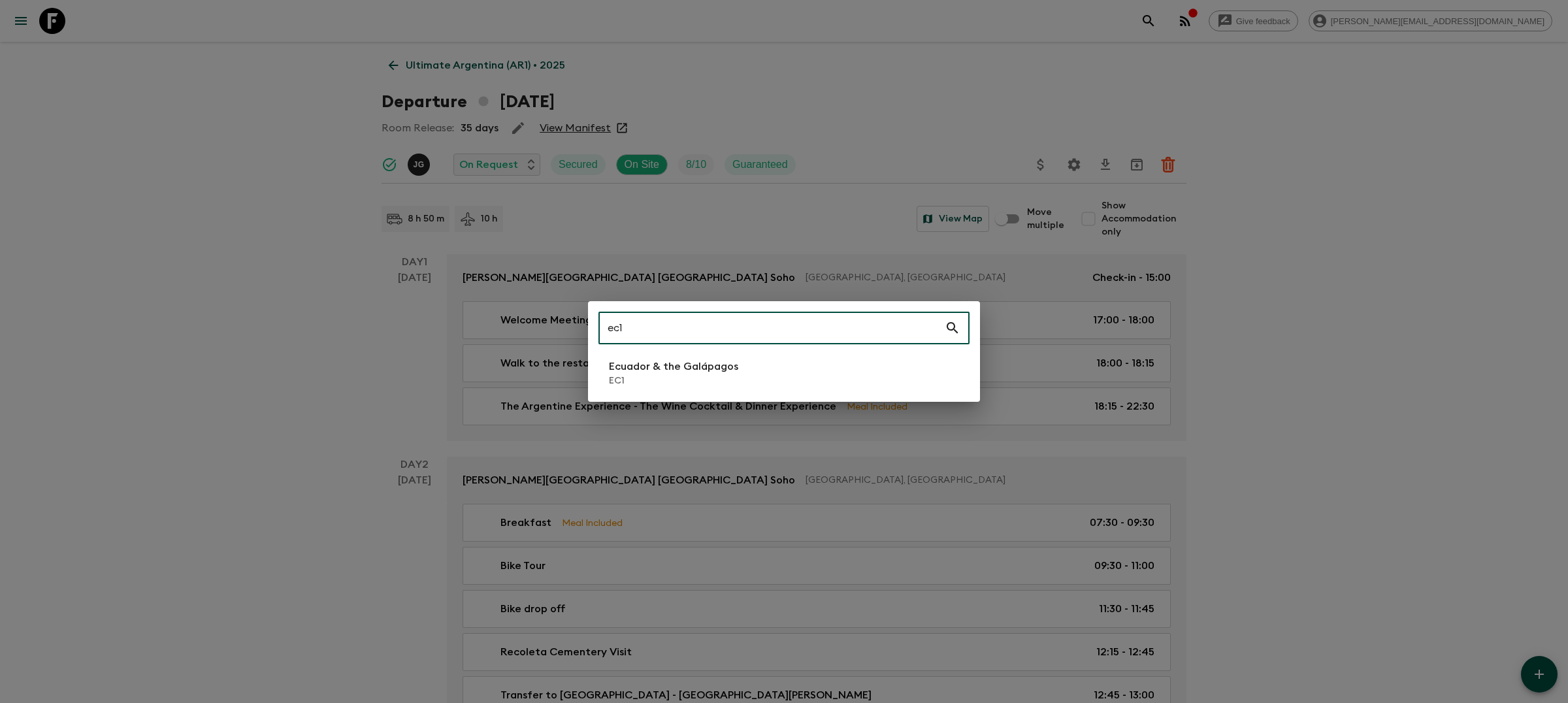
type input "ec1"
click at [599, 381] on li "Ecuador & the Galápagos EC1" at bounding box center [784, 373] width 371 height 36
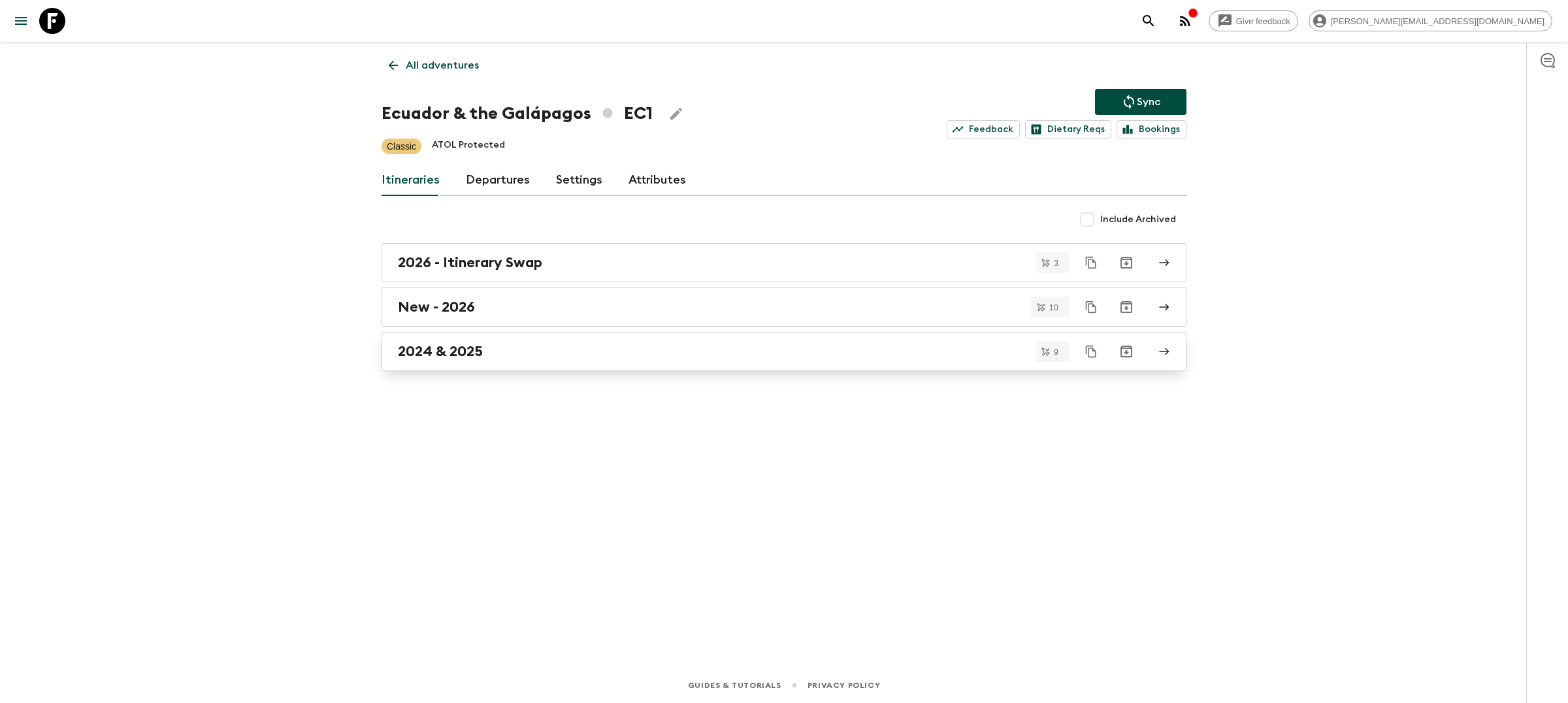
click at [581, 347] on div "2024 & 2025" at bounding box center [772, 351] width 747 height 17
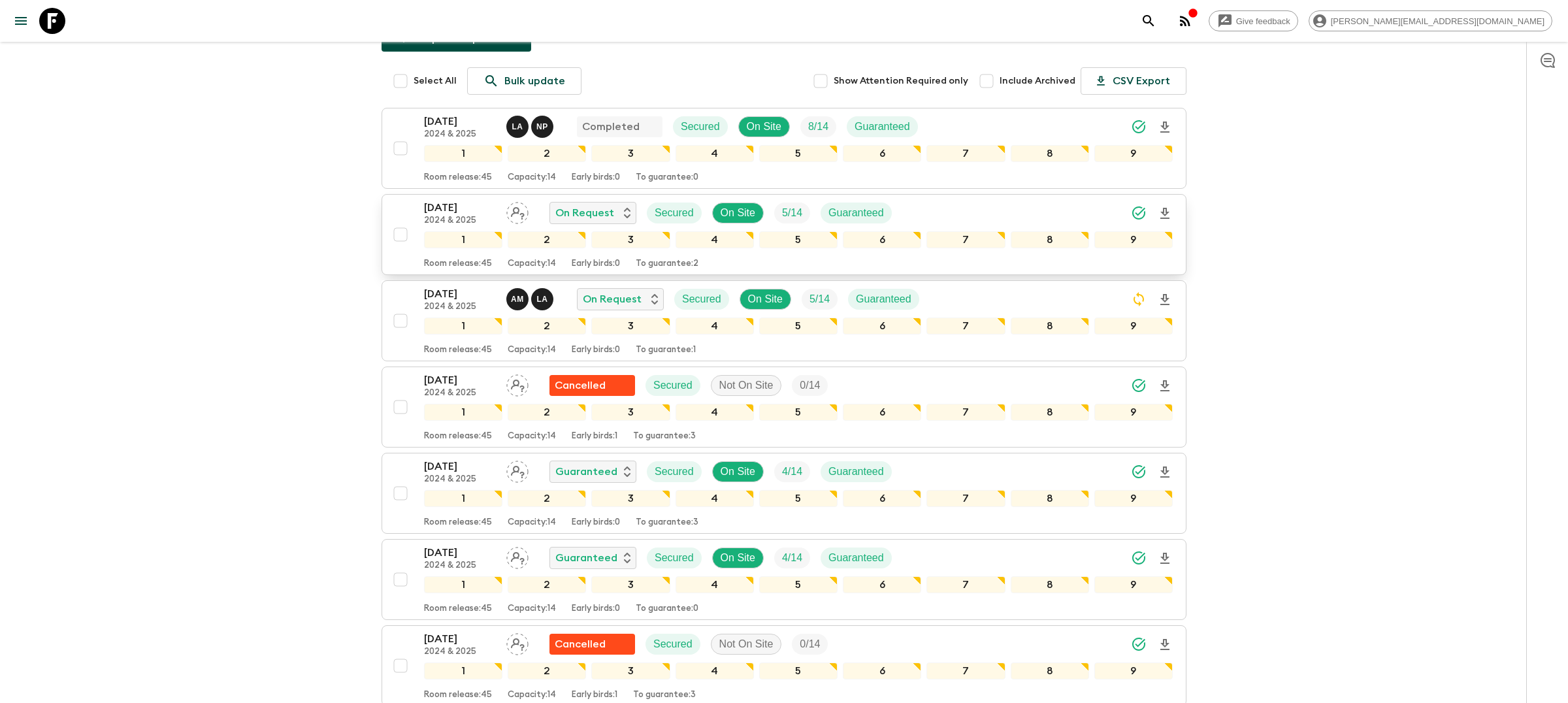
scroll to position [165, 0]
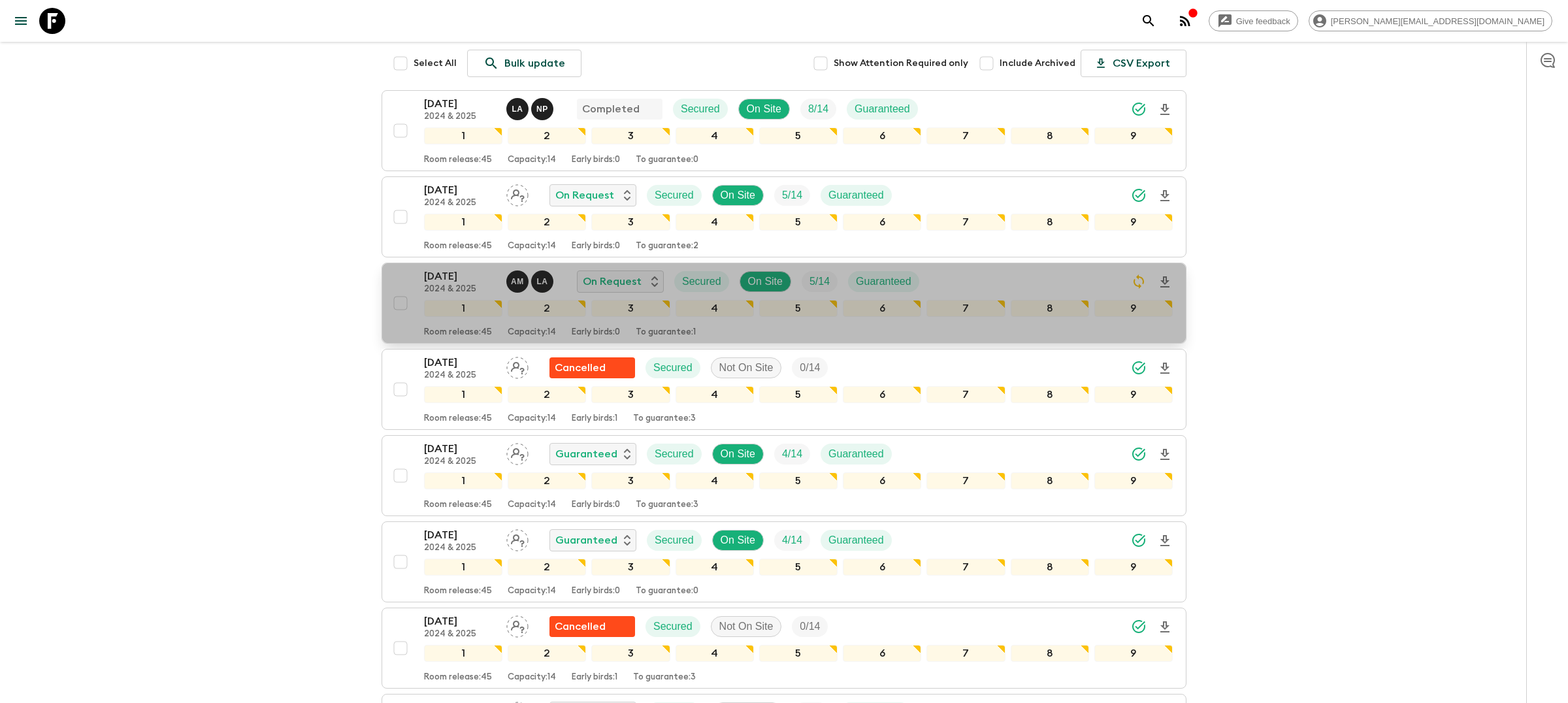
click at [963, 282] on div "[DATE] 2024 & 2025 A M L A On Request Secured On Site 5 / 14 Guaranteed" at bounding box center [799, 282] width 749 height 26
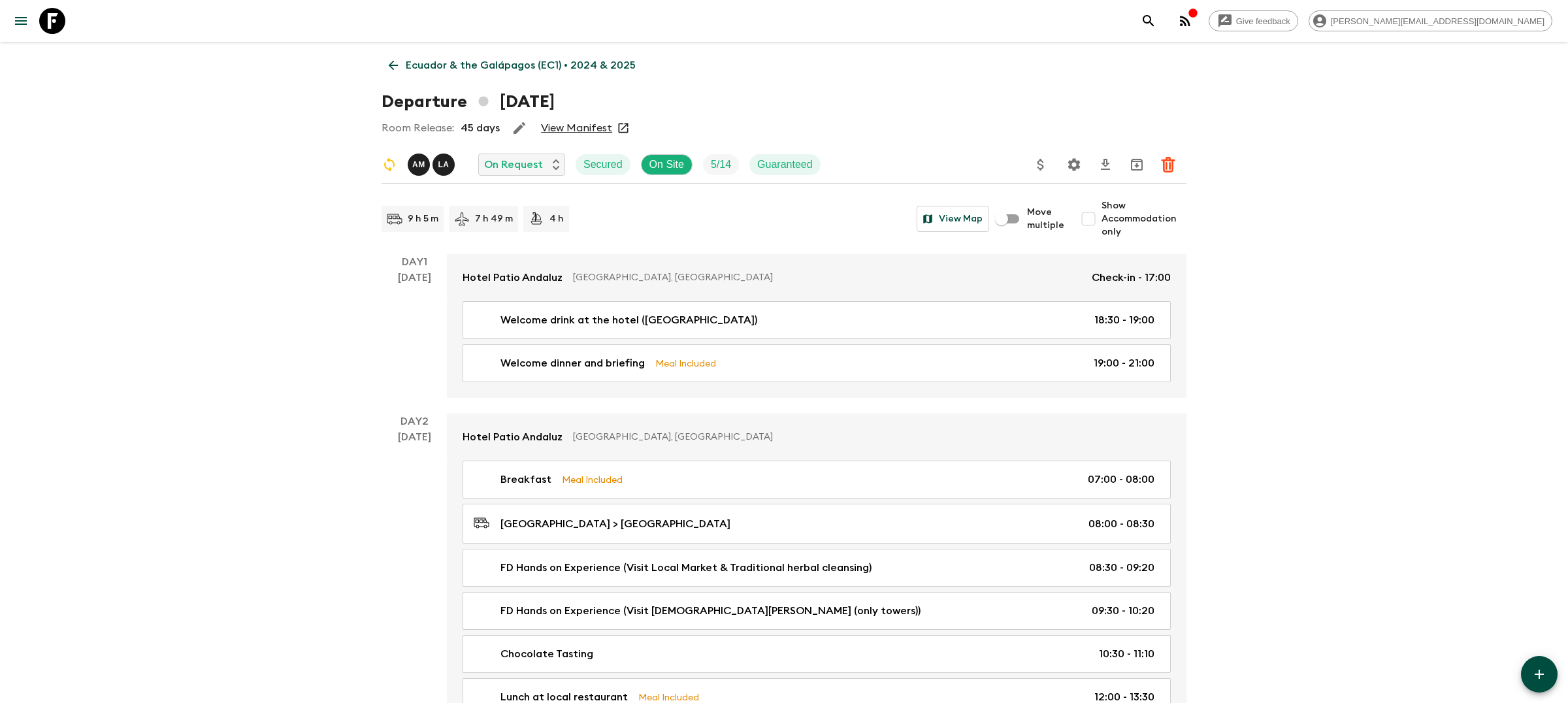
click at [1078, 168] on icon "Settings" at bounding box center [1074, 164] width 12 height 12
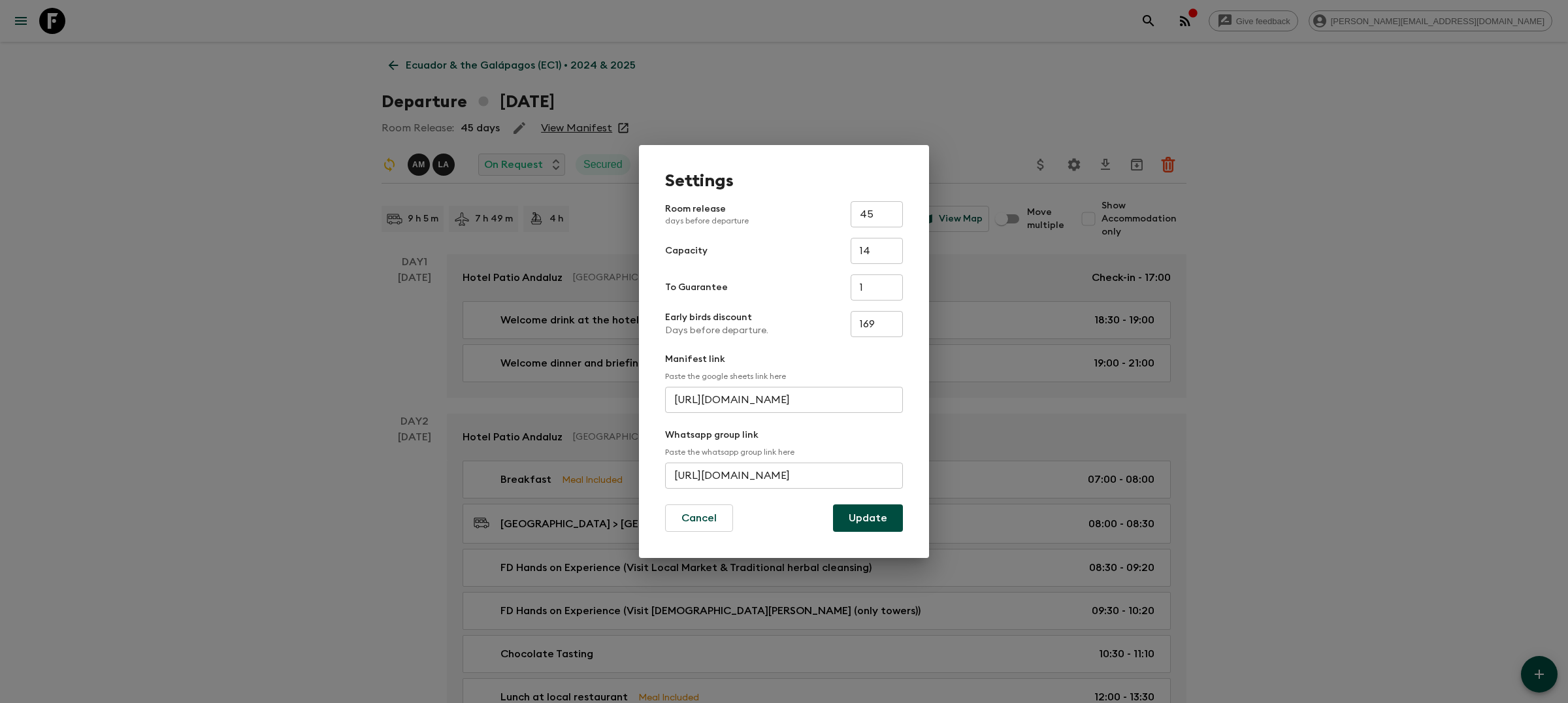
click at [820, 106] on div "Settings Room release days before departure 45 ​ Capacity 14 ​ To Guarantee 1 ​…" at bounding box center [784, 351] width 1568 height 703
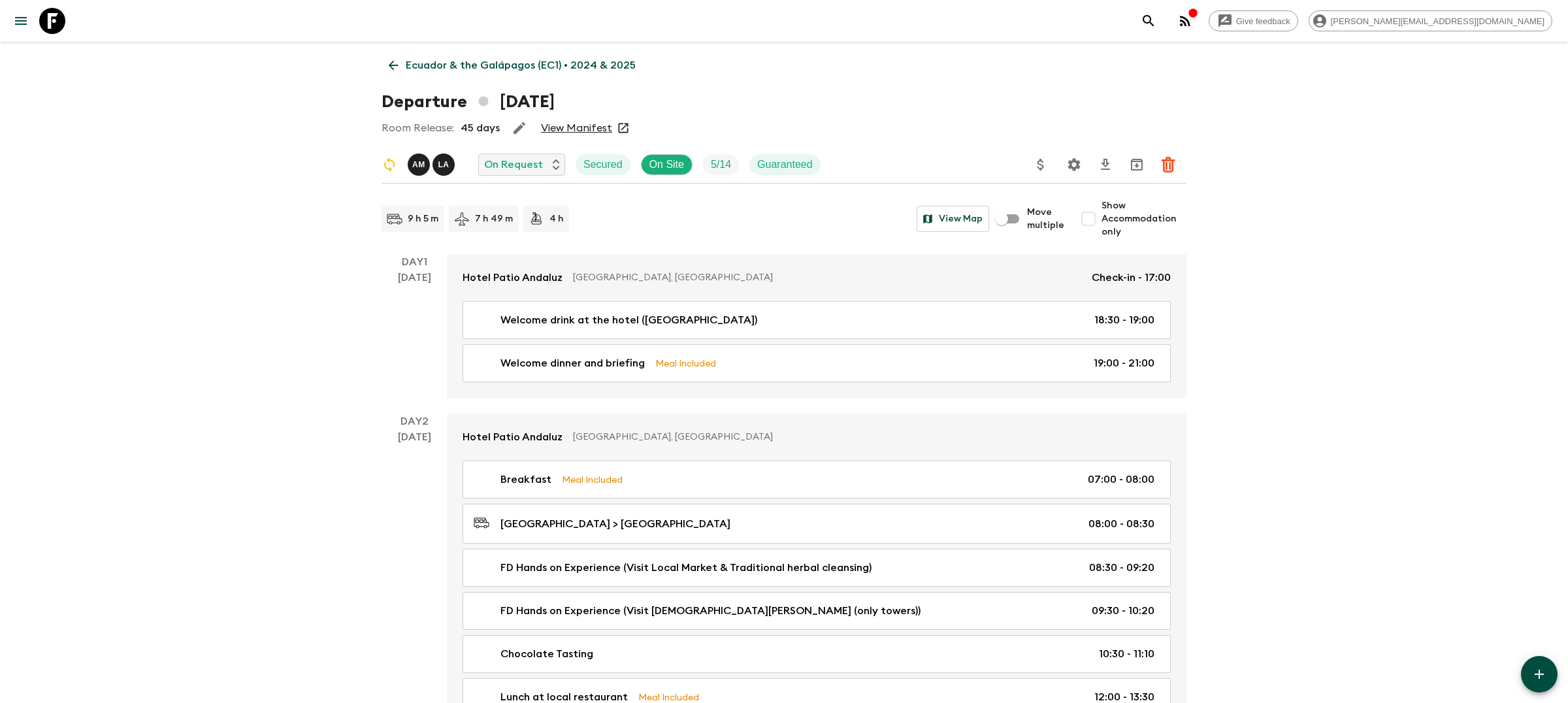
click at [1157, 16] on icon "search adventures" at bounding box center [1148, 20] width 16 height 16
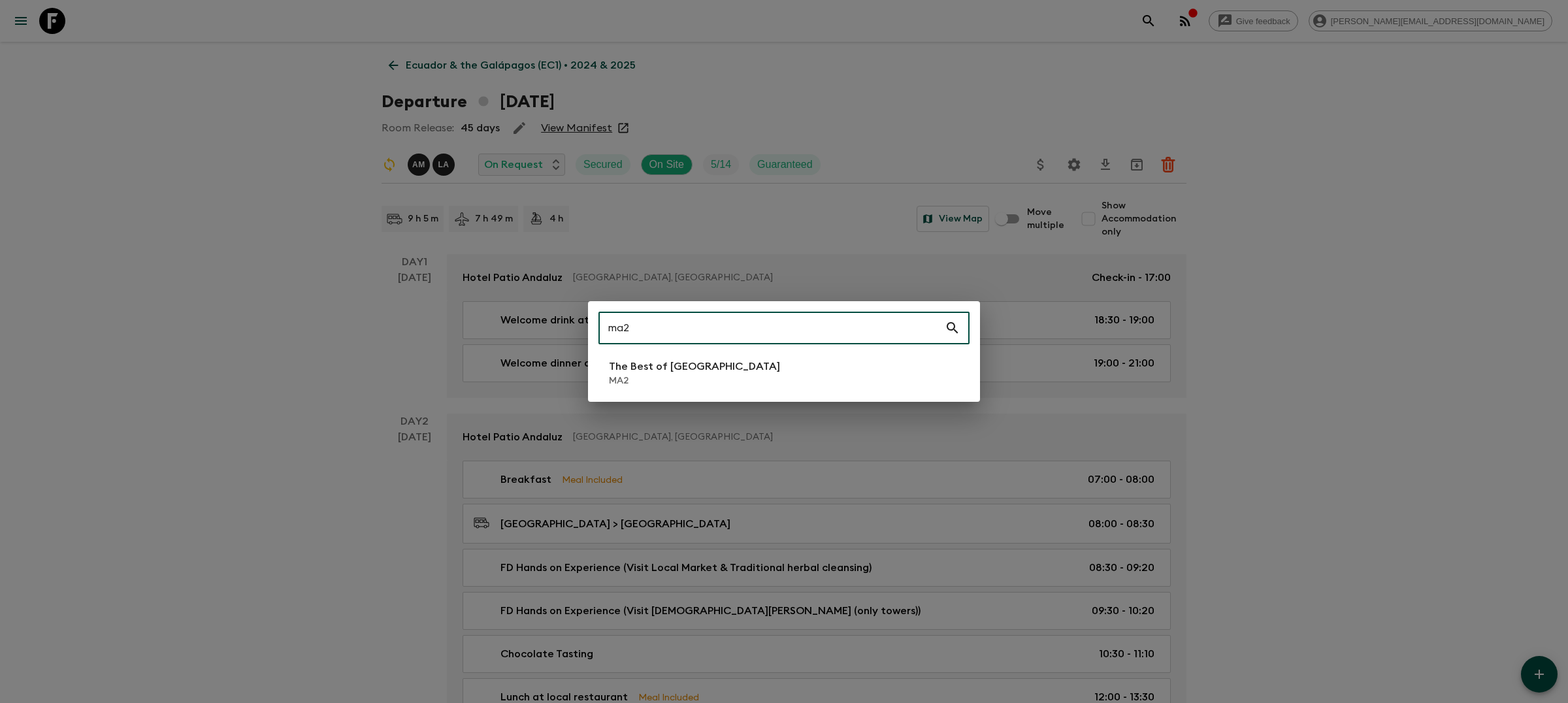
type input "ma2"
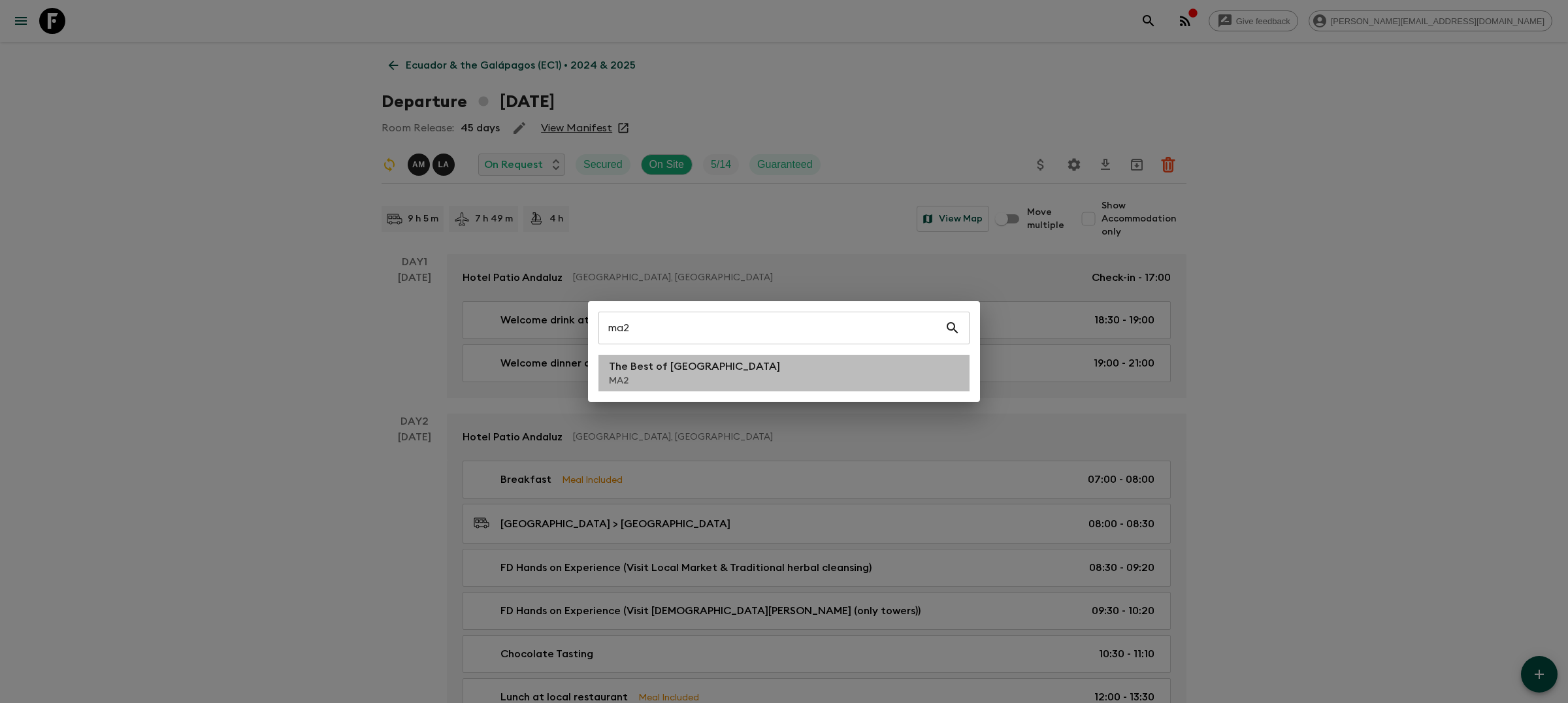
click at [775, 375] on li "The Best of [GEOGRAPHIC_DATA] MA2" at bounding box center [784, 373] width 371 height 36
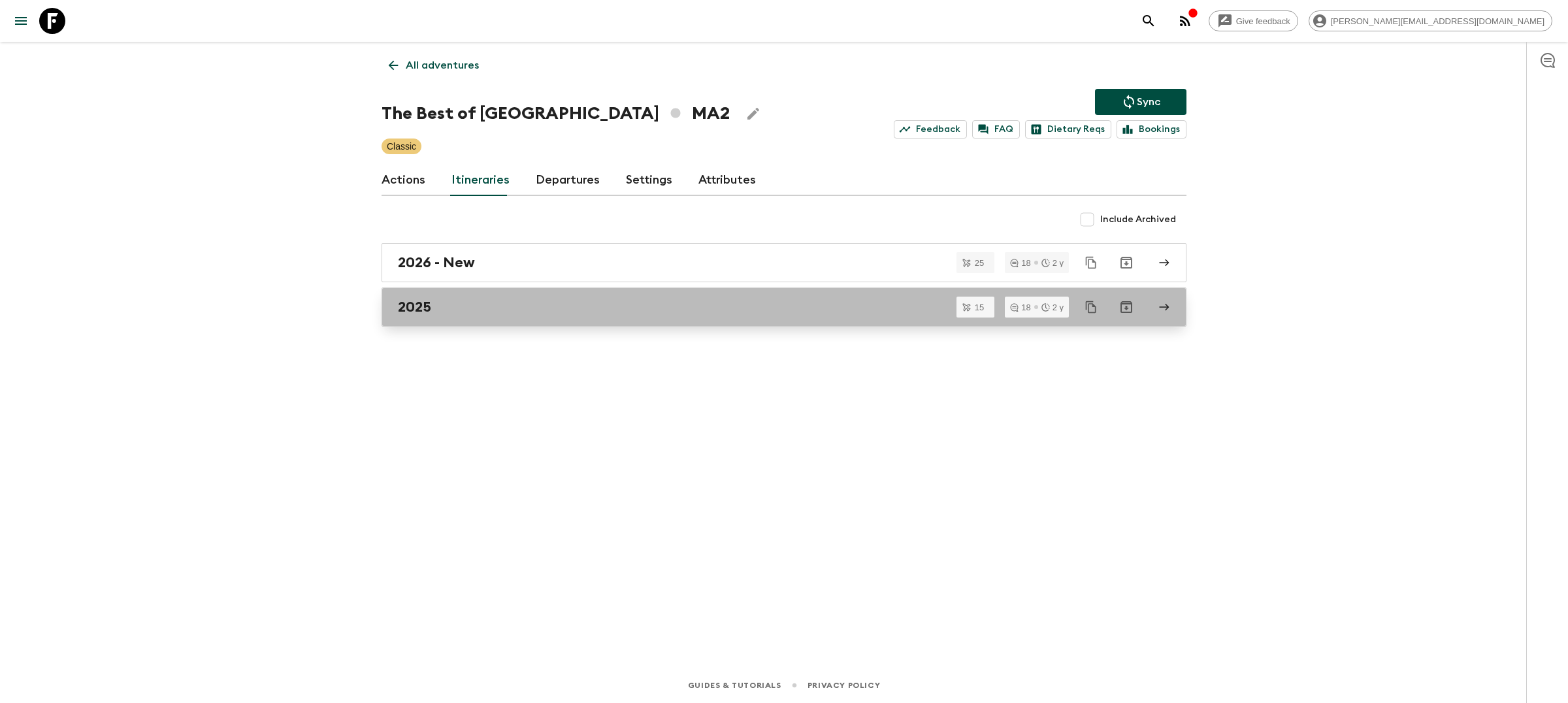
click at [504, 310] on div "2025" at bounding box center [772, 307] width 747 height 17
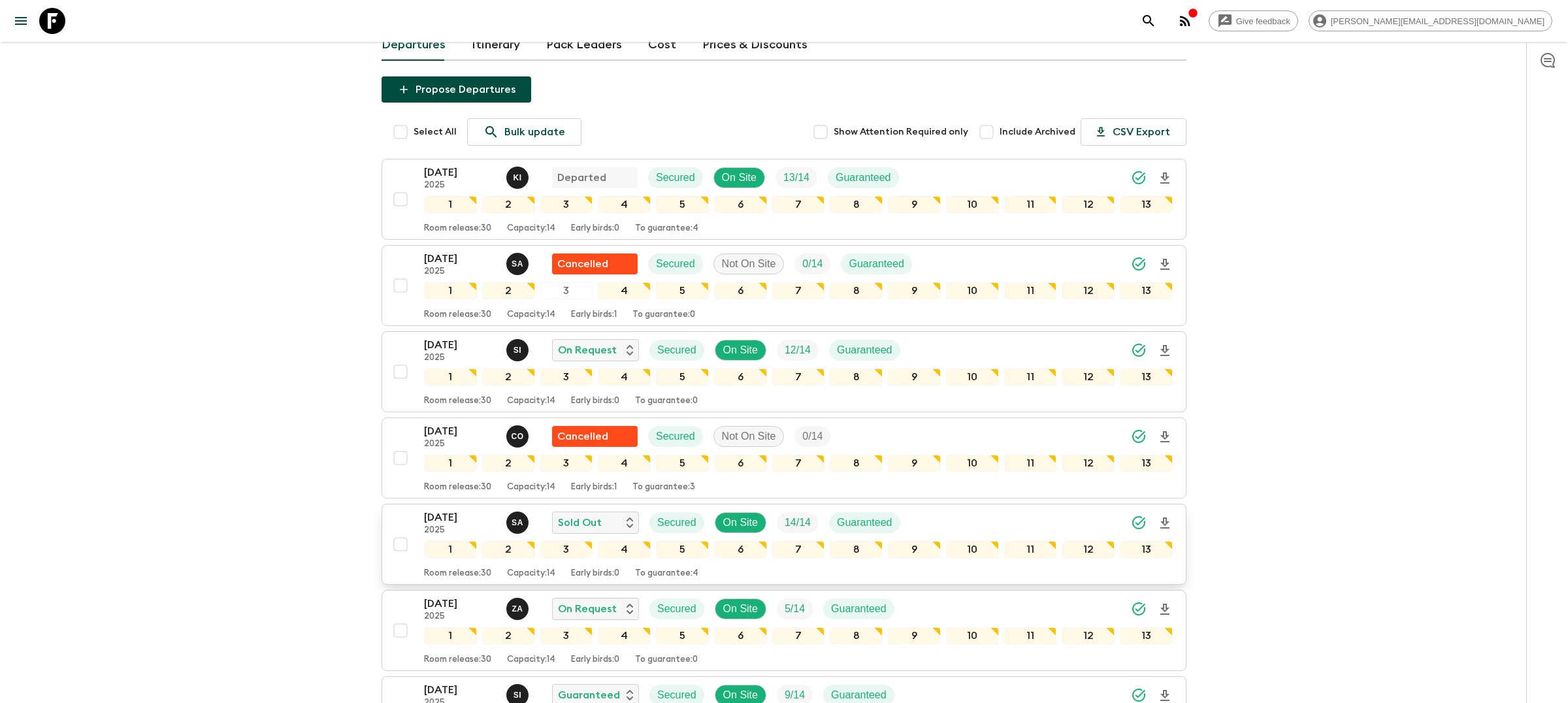
scroll to position [109, 0]
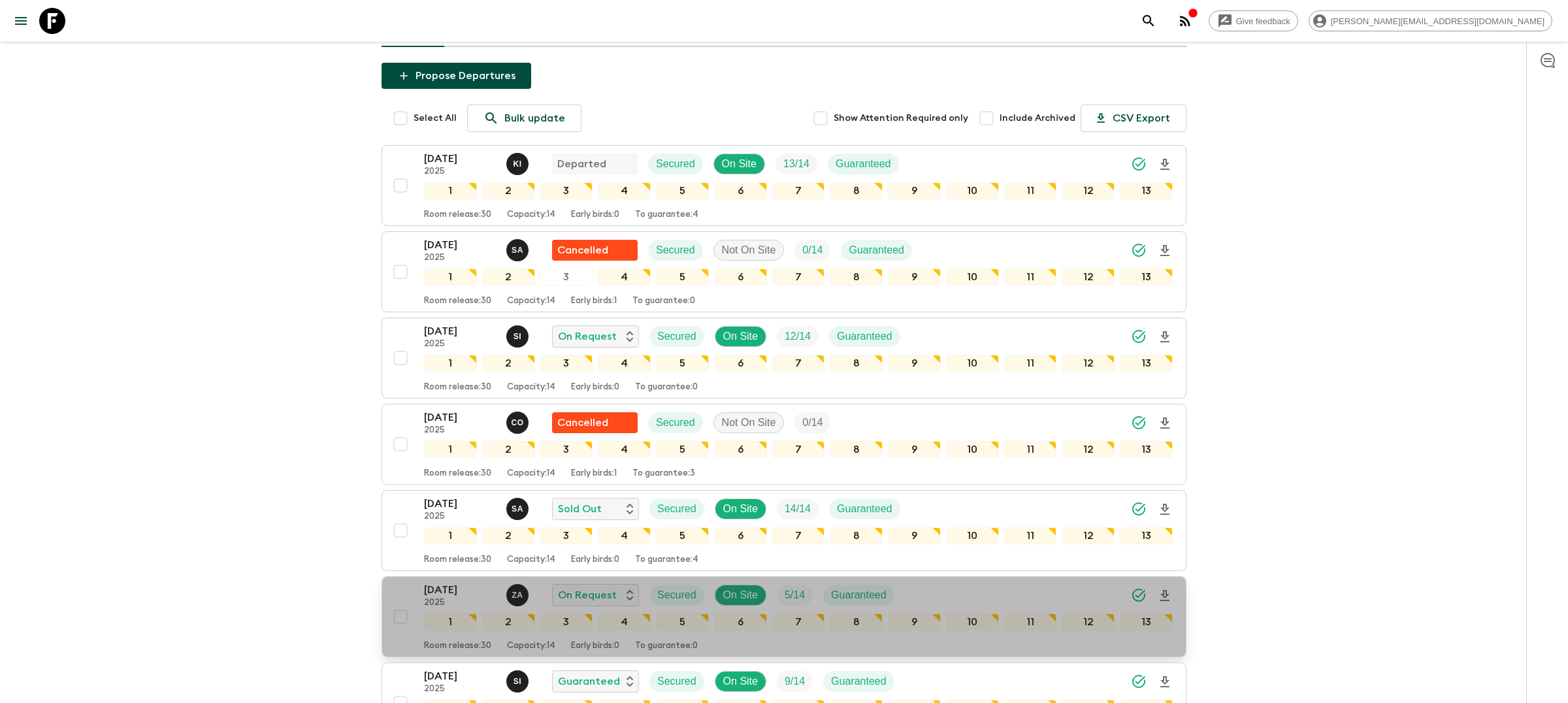
click at [944, 606] on div "[DATE] 2025 Z A On Request Secured On Site 5 / 14 Guaranteed" at bounding box center [799, 595] width 749 height 26
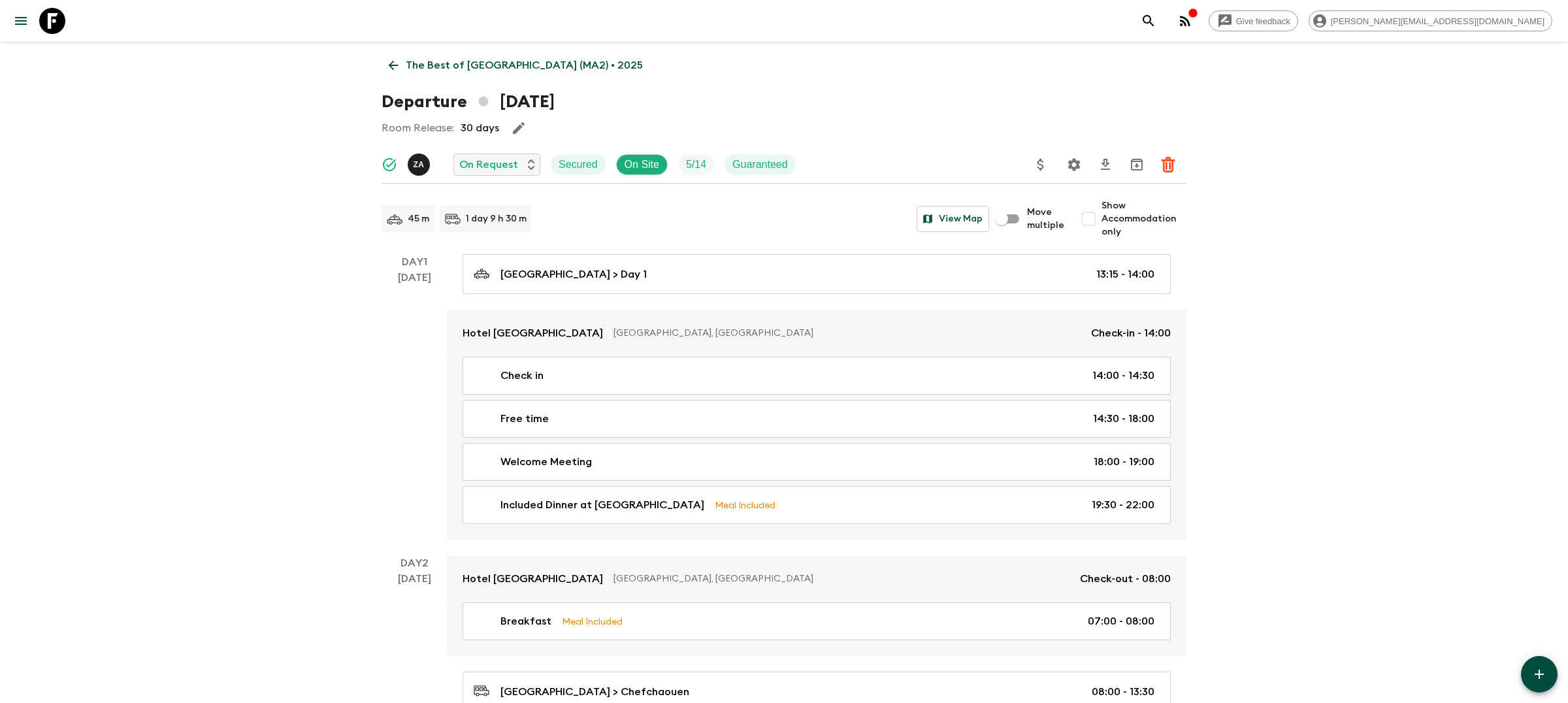
click at [1073, 162] on icon "Settings" at bounding box center [1074, 164] width 12 height 12
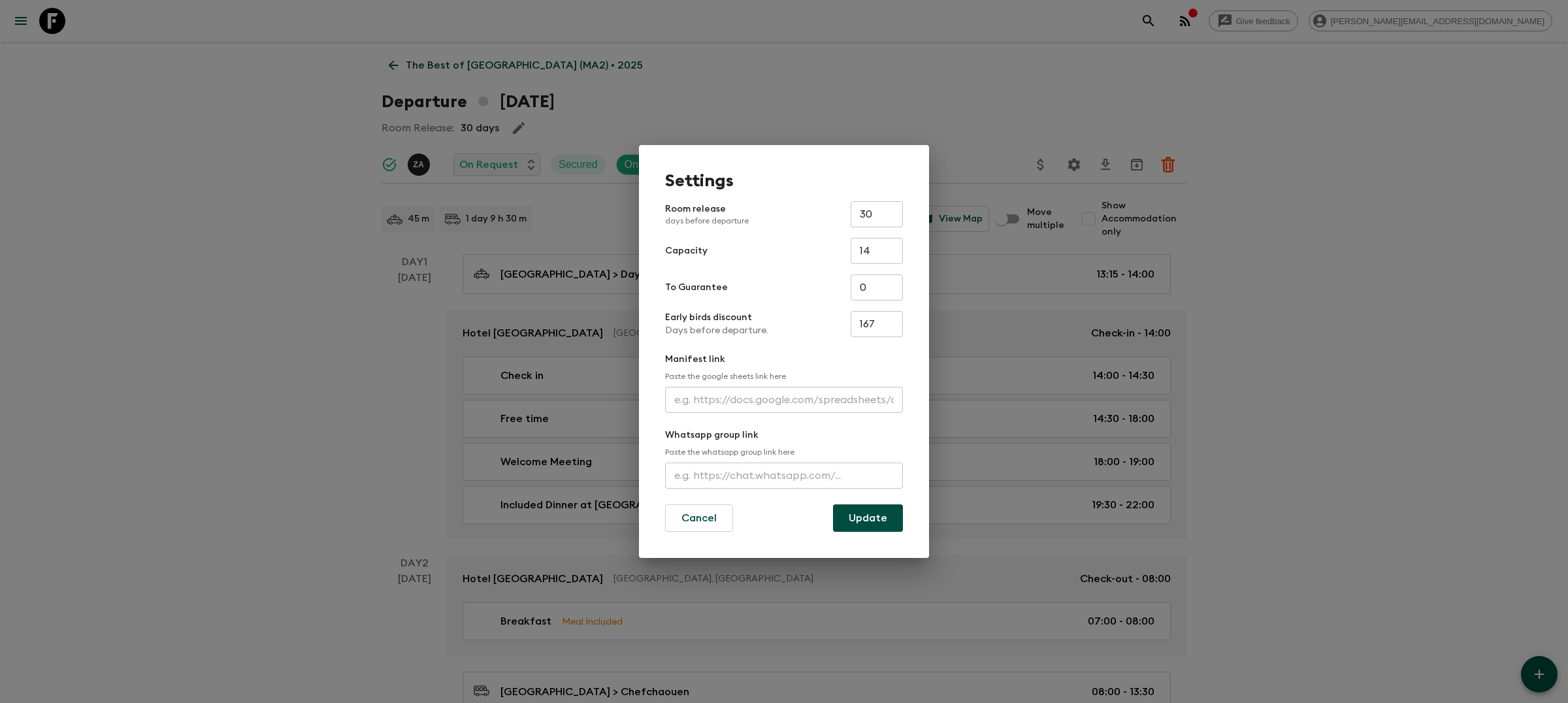
click at [720, 476] on input "text" at bounding box center [784, 476] width 238 height 26
paste input "[URL][DOMAIN_NAME]"
type input "[URL][DOMAIN_NAME]"
click at [873, 513] on button "Update" at bounding box center [868, 518] width 70 height 27
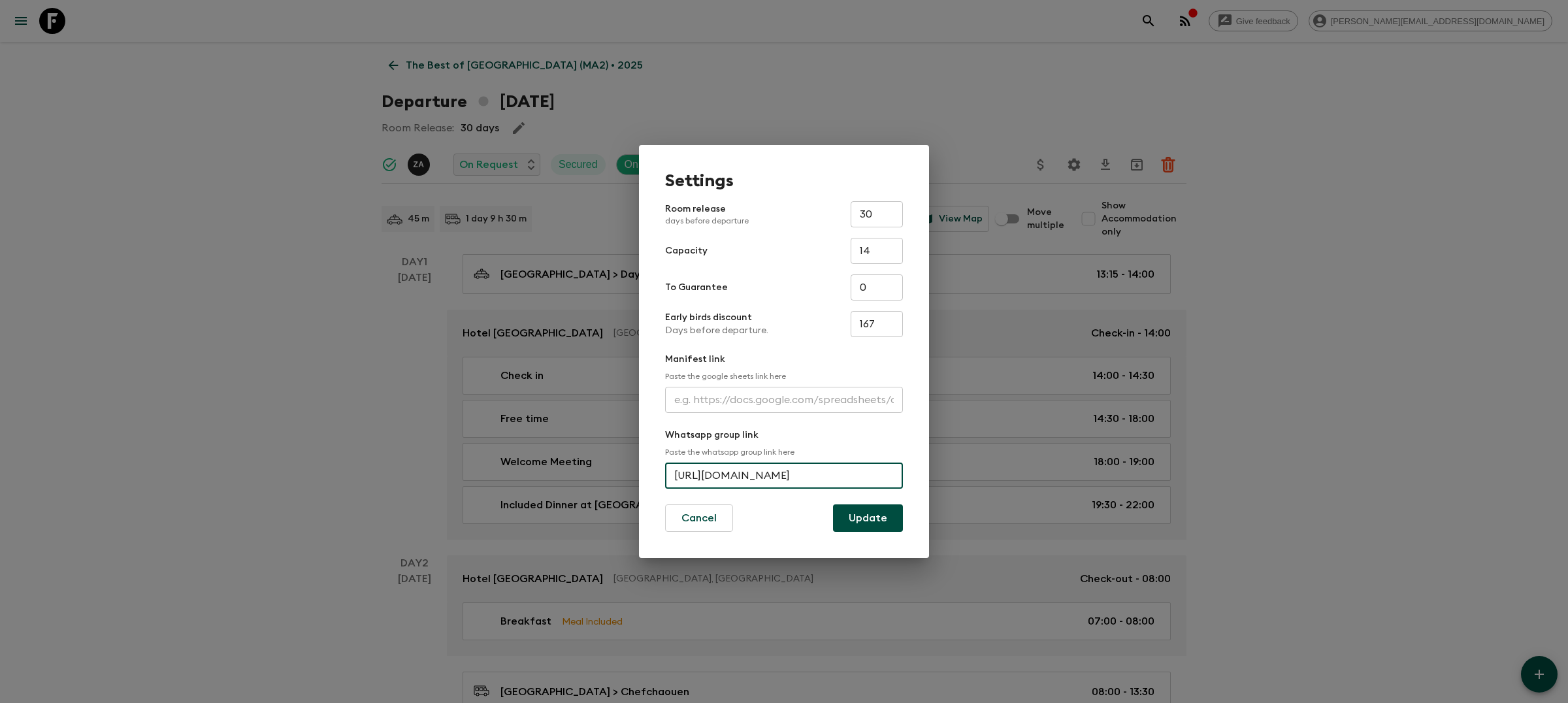
scroll to position [0, 0]
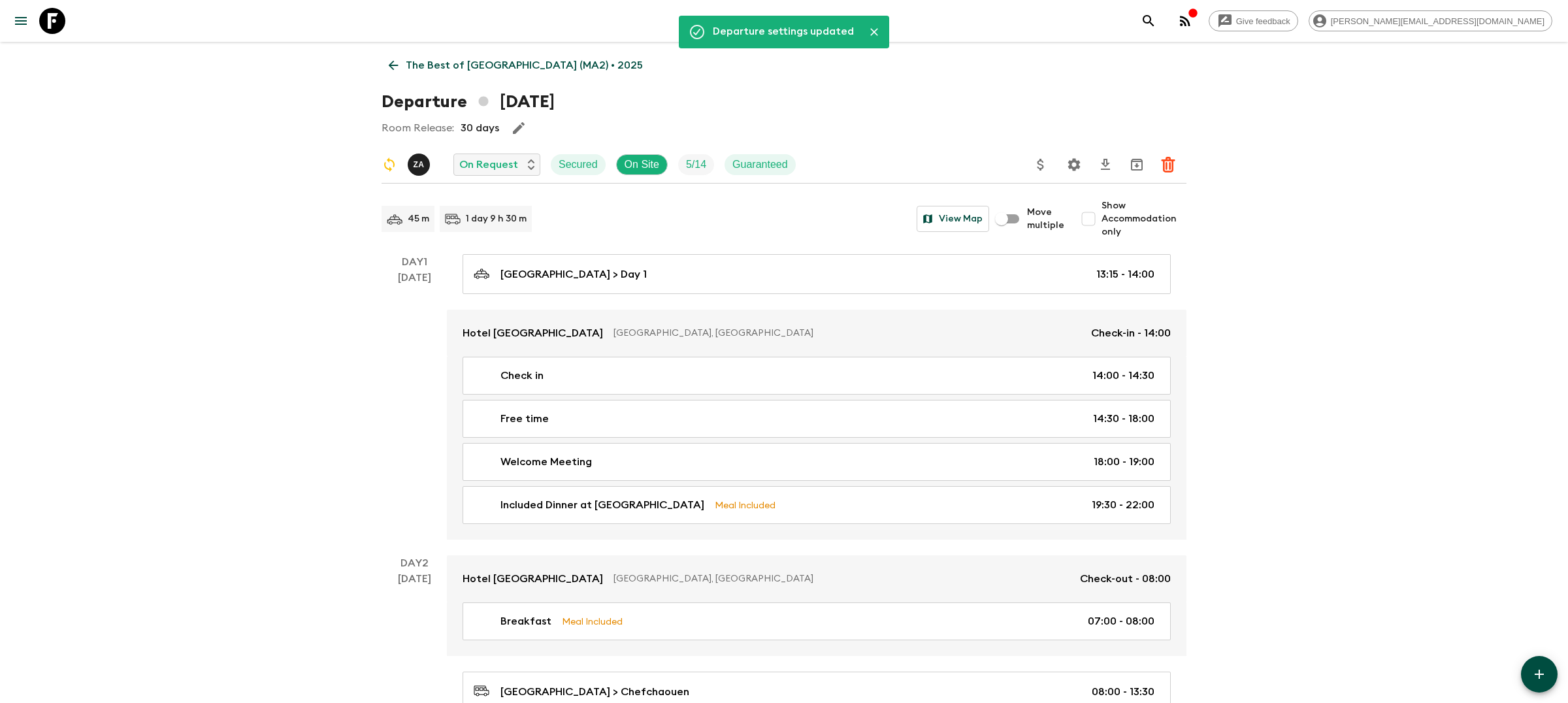
click at [1157, 14] on icon "search adventures" at bounding box center [1148, 20] width 16 height 16
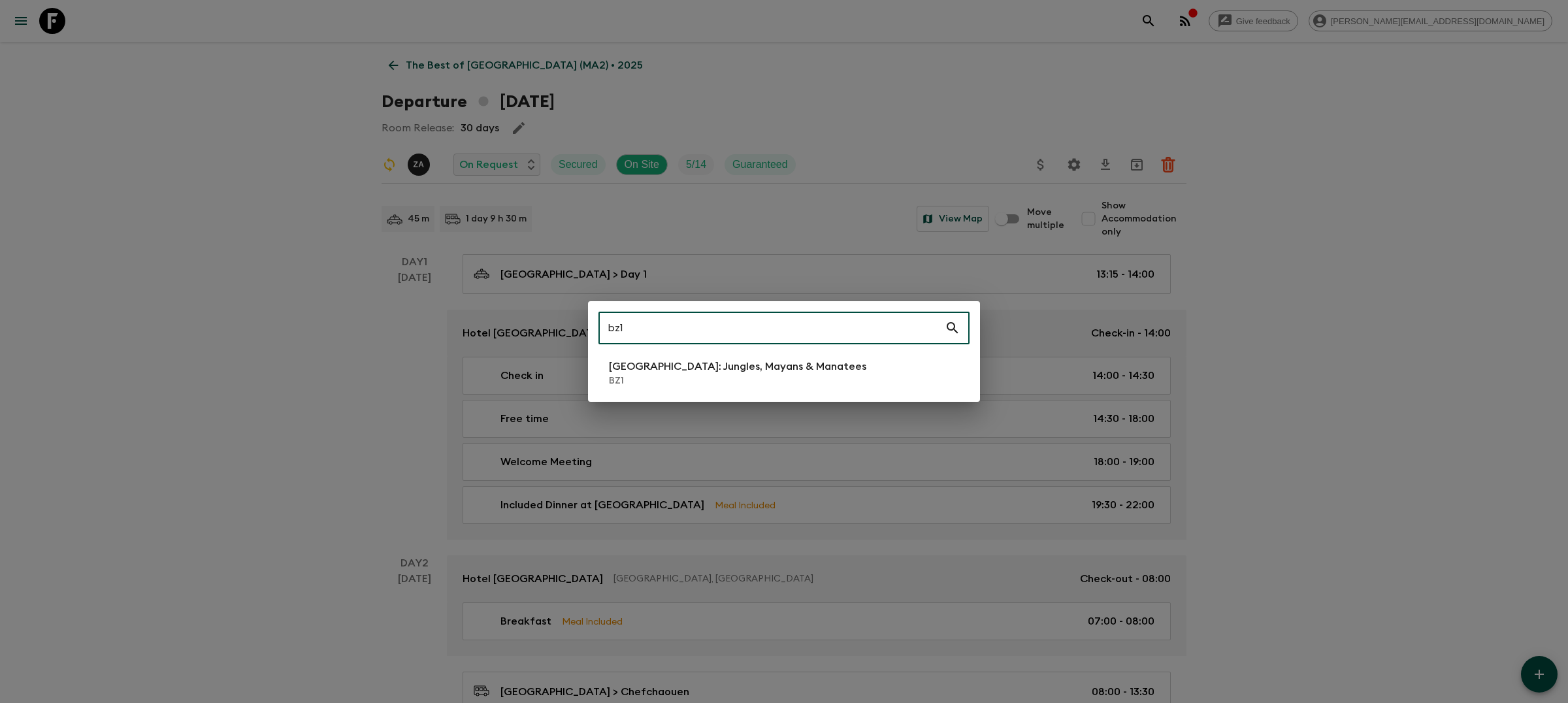
type input "bz1"
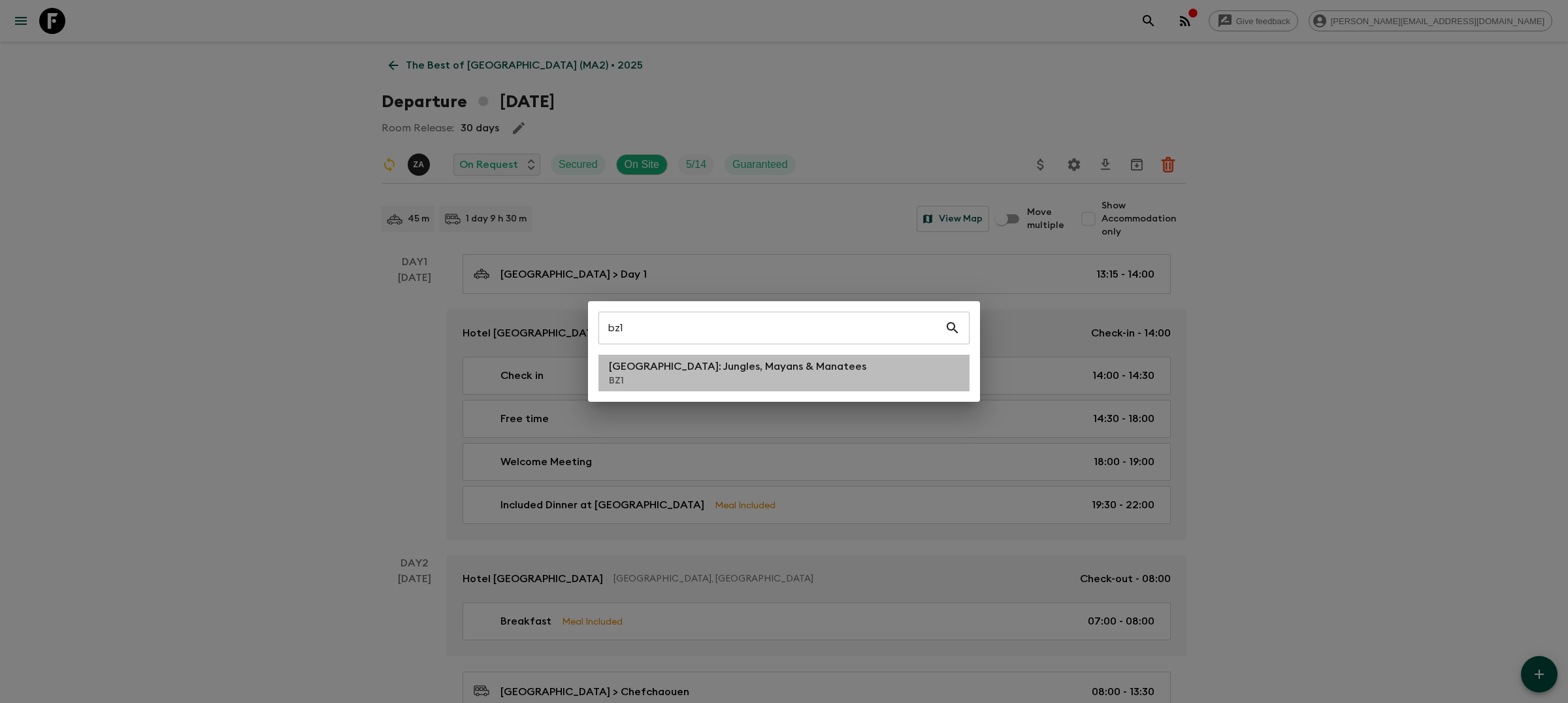
click at [611, 370] on p "[GEOGRAPHIC_DATA]: Jungles, Mayans & Manatees" at bounding box center [738, 366] width 257 height 16
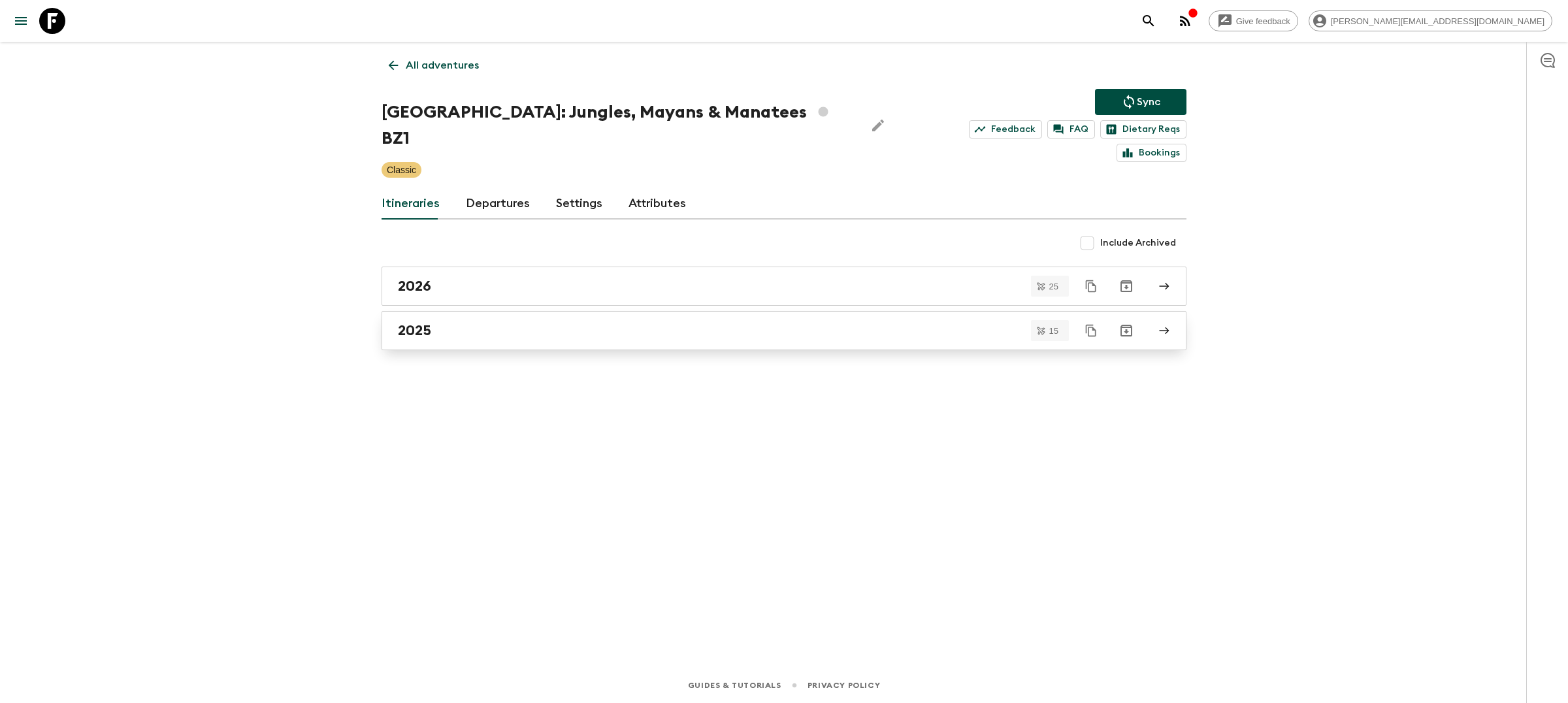
click at [454, 322] on div "2025" at bounding box center [772, 331] width 747 height 17
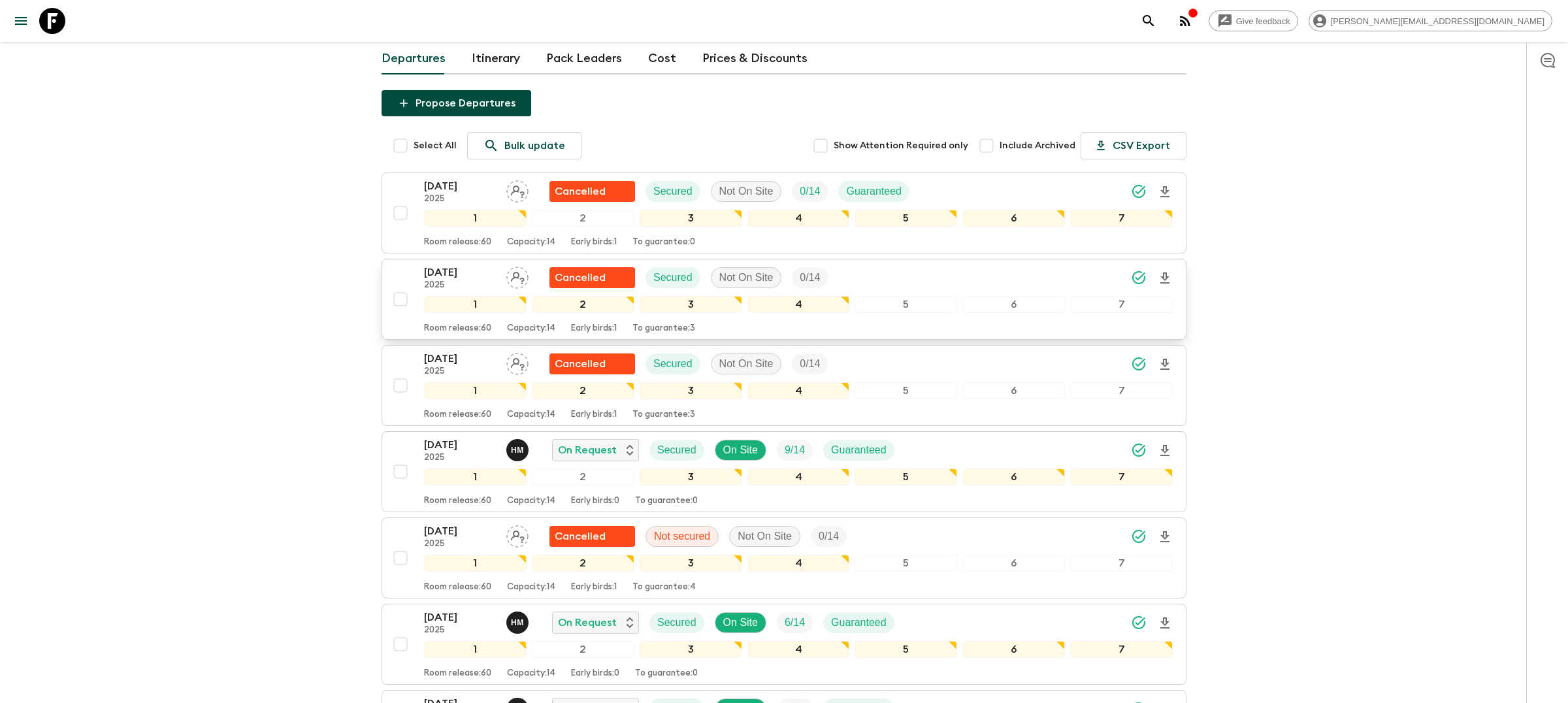
scroll to position [231, 0]
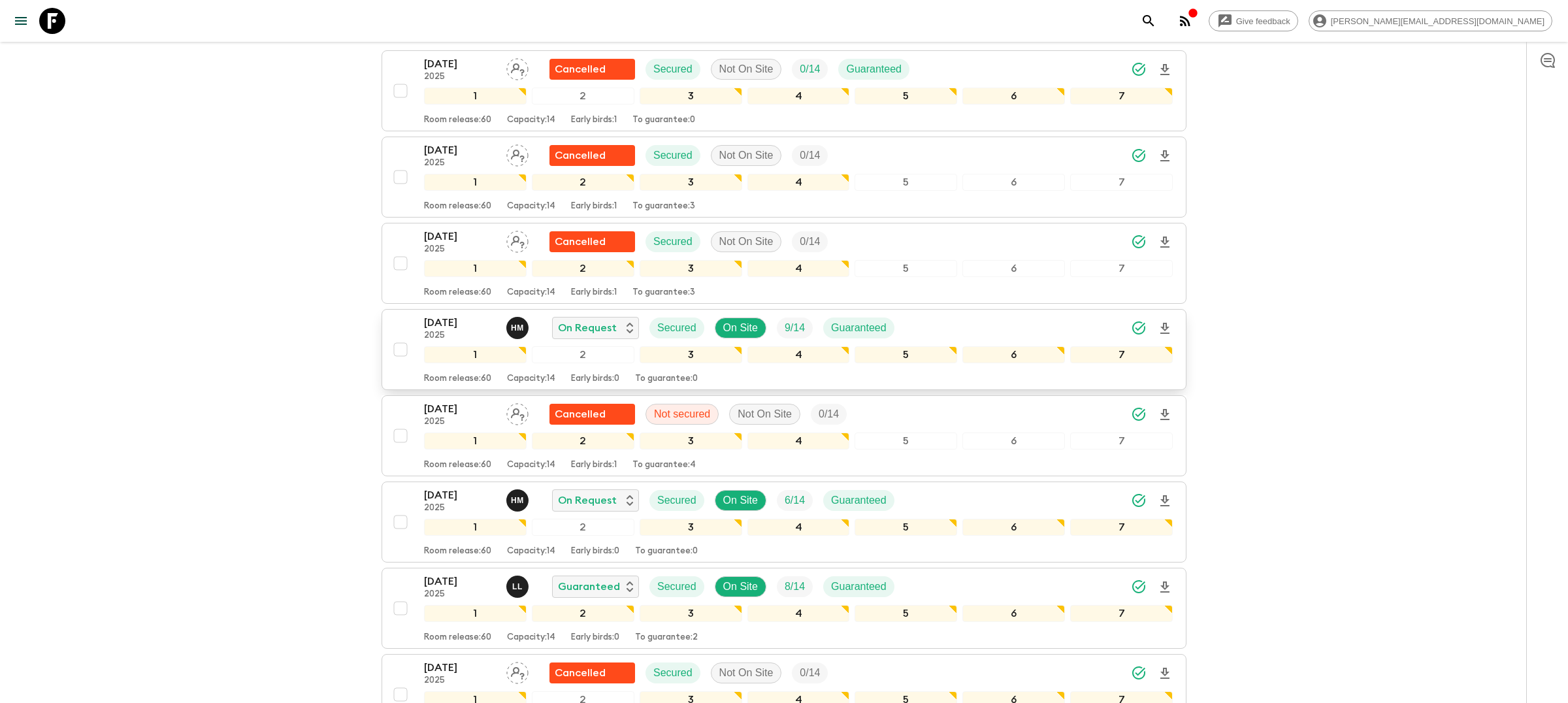
click at [923, 315] on div "[DATE] 2025 H M On Request Secured On Site 9 / 14 Guaranteed" at bounding box center [799, 328] width 749 height 26
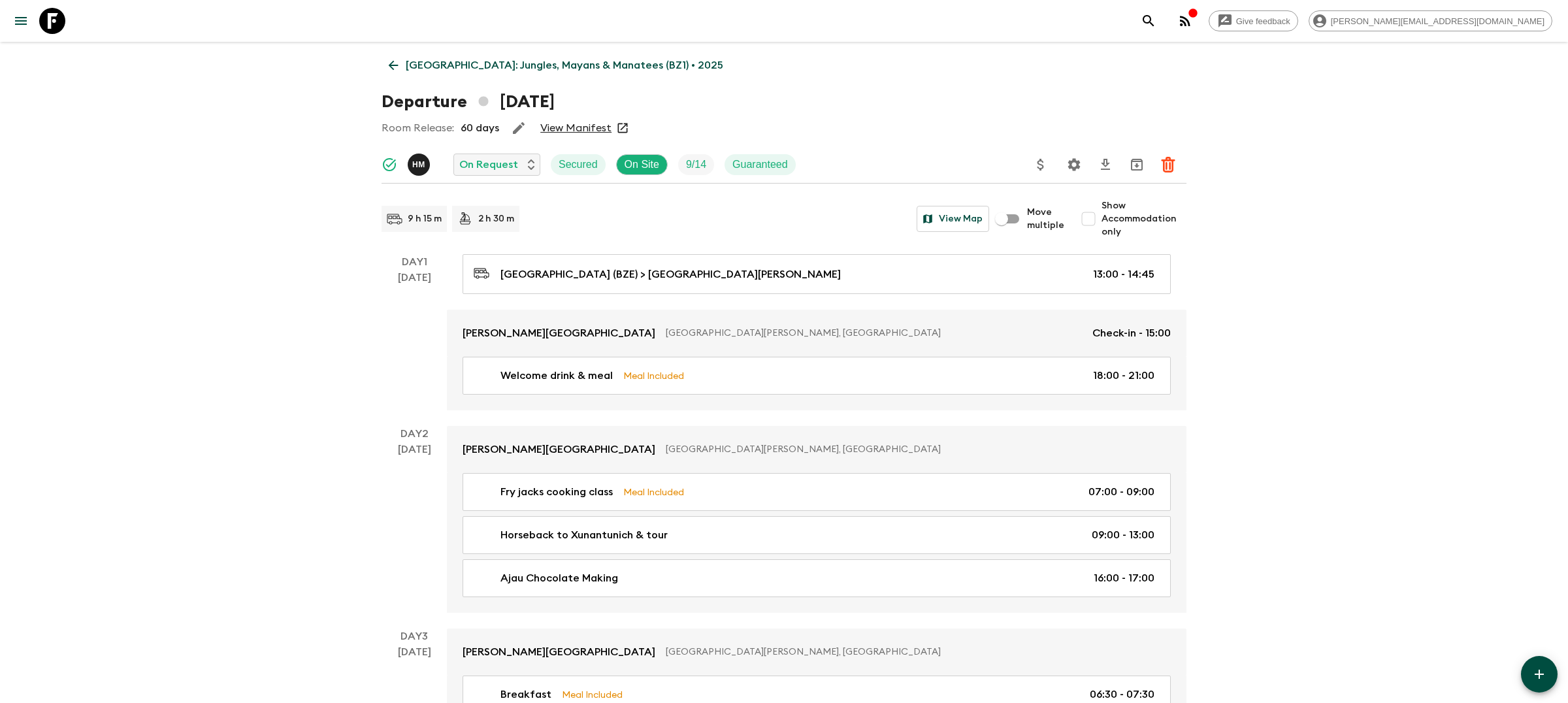
click at [1078, 158] on icon "Settings" at bounding box center [1074, 165] width 16 height 16
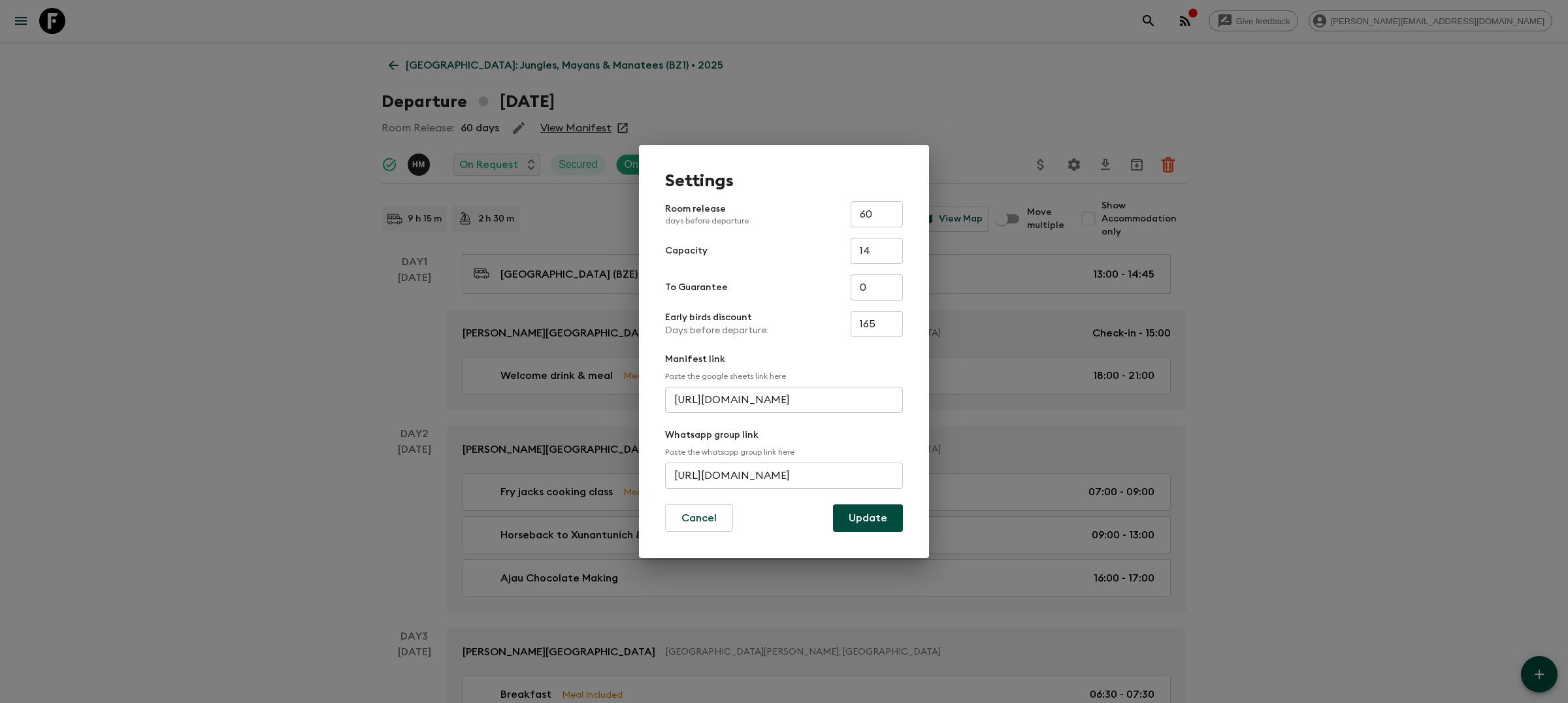
click at [1258, 163] on div "Settings Room release days before departure 60 ​ Capacity 14 ​ To Guarantee 0 ​…" at bounding box center [784, 351] width 1568 height 703
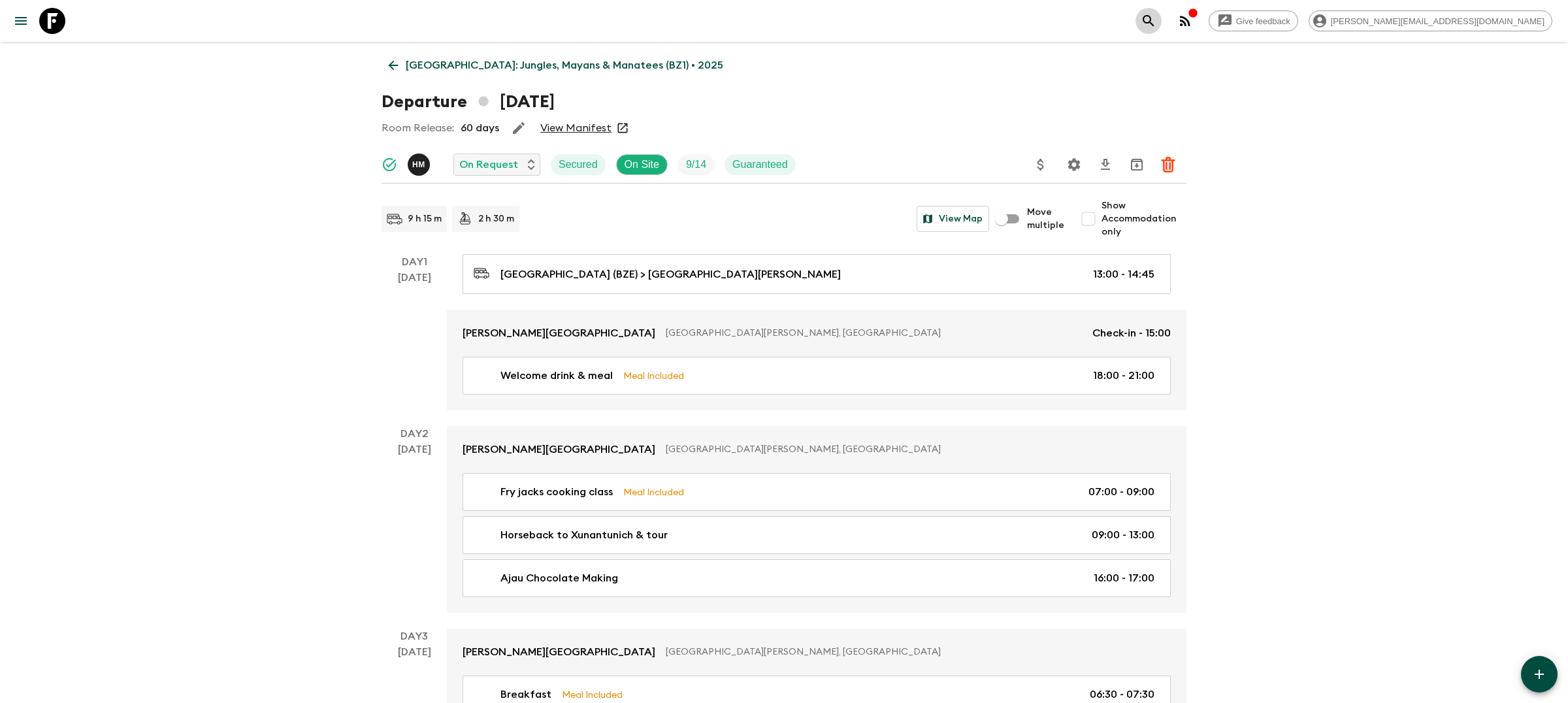
click at [1154, 23] on icon "search adventures" at bounding box center [1148, 20] width 11 height 11
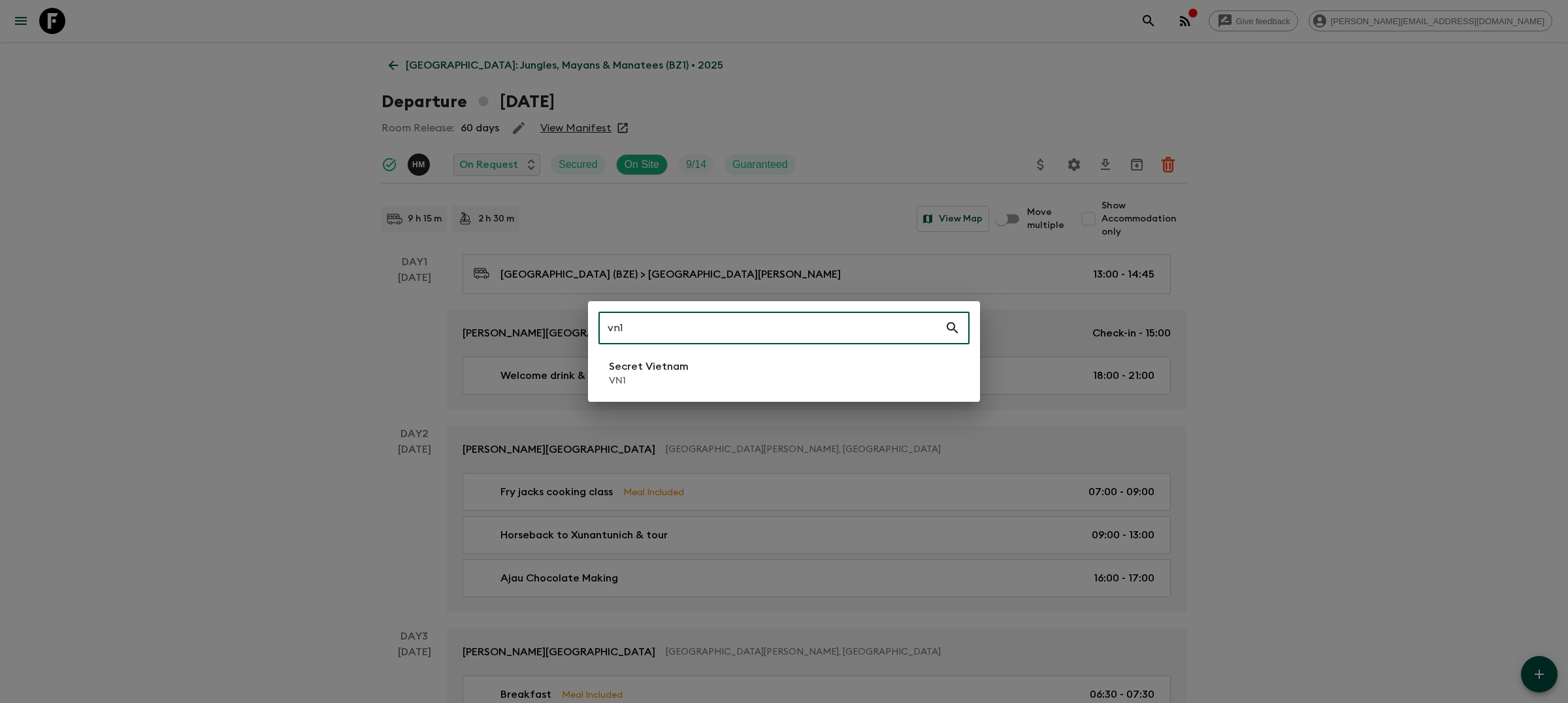
type input "vn1"
click at [743, 362] on li "Secret Vietnam VN1" at bounding box center [784, 373] width 371 height 36
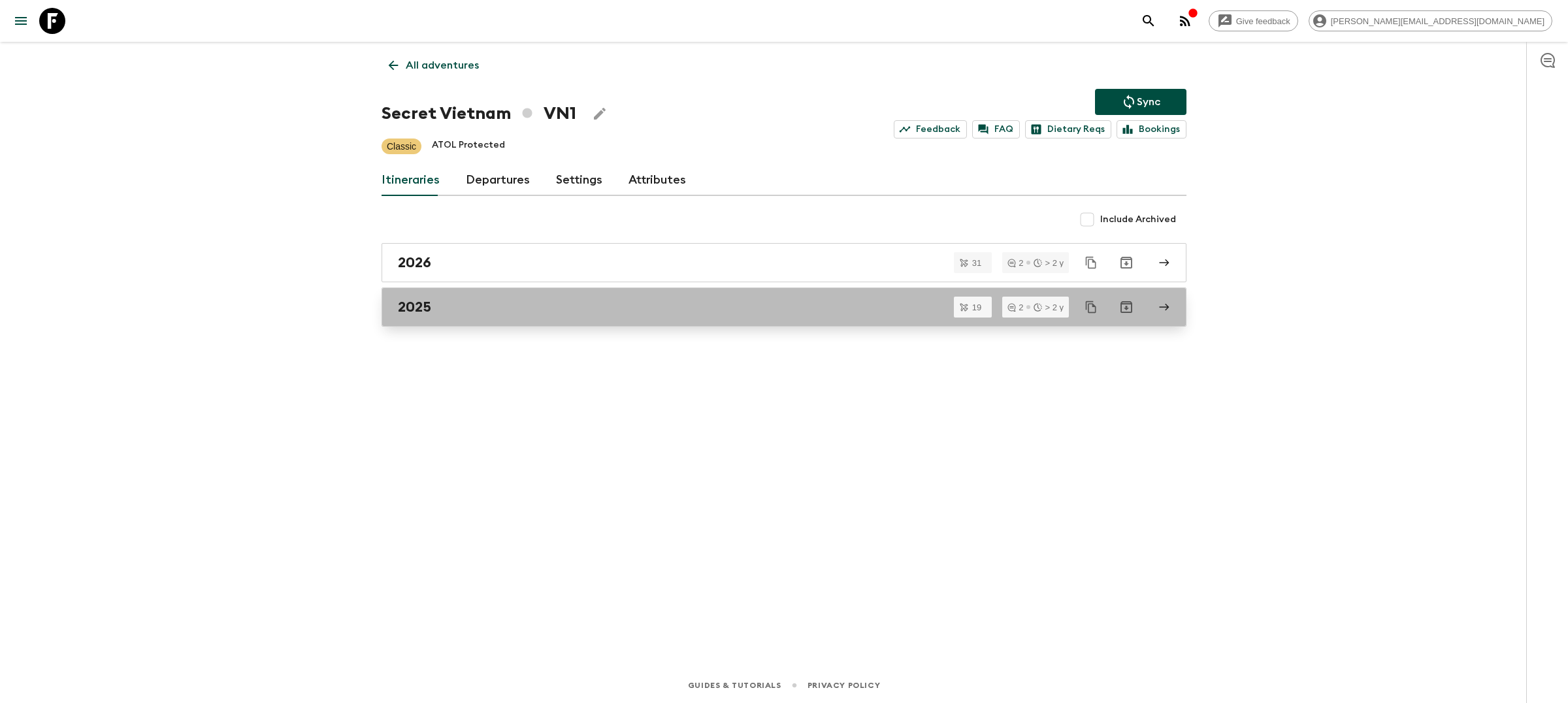
click at [483, 315] on div "2025" at bounding box center [772, 307] width 747 height 17
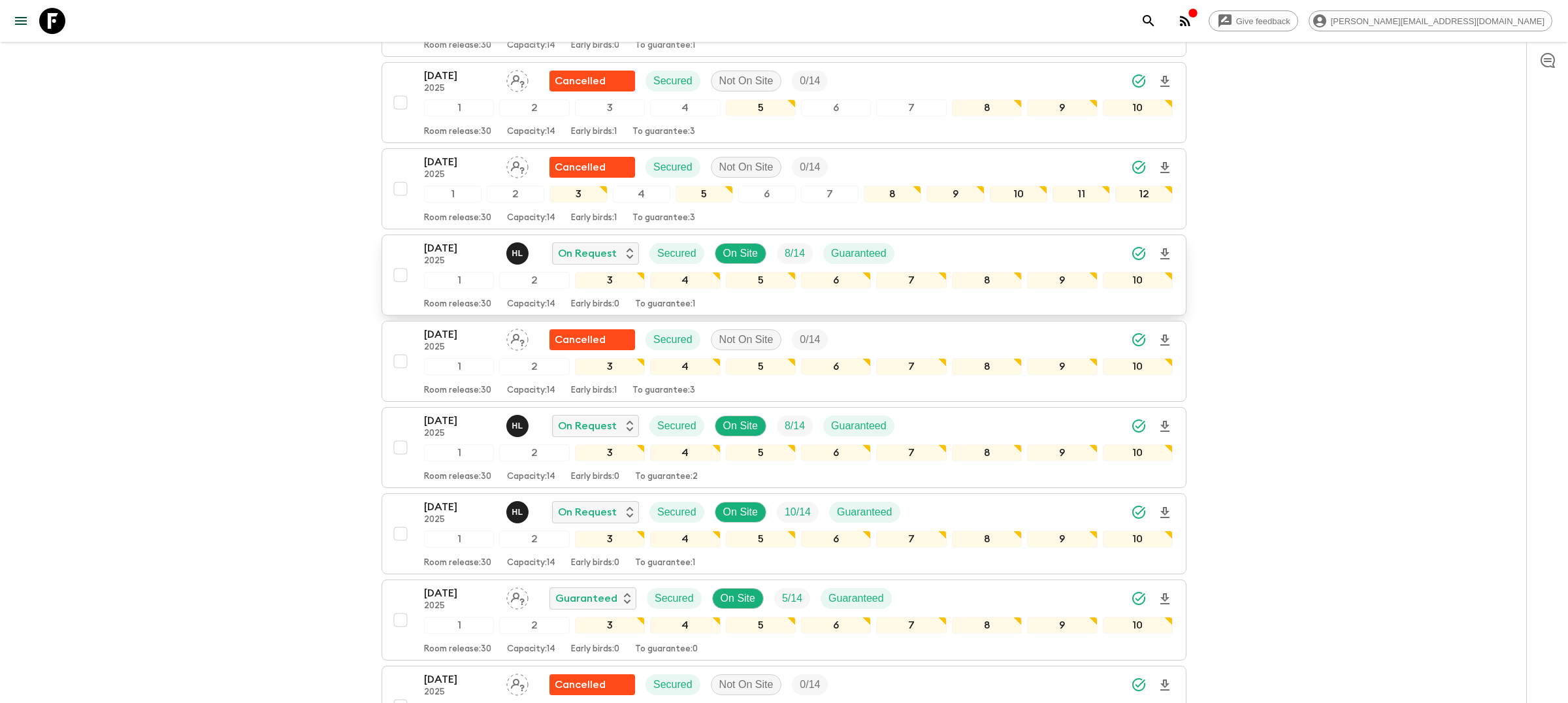
scroll to position [618, 0]
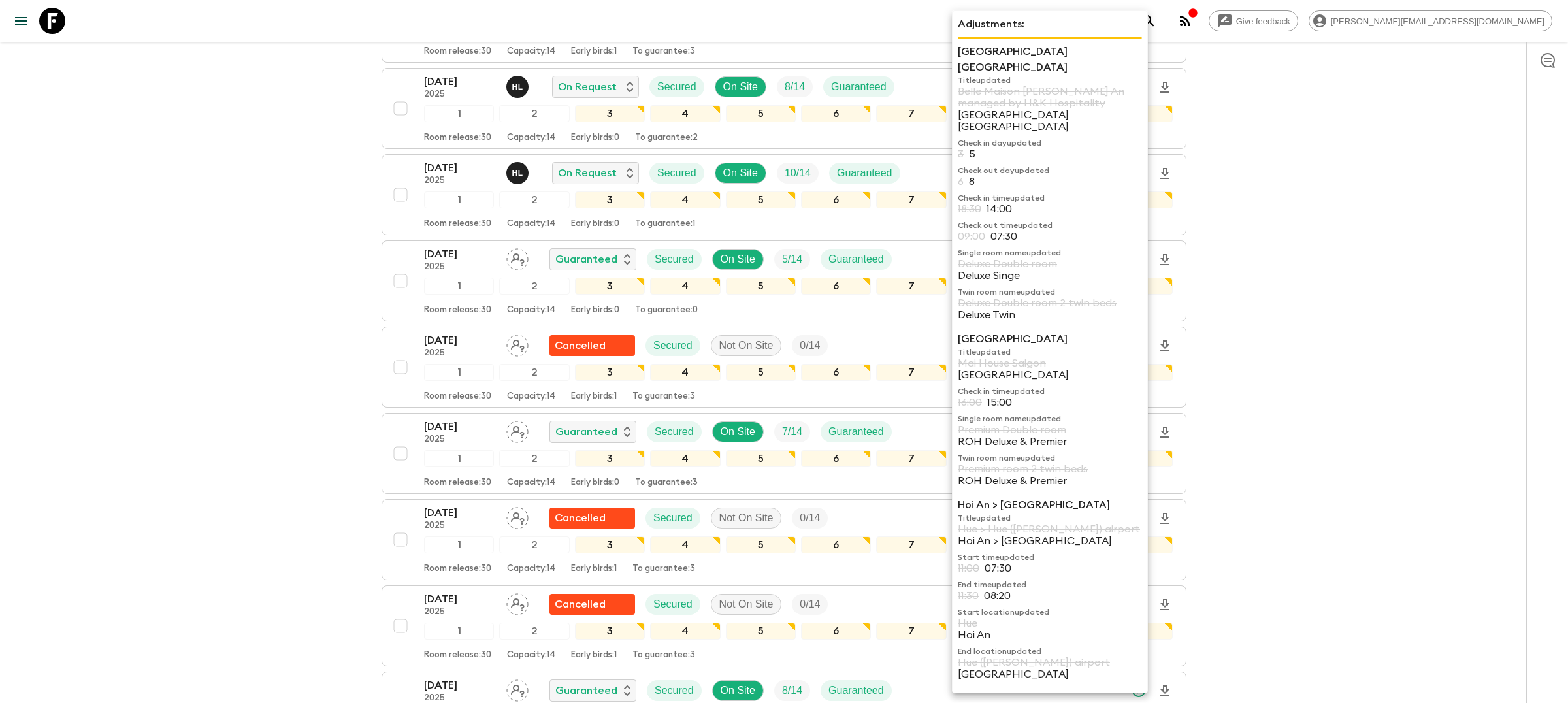
drag, startPoint x: 975, startPoint y: 201, endPoint x: 1006, endPoint y: 172, distance: 42.4
click at [1006, 193] on p "Check in time updated" at bounding box center [1050, 198] width 184 height 11
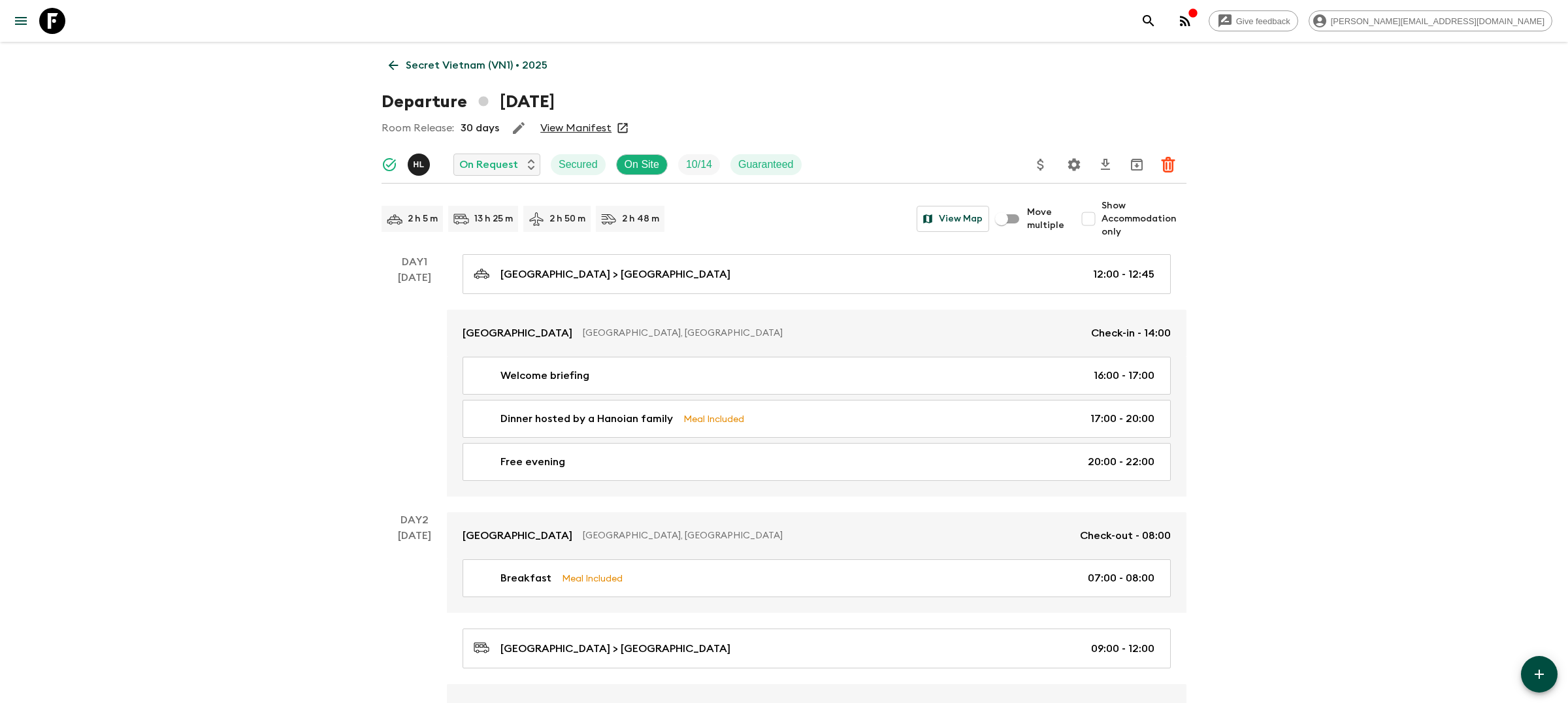
click at [1061, 163] on button "Settings" at bounding box center [1074, 165] width 26 height 26
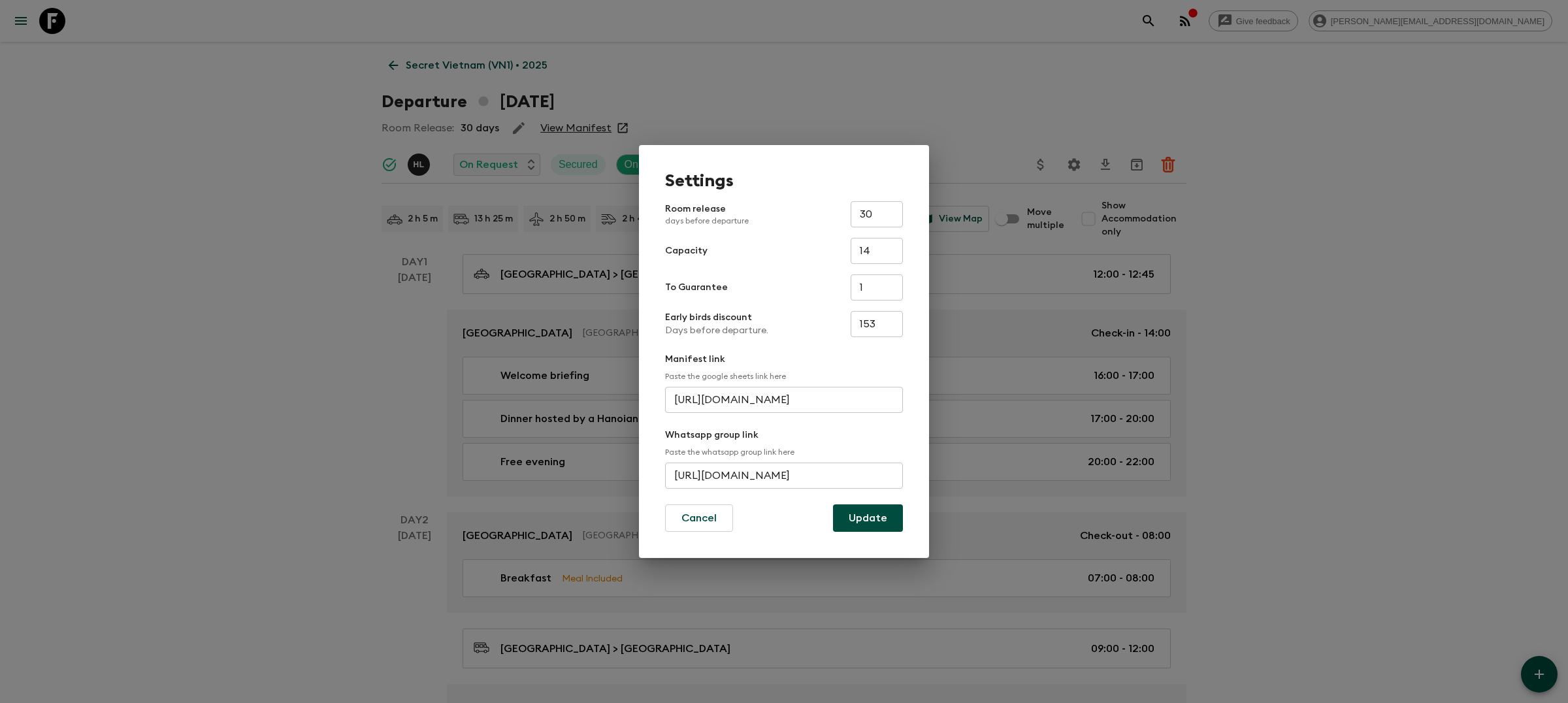
click at [476, 274] on div "Settings Room release days before departure 30 ​ Capacity 14 ​ To Guarantee 1 ​…" at bounding box center [784, 351] width 1568 height 703
